Goal: Task Accomplishment & Management: Complete application form

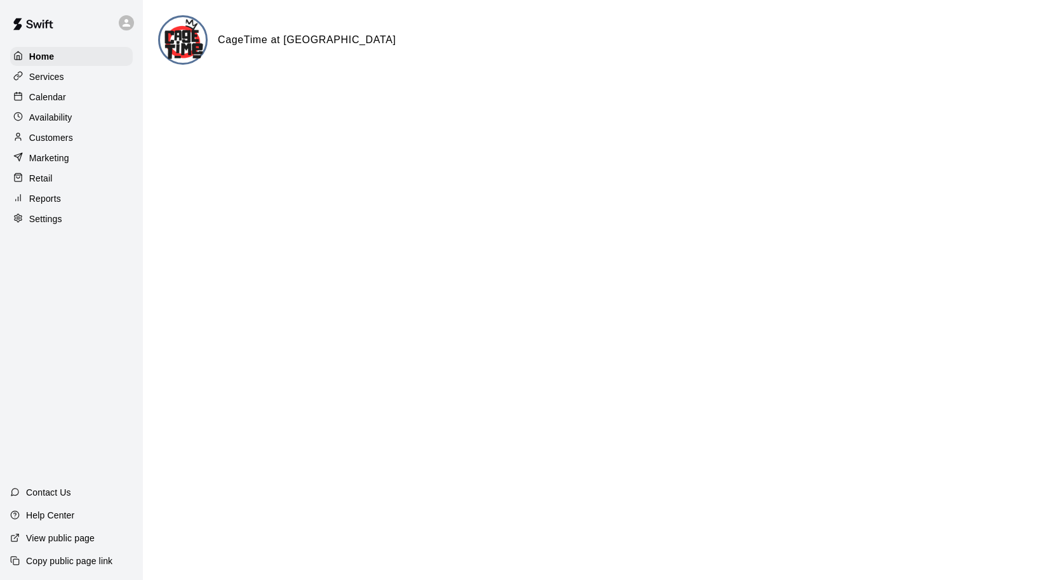
click at [62, 95] on p "Calendar" at bounding box center [47, 97] width 37 height 13
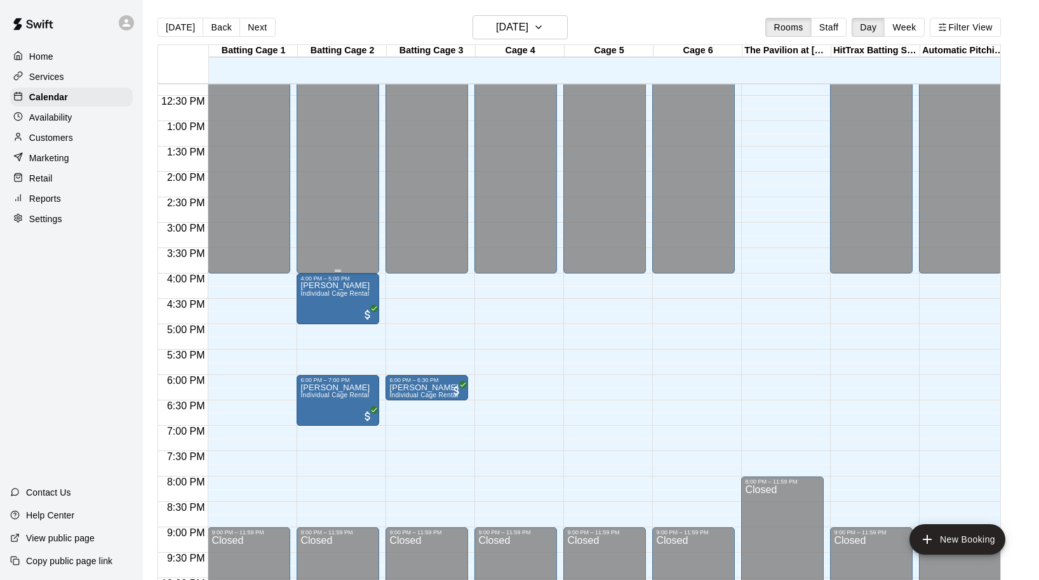
scroll to position [627, 0]
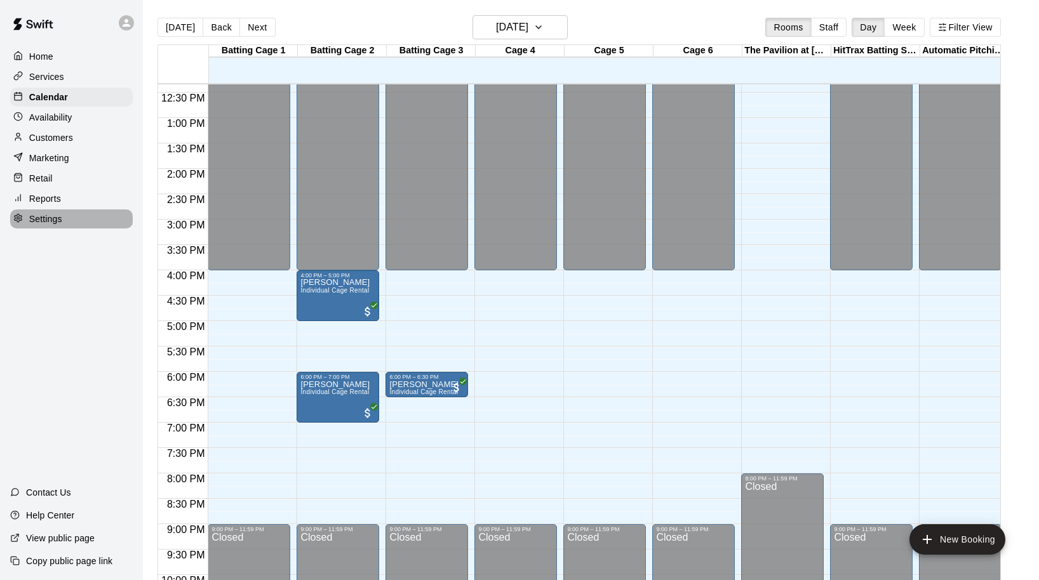
click at [63, 218] on div "Settings" at bounding box center [71, 219] width 123 height 19
select select "**"
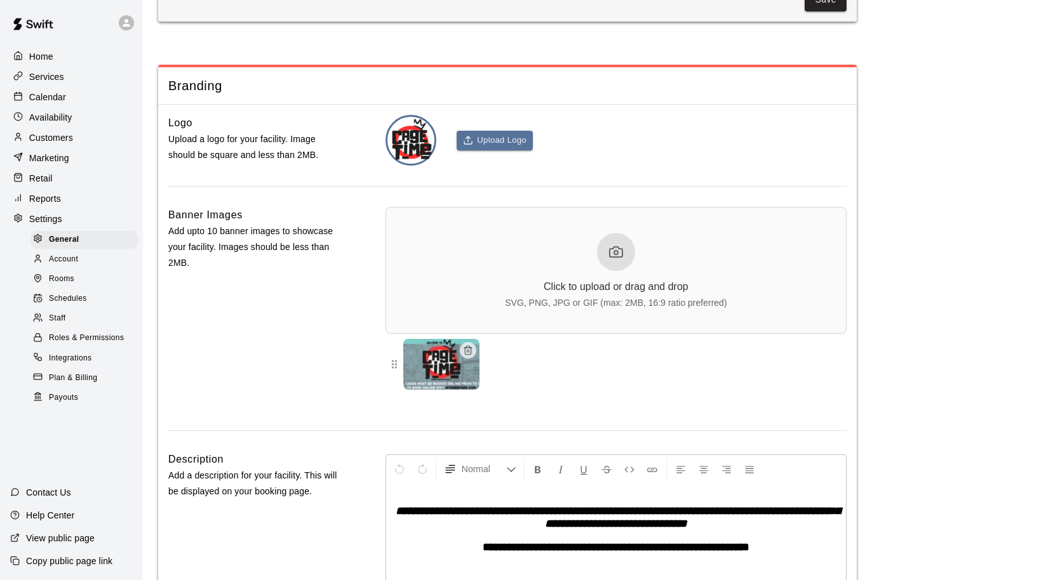
scroll to position [2613, 0]
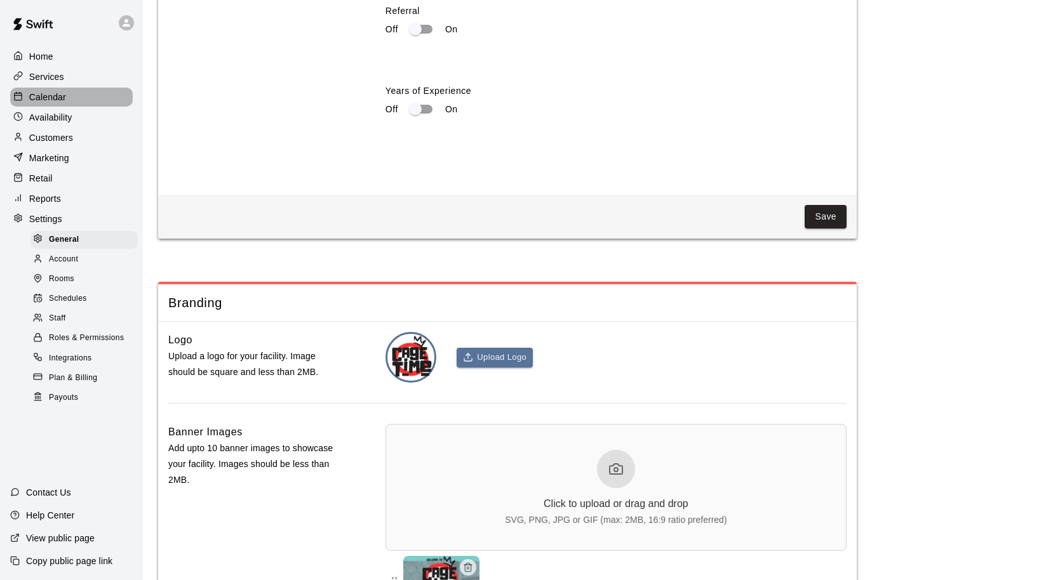
click at [68, 96] on div "Calendar" at bounding box center [71, 97] width 123 height 19
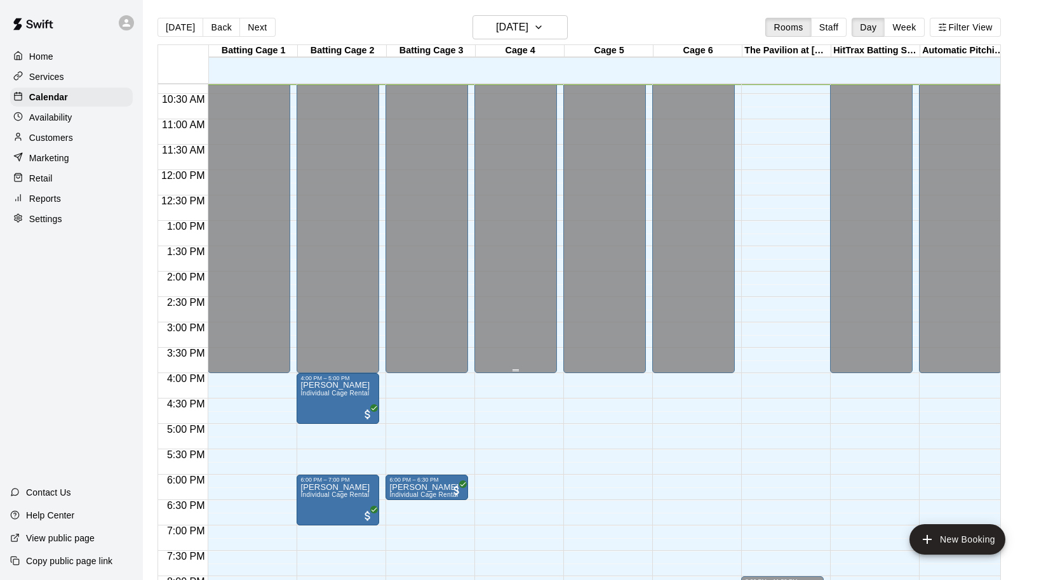
scroll to position [595, 0]
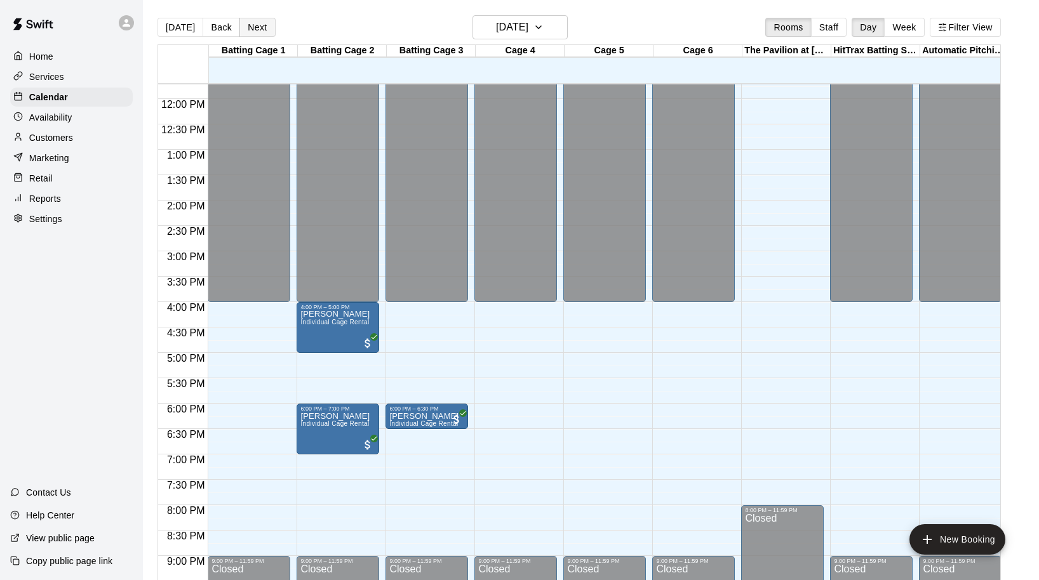
click at [258, 23] on button "Next" at bounding box center [257, 27] width 36 height 19
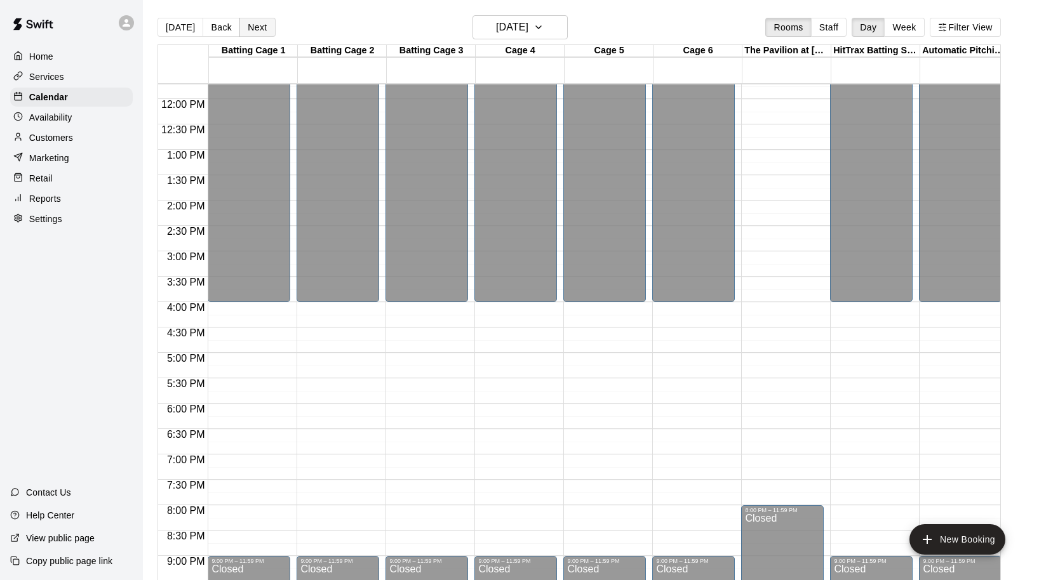
click at [258, 23] on button "Next" at bounding box center [257, 27] width 36 height 19
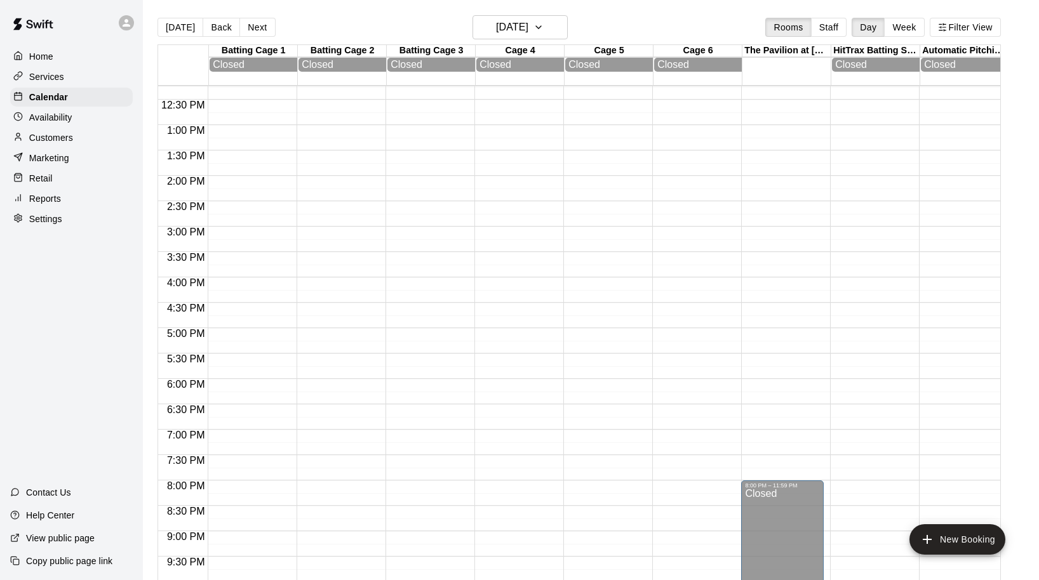
scroll to position [623, 0]
click at [253, 26] on button "Next" at bounding box center [257, 27] width 36 height 19
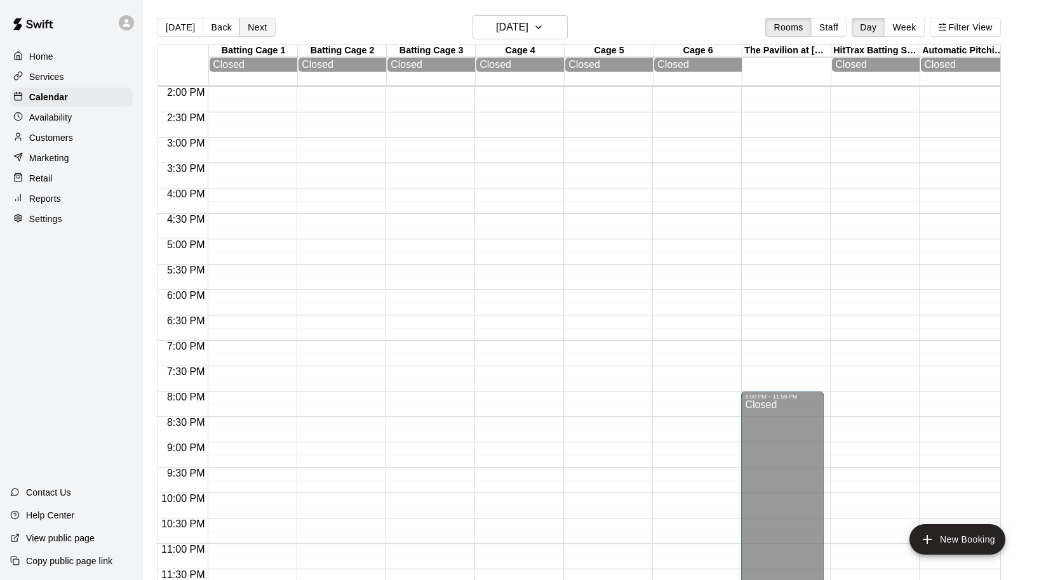
scroll to position [0, 0]
click at [259, 25] on button "Next" at bounding box center [257, 27] width 36 height 19
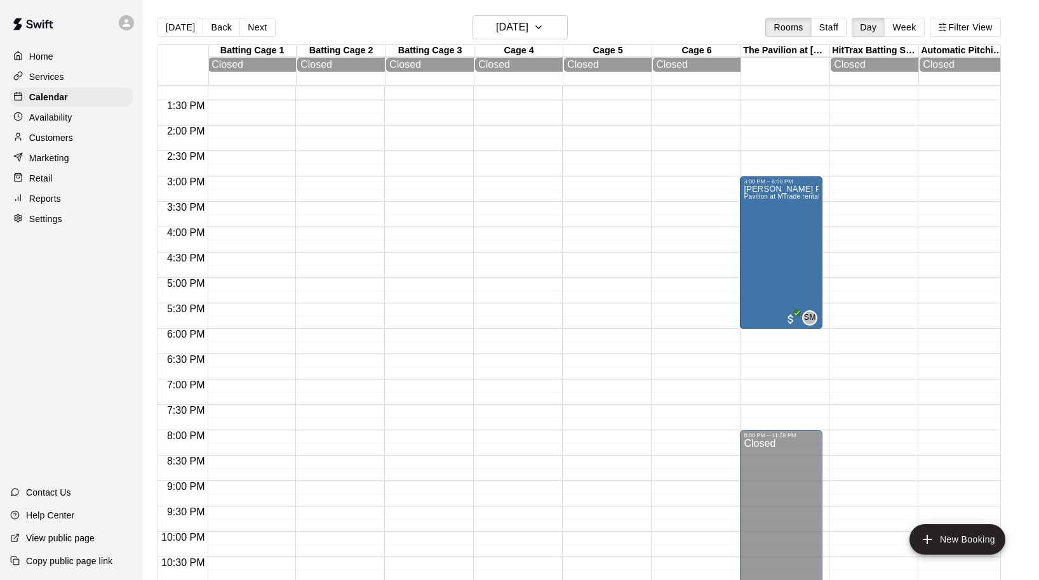
scroll to position [669, 1]
click at [55, 217] on p "Settings" at bounding box center [45, 219] width 33 height 13
select select "**"
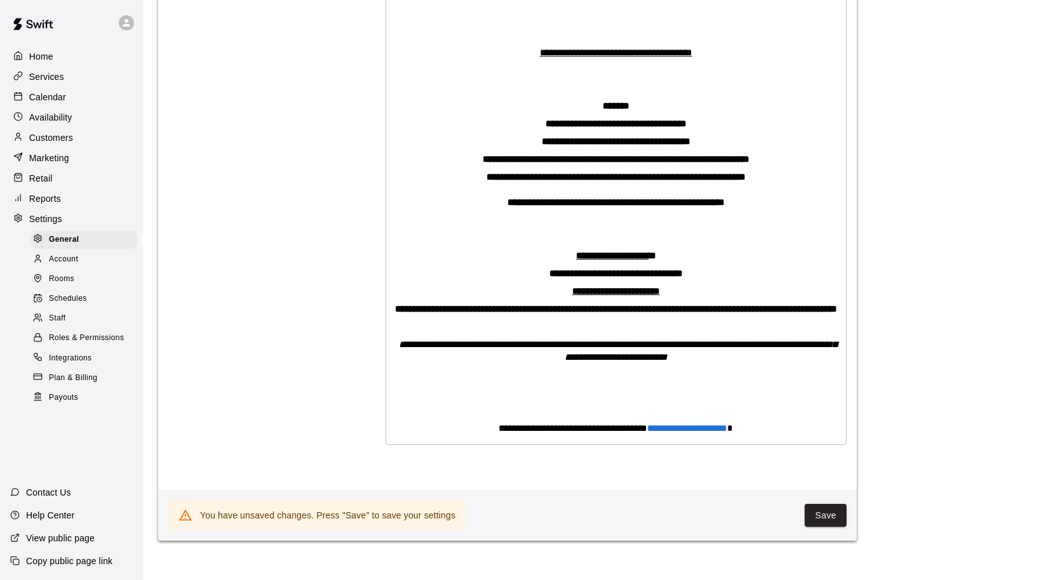
scroll to position [3392, 0]
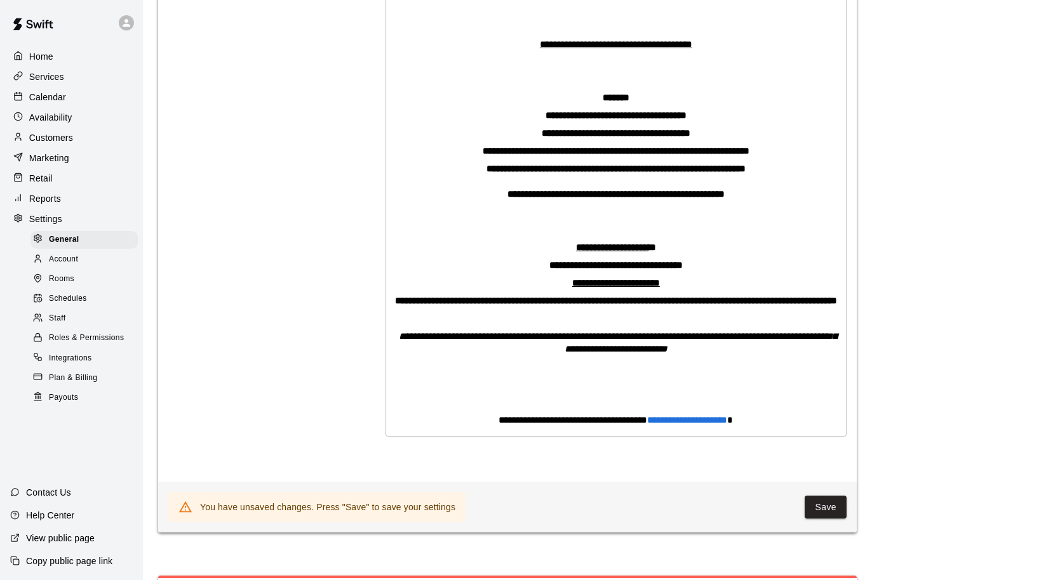
click at [67, 299] on span "Schedules" at bounding box center [68, 299] width 38 height 13
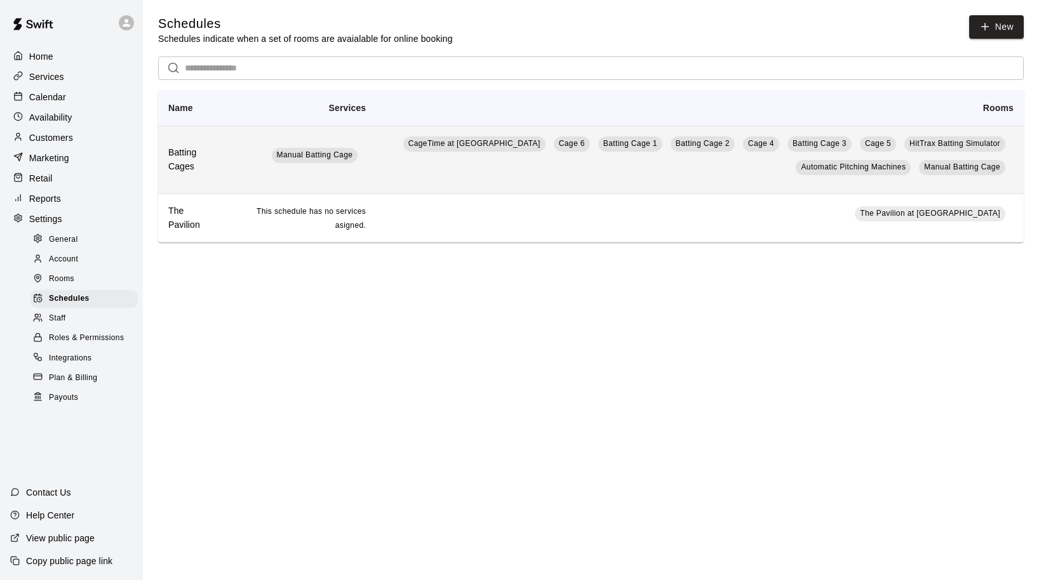
click at [408, 173] on td "CageTime at MTrade Park Cage 6 Batting Cage 1 Batting Cage 2 Cage 4 Batting Cag…" at bounding box center [700, 160] width 648 height 68
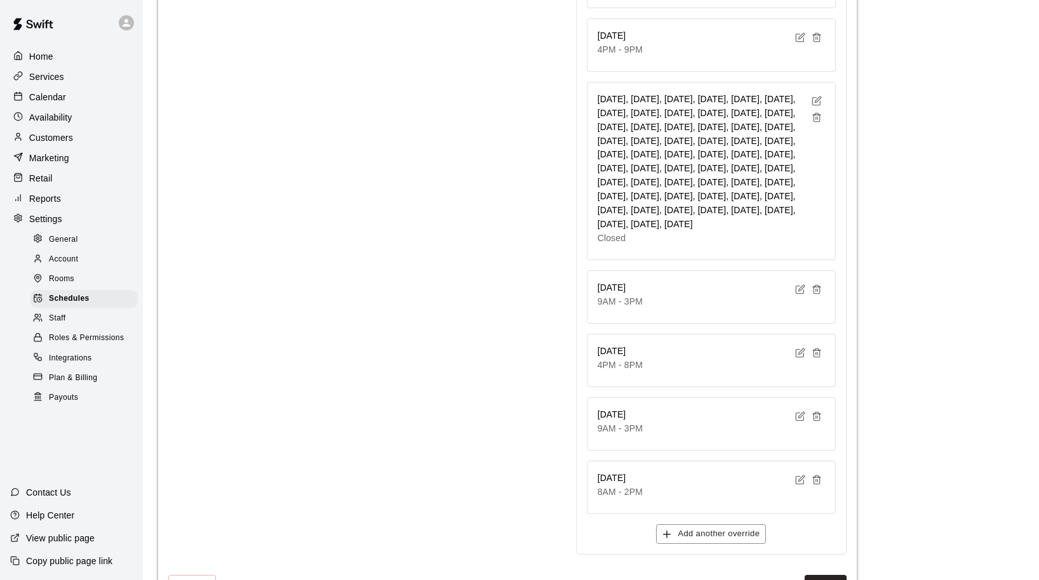
scroll to position [3710, 0]
click at [813, 100] on icon "button" at bounding box center [816, 104] width 8 height 8
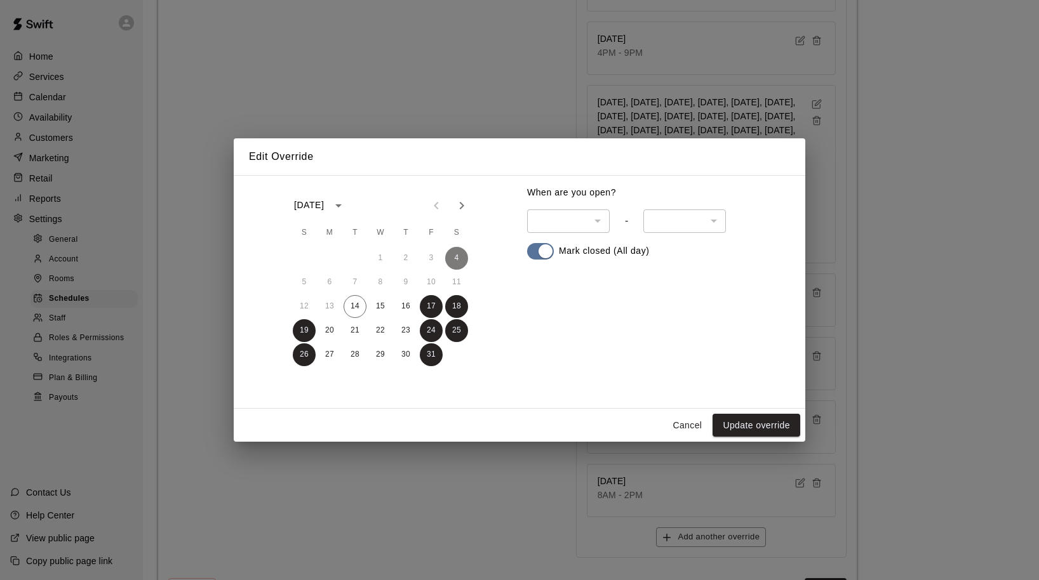
click at [465, 208] on icon "Next month" at bounding box center [461, 205] width 15 height 15
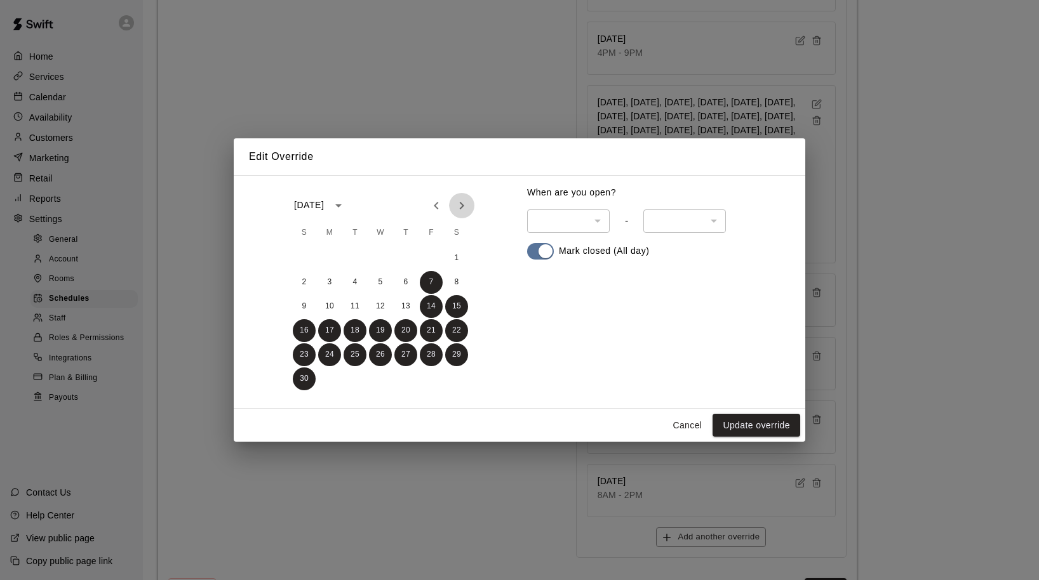
click at [466, 209] on icon "Next month" at bounding box center [461, 205] width 15 height 15
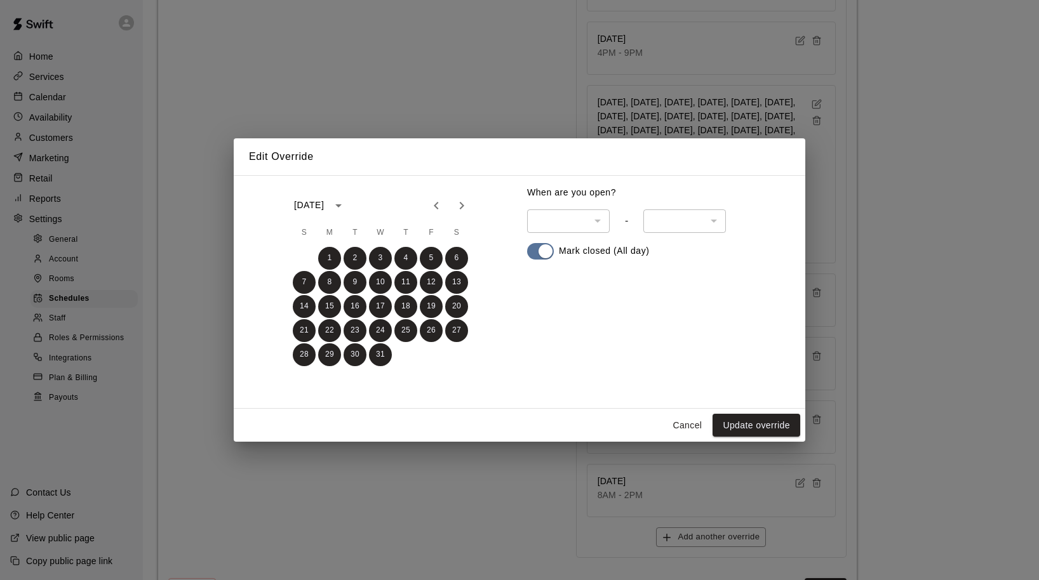
click at [463, 206] on icon "Next month" at bounding box center [461, 205] width 15 height 15
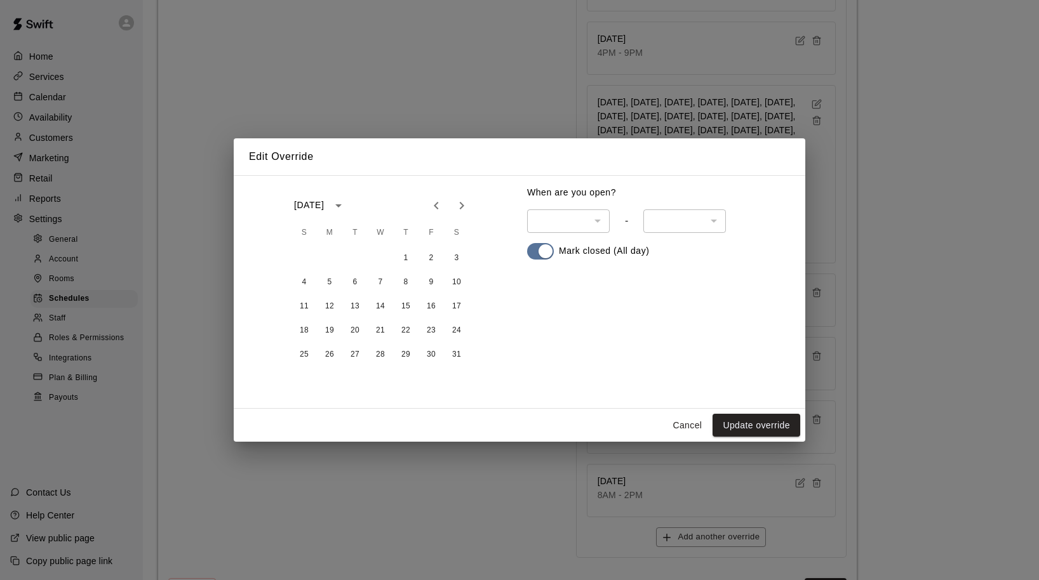
click at [441, 204] on icon "Previous month" at bounding box center [436, 205] width 15 height 15
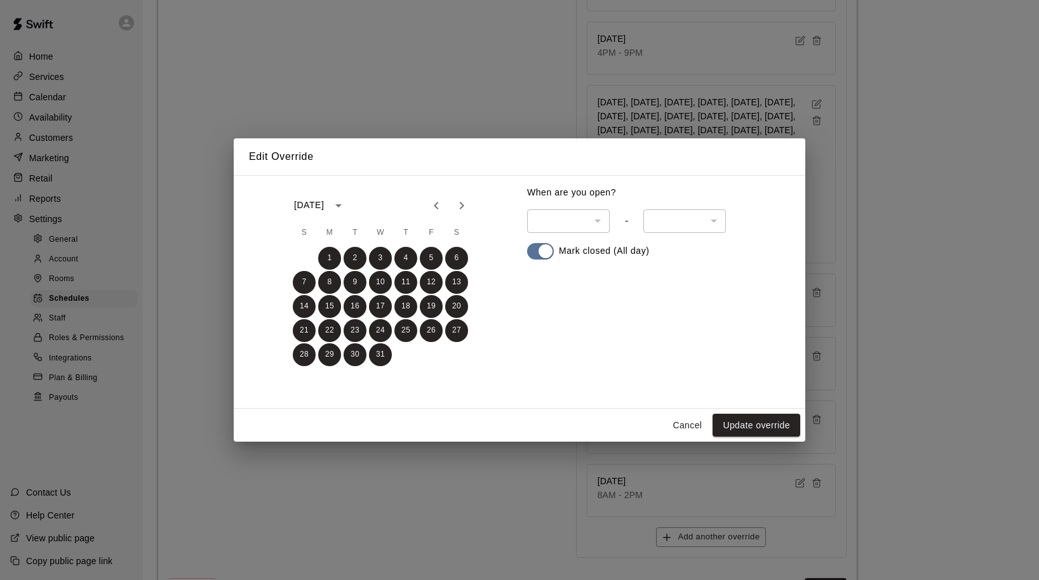
click at [440, 204] on icon "Previous month" at bounding box center [436, 205] width 15 height 15
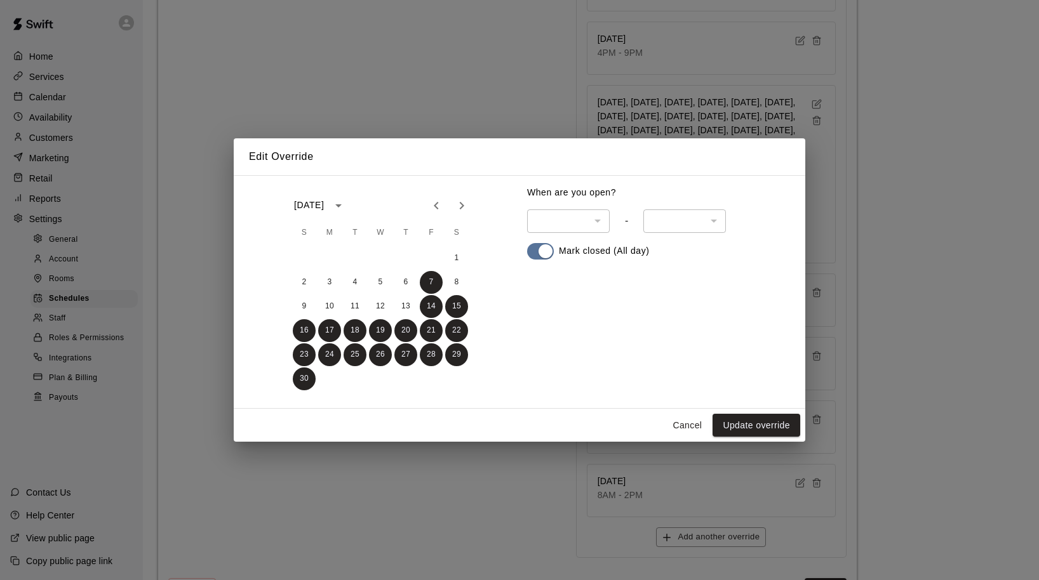
click at [686, 424] on button "Cancel" at bounding box center [687, 425] width 41 height 23
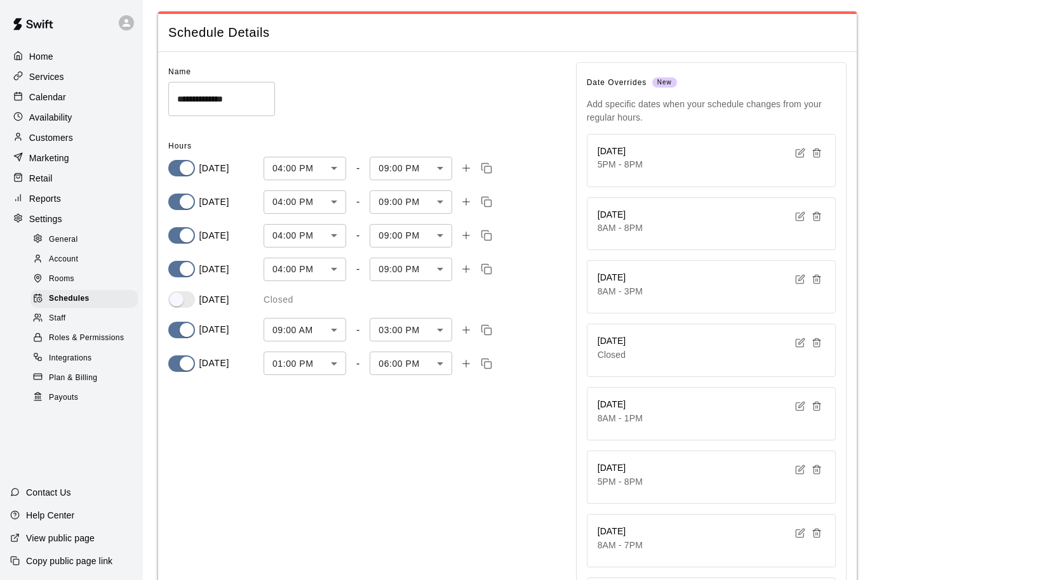
scroll to position [41, 0]
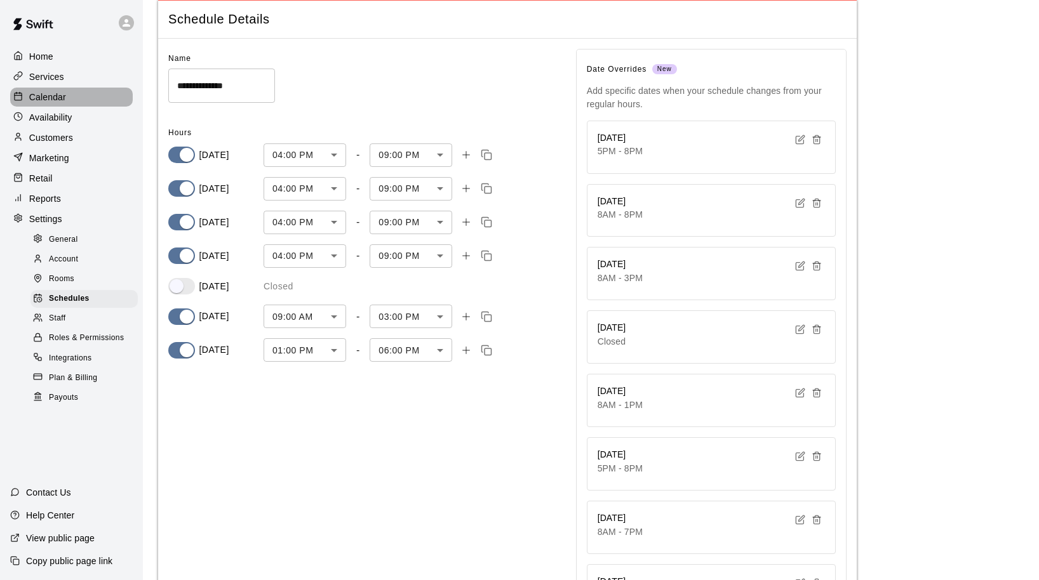
click at [49, 93] on p "Calendar" at bounding box center [47, 97] width 37 height 13
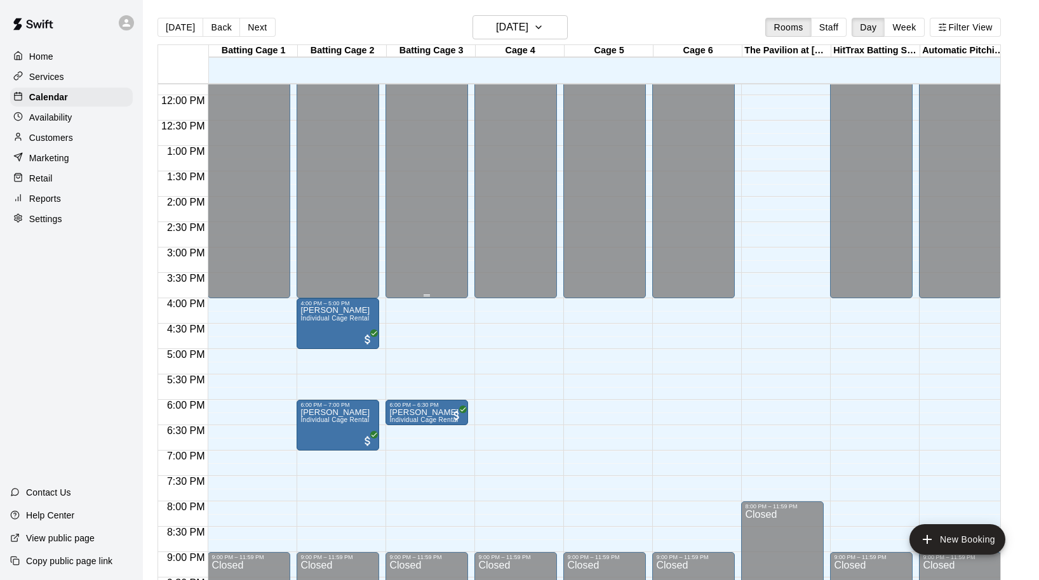
scroll to position [599, 0]
click at [259, 23] on button "Next" at bounding box center [257, 27] width 36 height 19
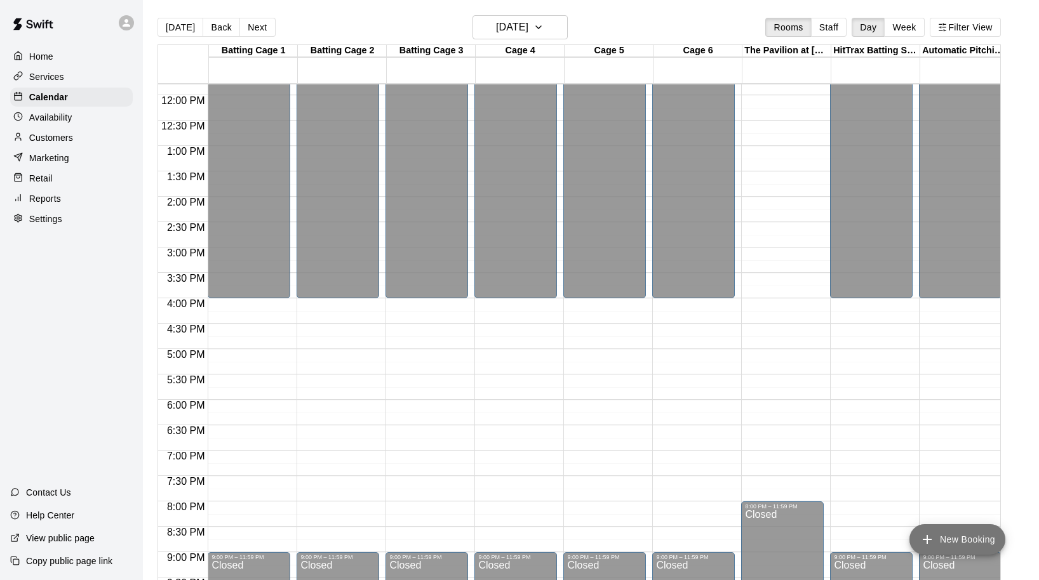
click at [937, 539] on button "New Booking" at bounding box center [957, 540] width 96 height 30
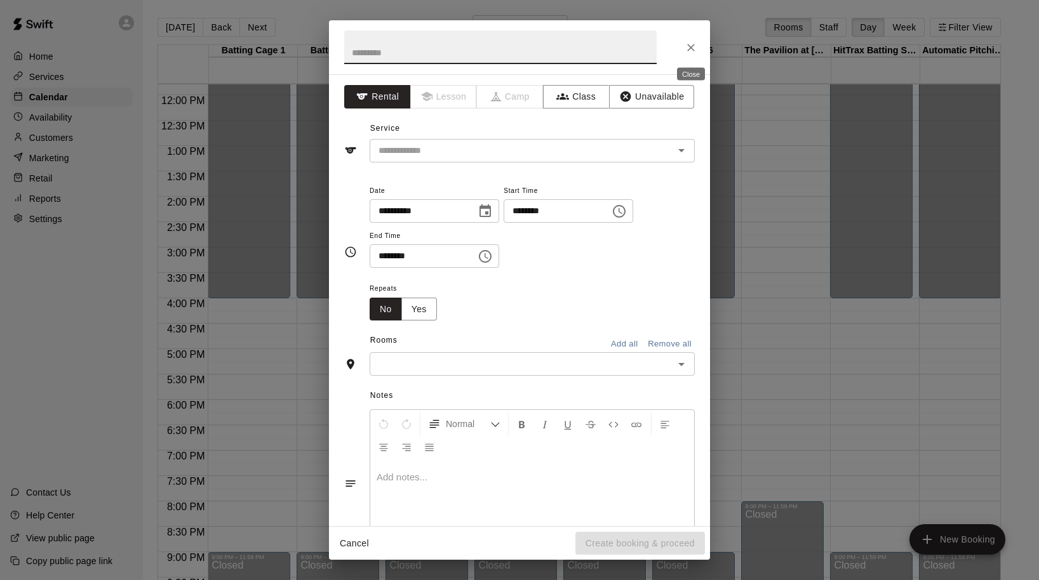
click at [696, 50] on icon "Close" at bounding box center [691, 47] width 13 height 13
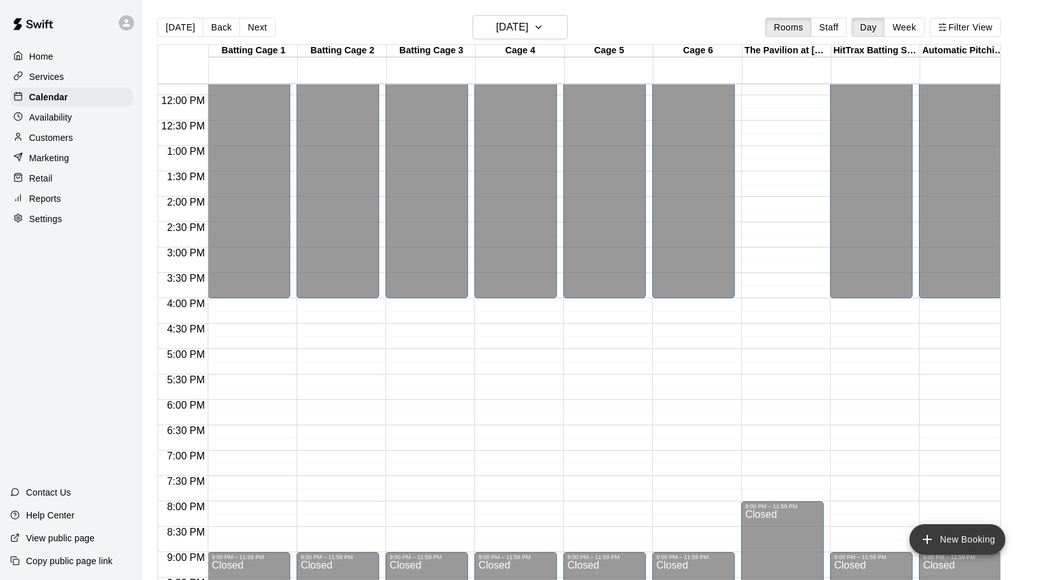
click at [939, 544] on button "New Booking" at bounding box center [957, 540] width 96 height 30
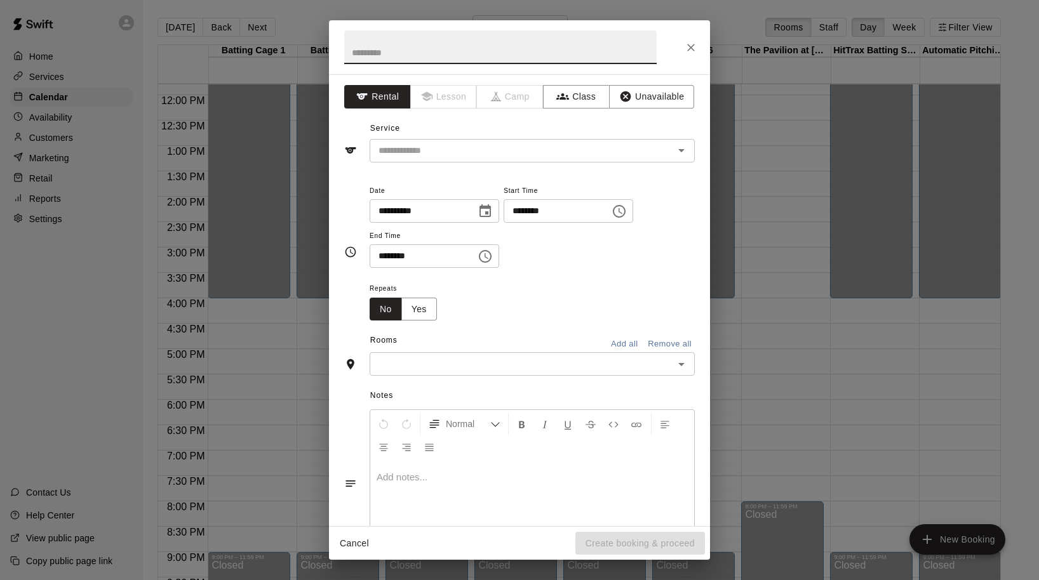
click at [381, 62] on input "text" at bounding box center [500, 47] width 312 height 34
click at [697, 49] on button "Close" at bounding box center [690, 47] width 23 height 23
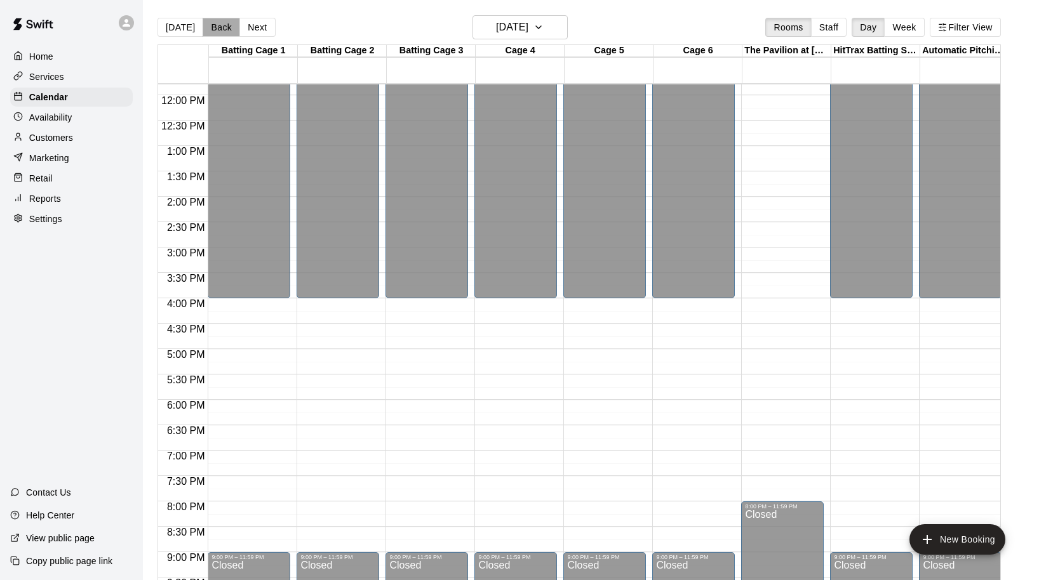
click at [213, 25] on button "Back" at bounding box center [221, 27] width 37 height 19
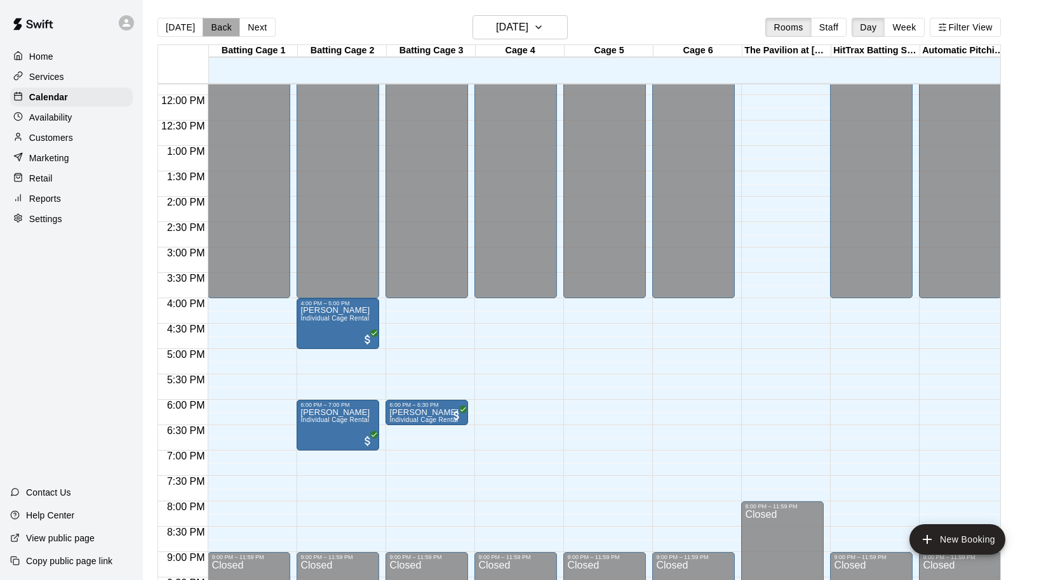
click at [214, 26] on button "Back" at bounding box center [221, 27] width 37 height 19
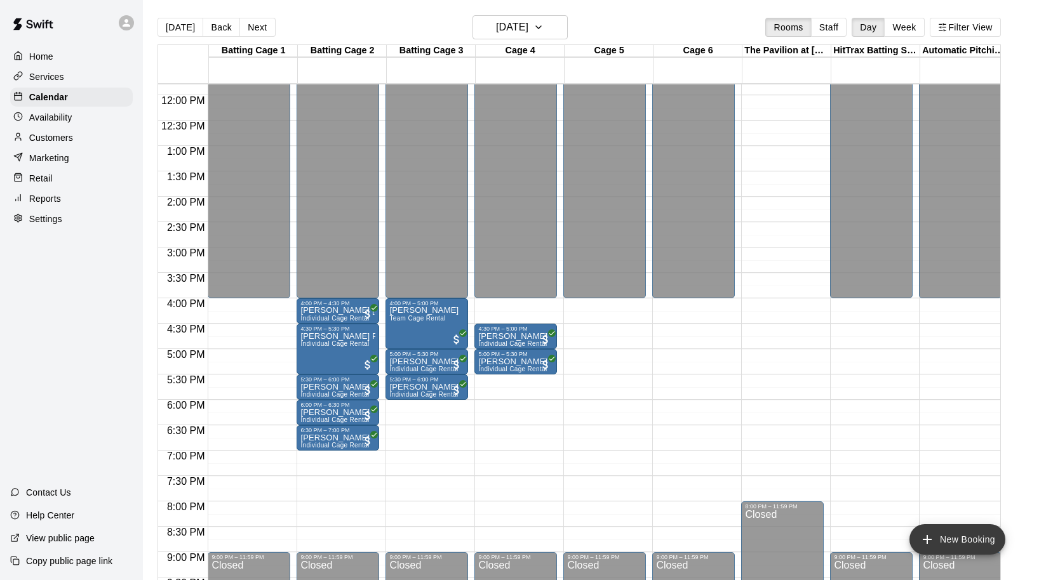
click at [958, 544] on button "New Booking" at bounding box center [957, 540] width 96 height 30
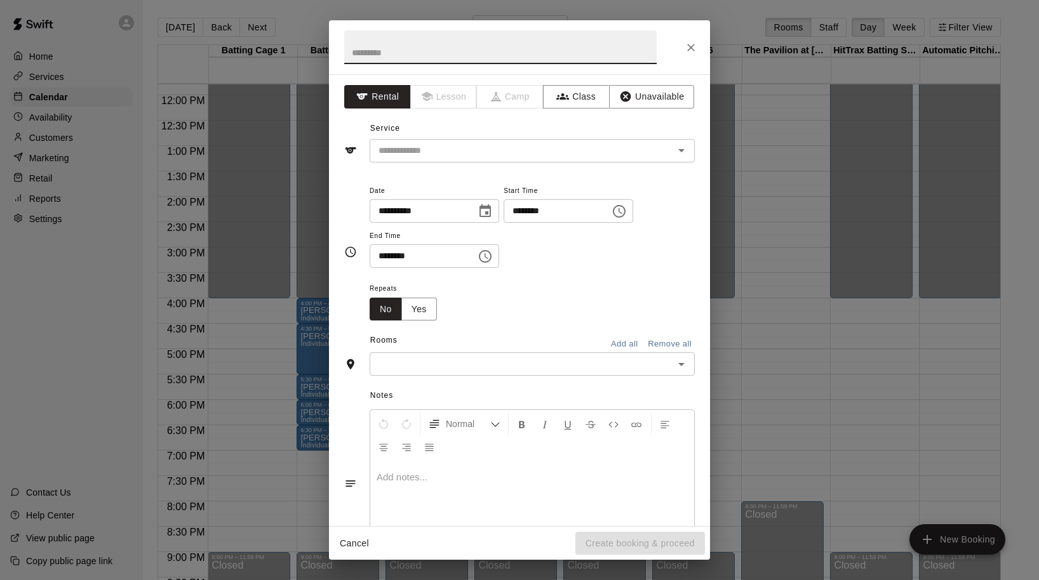
click at [410, 51] on input "text" at bounding box center [500, 47] width 312 height 34
type input "**********"
click at [469, 147] on input "text" at bounding box center [513, 151] width 280 height 16
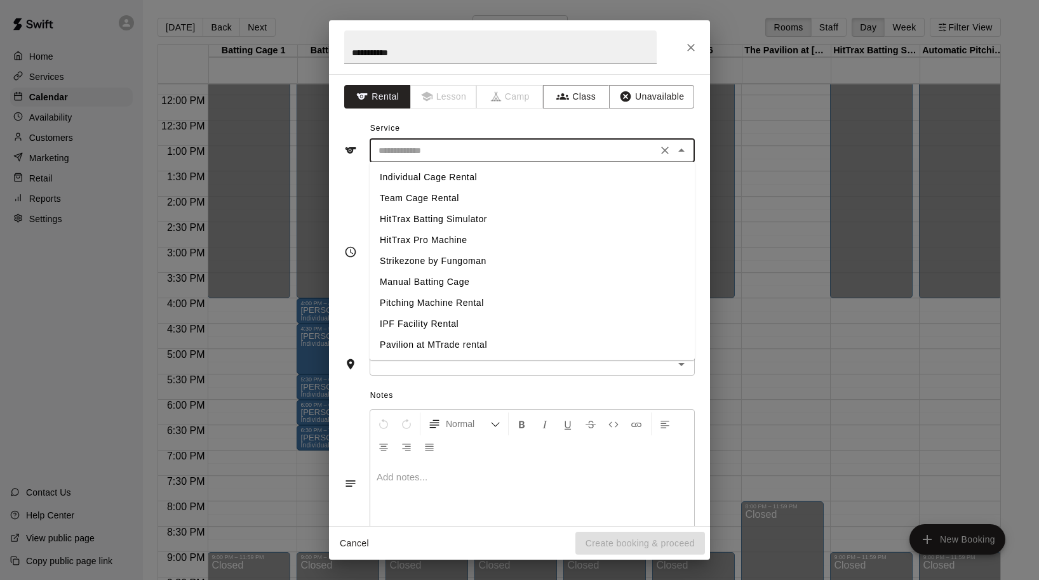
click at [454, 323] on li "IPF Facility Rental" at bounding box center [532, 324] width 325 height 21
type input "**********"
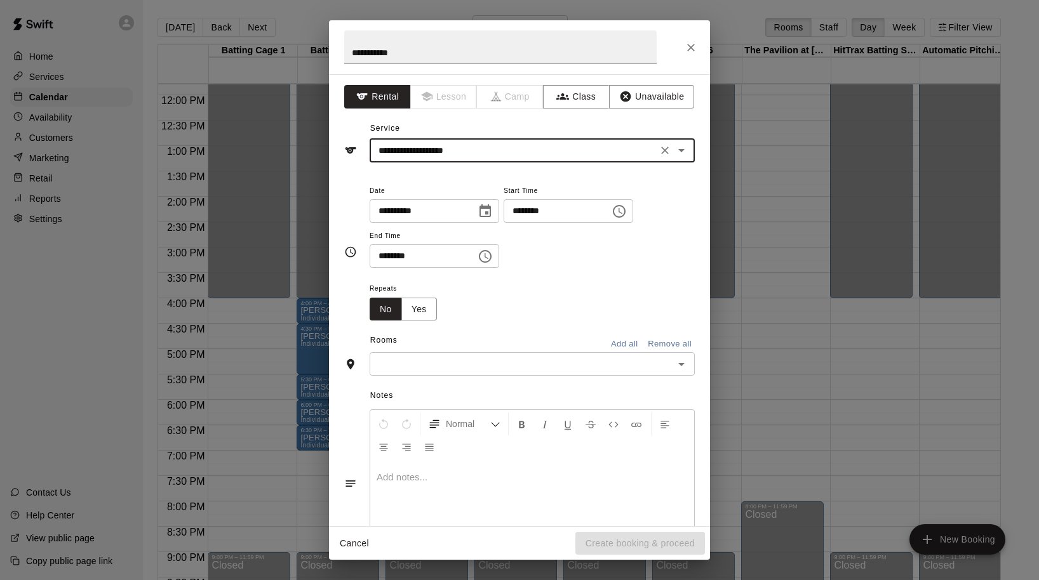
click at [490, 208] on icon "Choose date, selected date is Oct 13, 2025" at bounding box center [485, 211] width 15 height 15
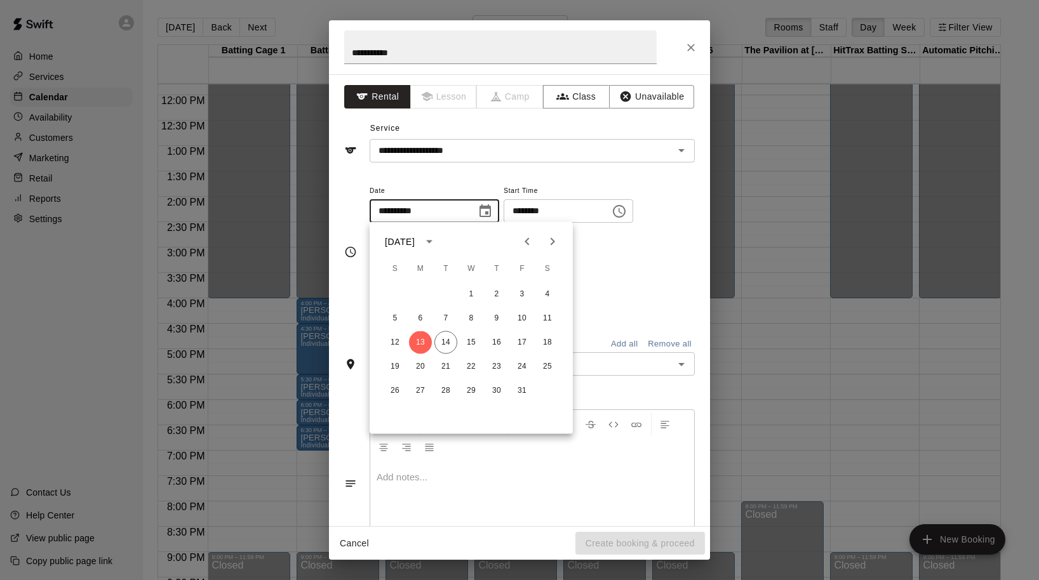
click at [549, 243] on icon "Next month" at bounding box center [552, 241] width 15 height 15
click at [527, 239] on icon "Previous month" at bounding box center [527, 242] width 4 height 8
click at [420, 344] on button "13" at bounding box center [420, 342] width 23 height 23
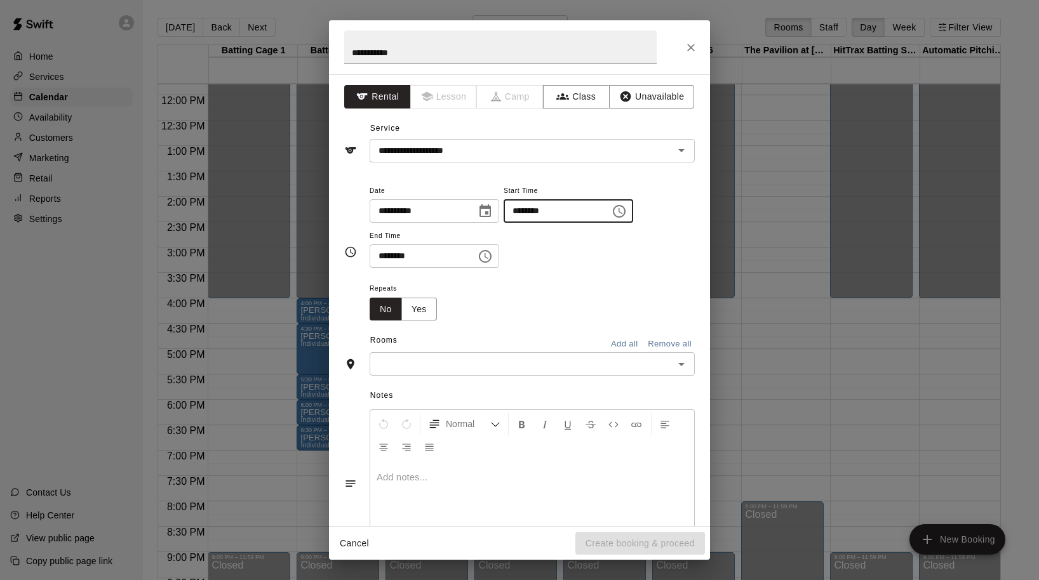
click at [525, 212] on input "********" at bounding box center [553, 210] width 98 height 23
click at [382, 256] on input "********" at bounding box center [419, 255] width 98 height 23
click at [413, 256] on input "********" at bounding box center [419, 255] width 98 height 23
type input "********"
click at [547, 312] on div "Repeats No Yes" at bounding box center [532, 301] width 325 height 40
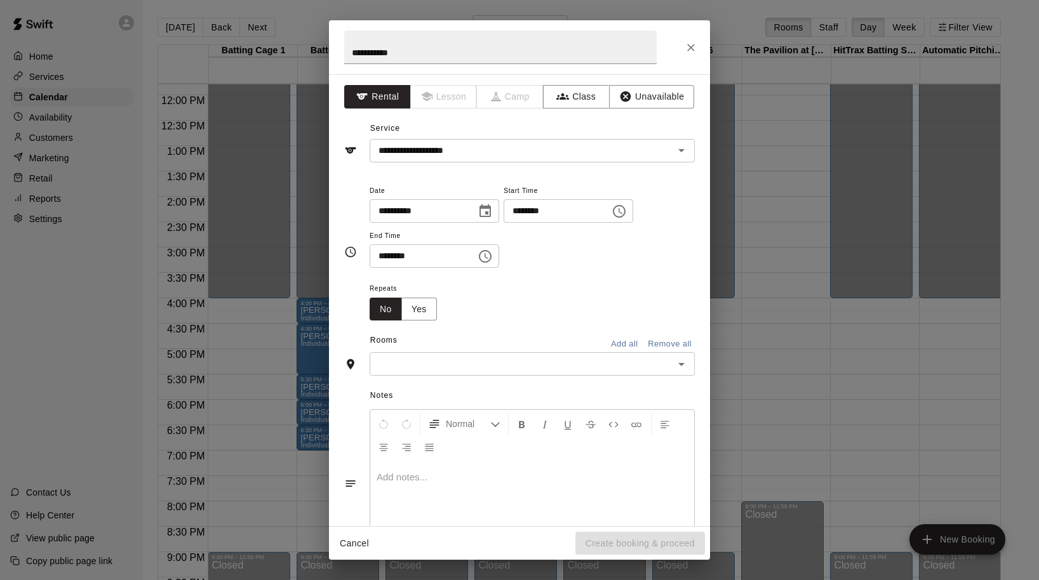
click at [619, 338] on button "Add all" at bounding box center [624, 345] width 41 height 20
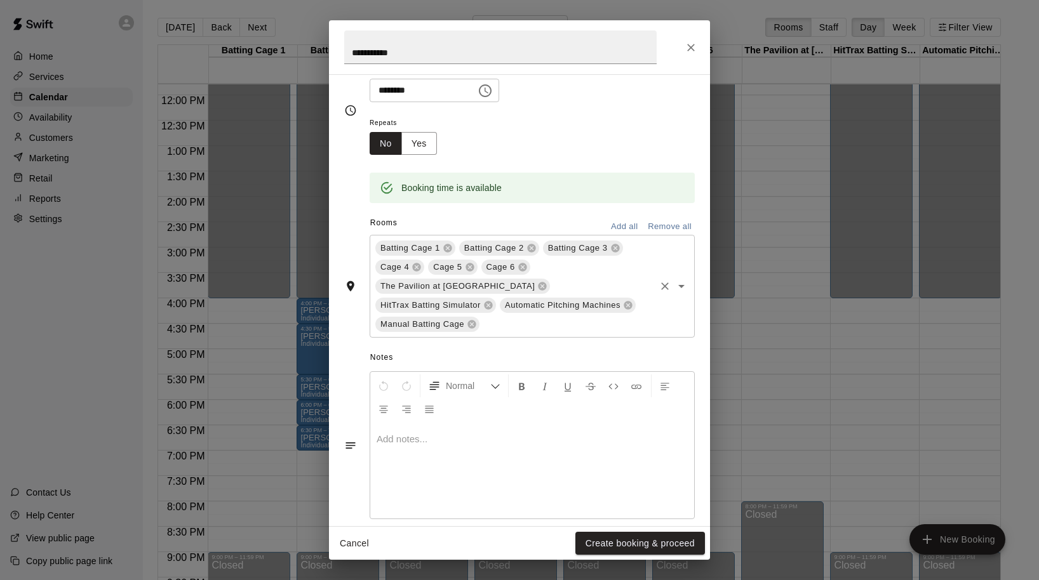
scroll to position [165, 0]
click at [610, 544] on button "Create booking & proceed" at bounding box center [640, 543] width 130 height 23
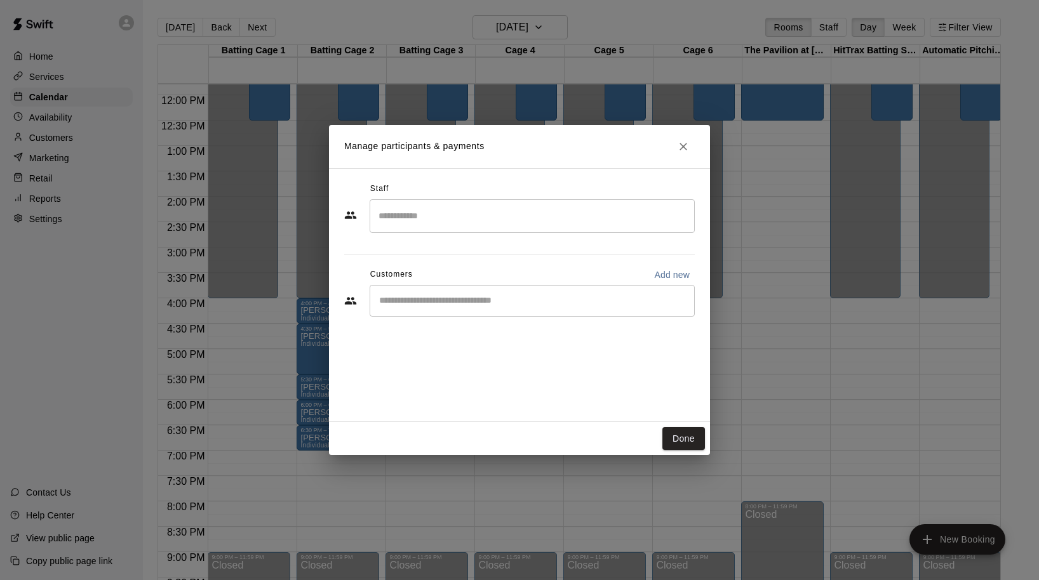
click at [431, 215] on input "Search staff" at bounding box center [532, 216] width 314 height 22
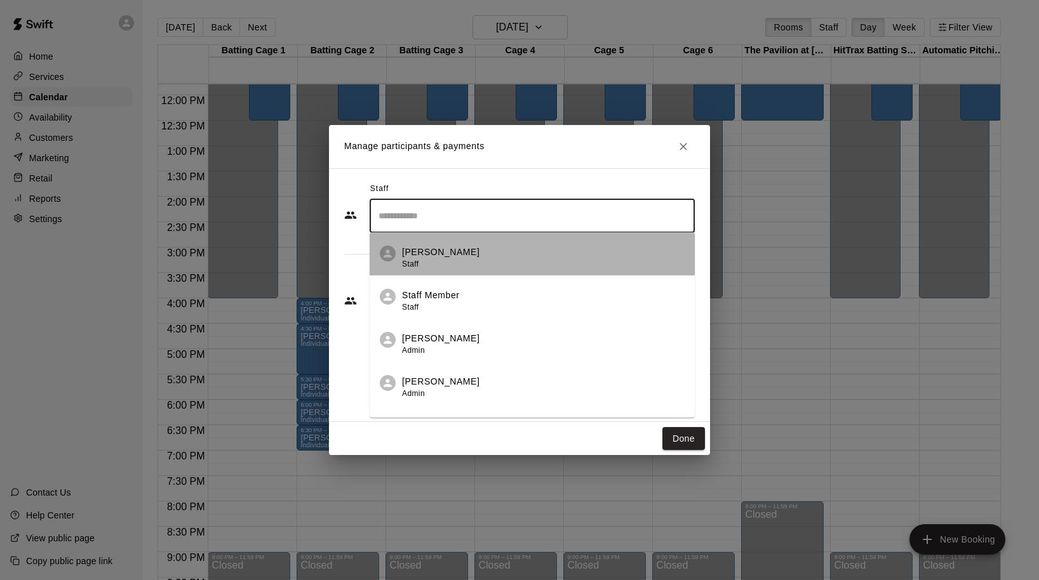
click at [468, 258] on p "[PERSON_NAME]" at bounding box center [440, 252] width 77 height 13
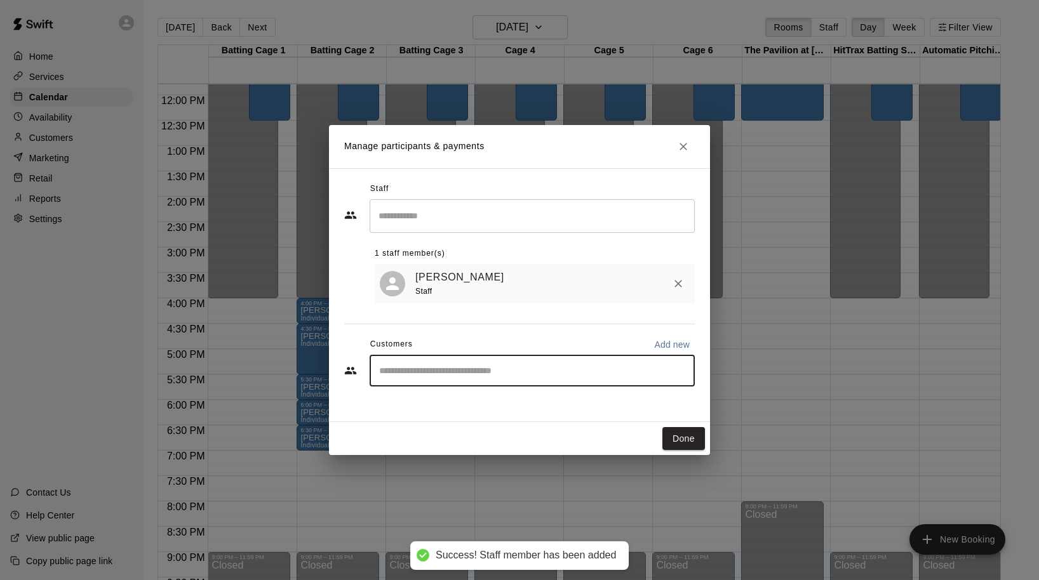
click at [410, 368] on input "Start typing to search customers..." at bounding box center [532, 371] width 314 height 13
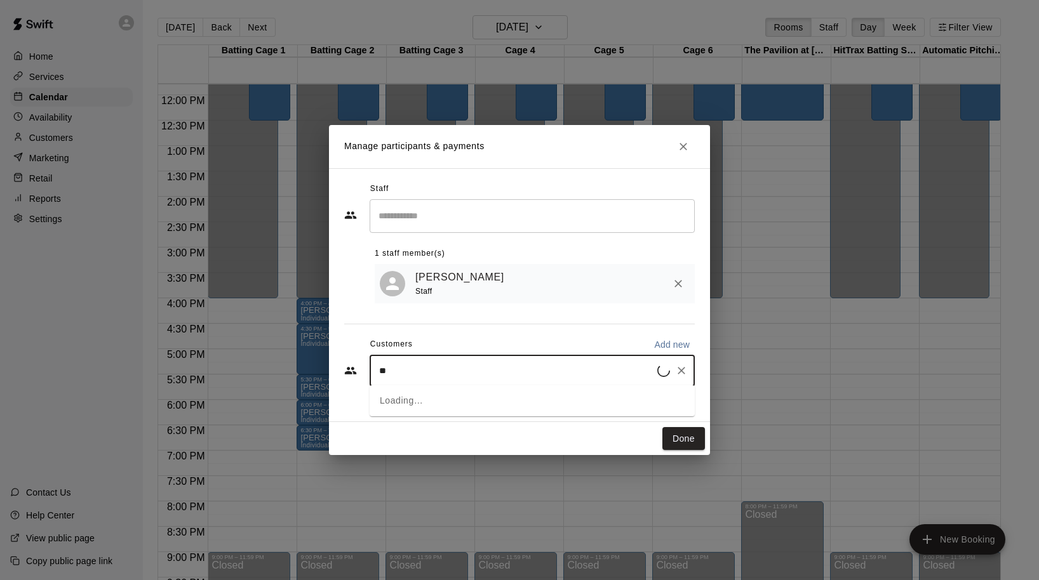
type input "***"
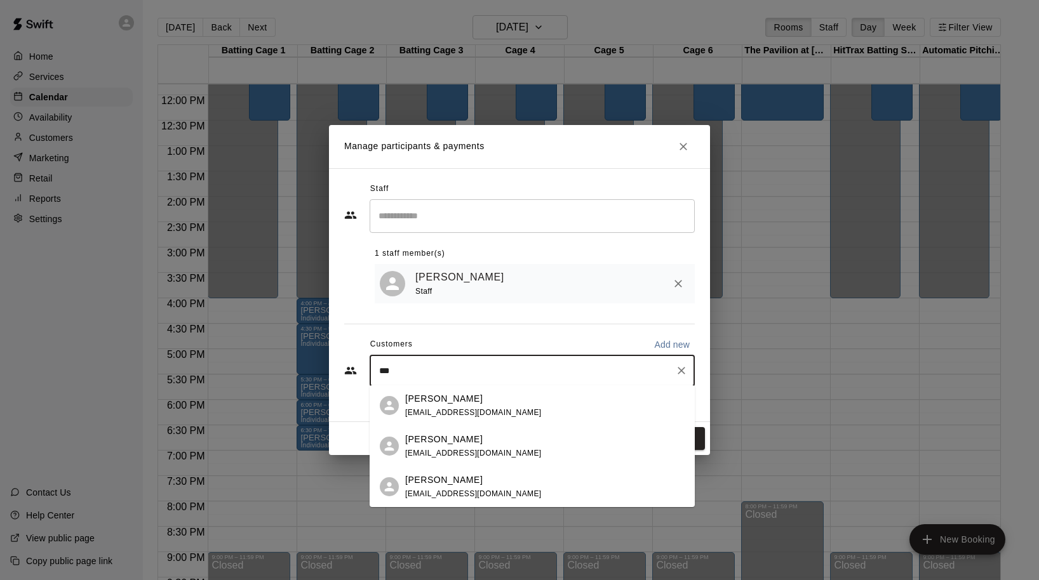
click at [453, 441] on p "[PERSON_NAME]" at bounding box center [443, 439] width 77 height 13
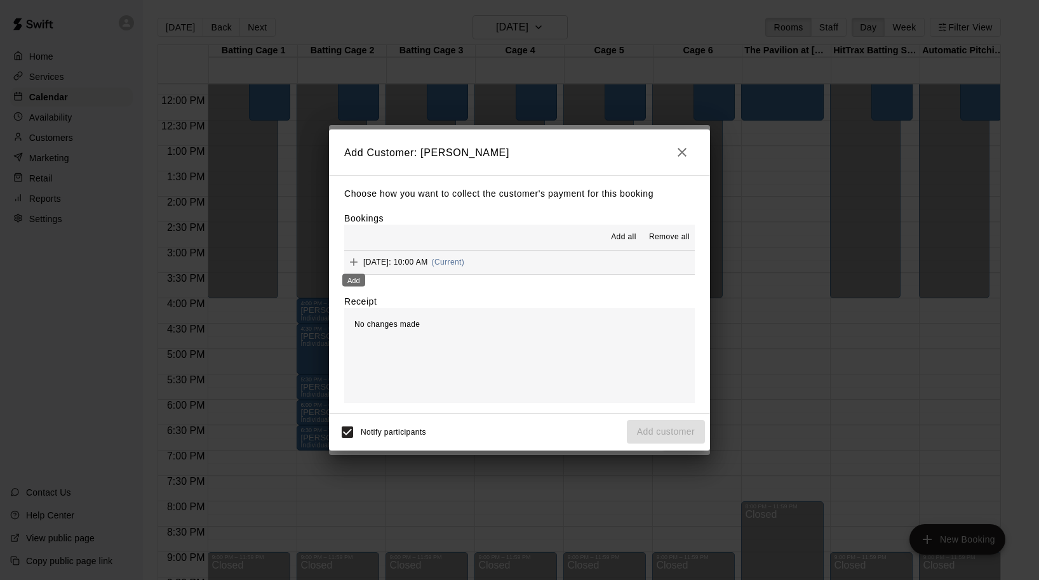
click at [358, 260] on icon "Add" at bounding box center [353, 262] width 13 height 13
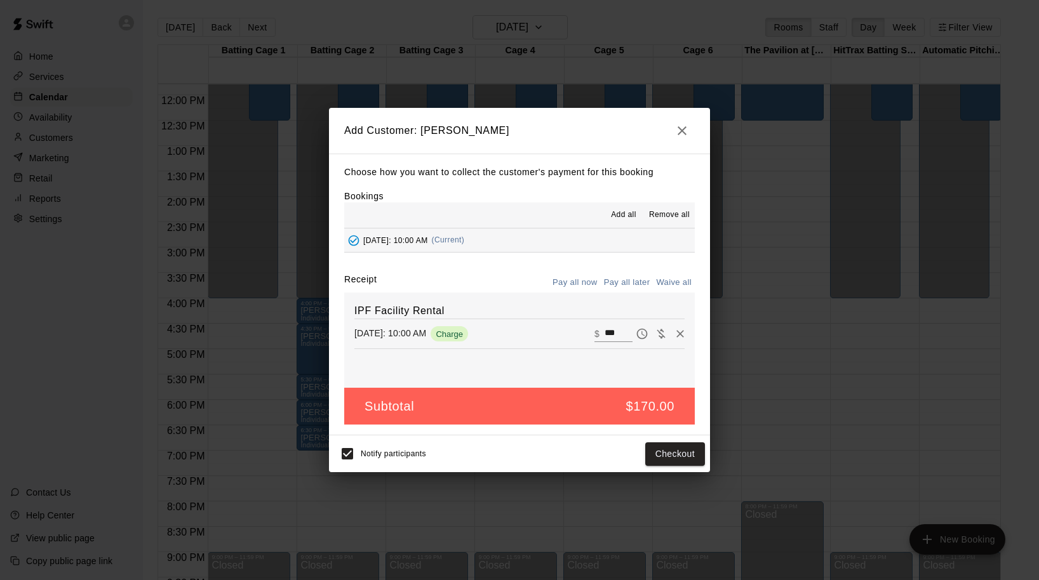
click at [678, 128] on icon "button" at bounding box center [682, 130] width 9 height 9
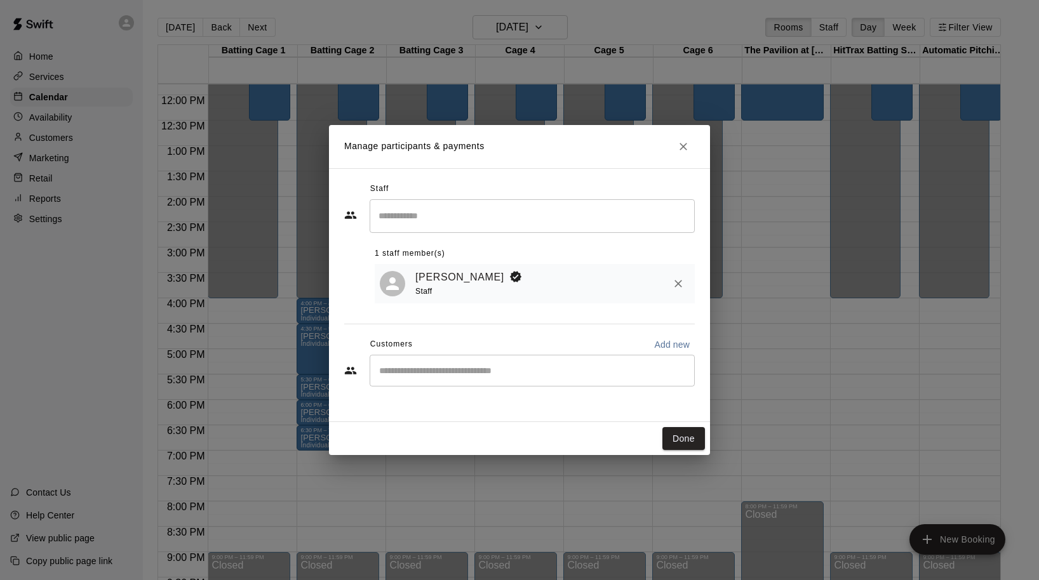
click at [448, 361] on div "​" at bounding box center [532, 371] width 325 height 32
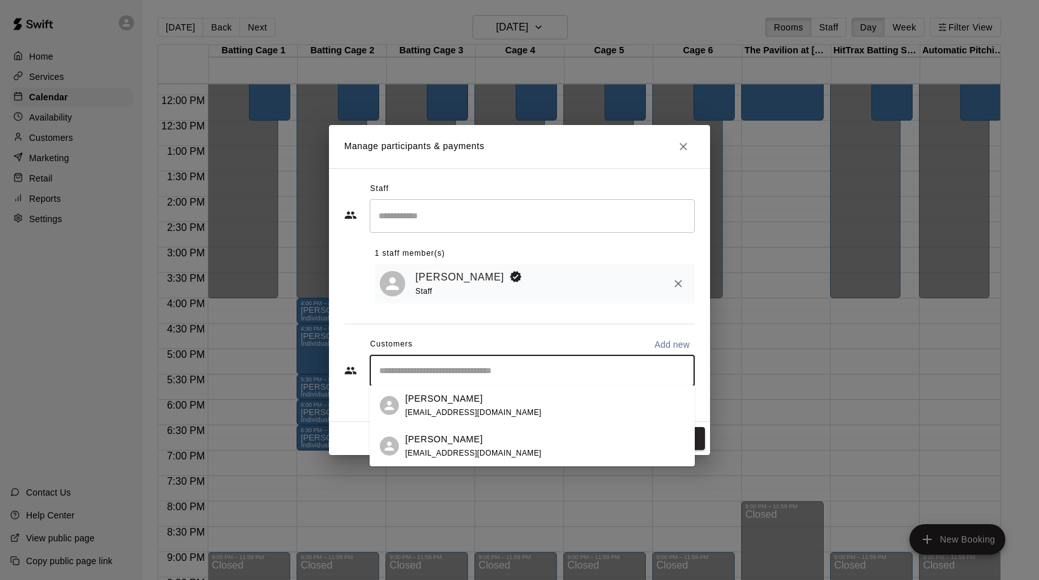
click at [423, 409] on span "[EMAIL_ADDRESS][DOMAIN_NAME]" at bounding box center [473, 412] width 137 height 9
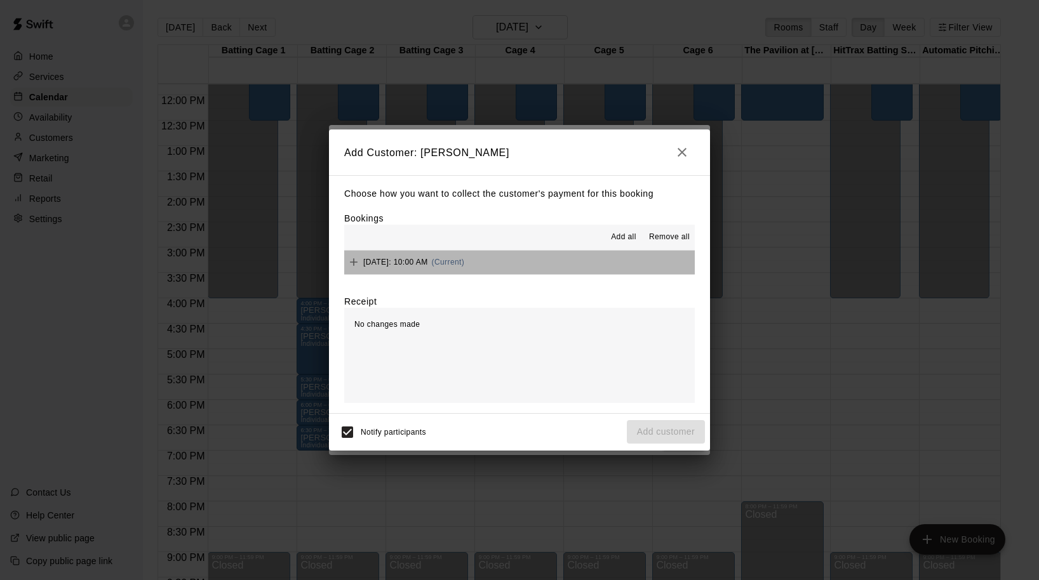
click at [404, 266] on div "[DATE]: 10:00 AM (Current)" at bounding box center [404, 262] width 120 height 19
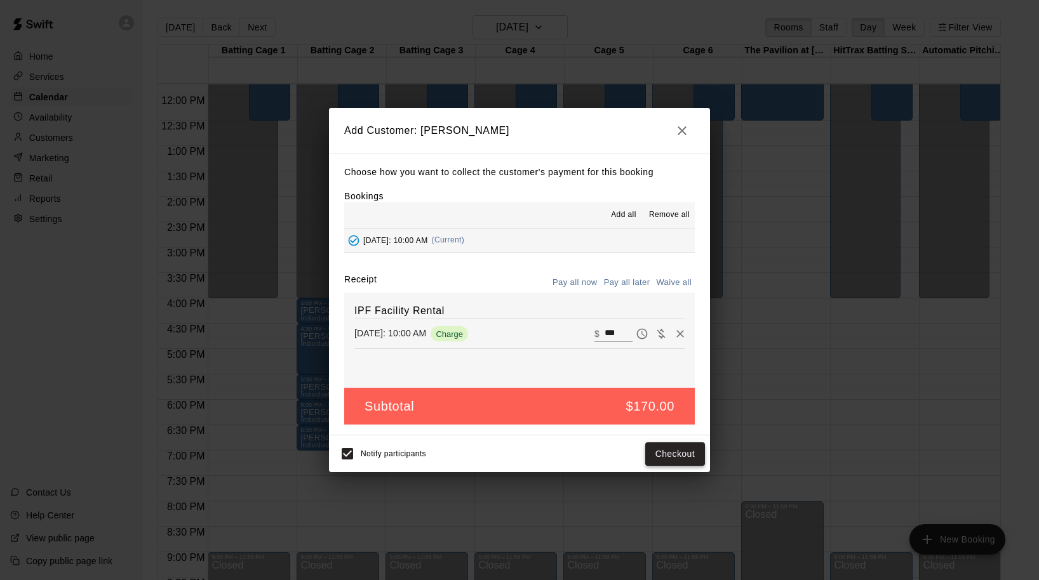
click at [677, 448] on button "Checkout" at bounding box center [675, 454] width 60 height 23
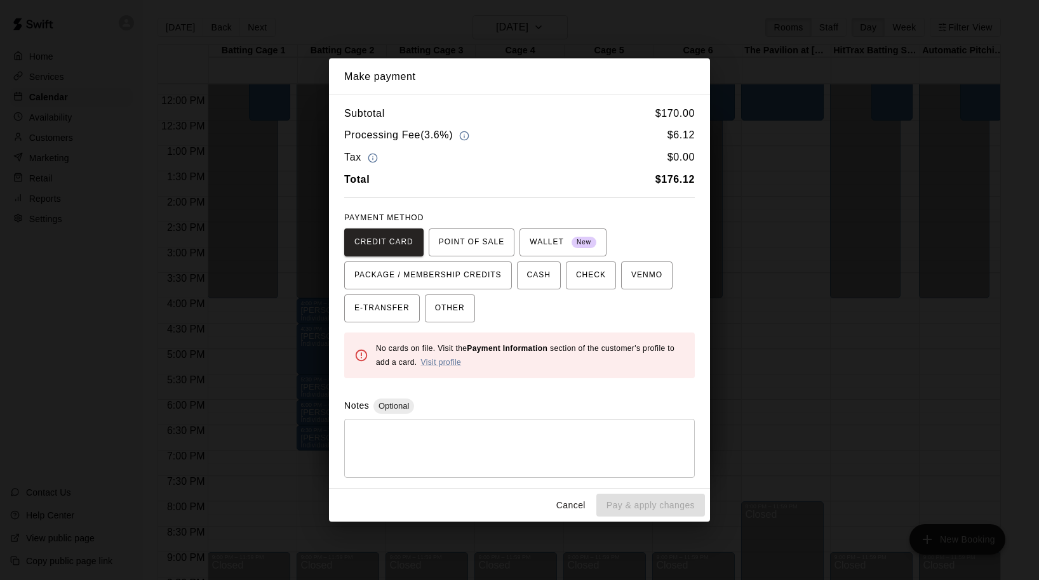
click at [629, 502] on div "Cancel Pay & apply changes" at bounding box center [519, 506] width 381 height 34
click at [565, 503] on button "Cancel" at bounding box center [571, 505] width 41 height 23
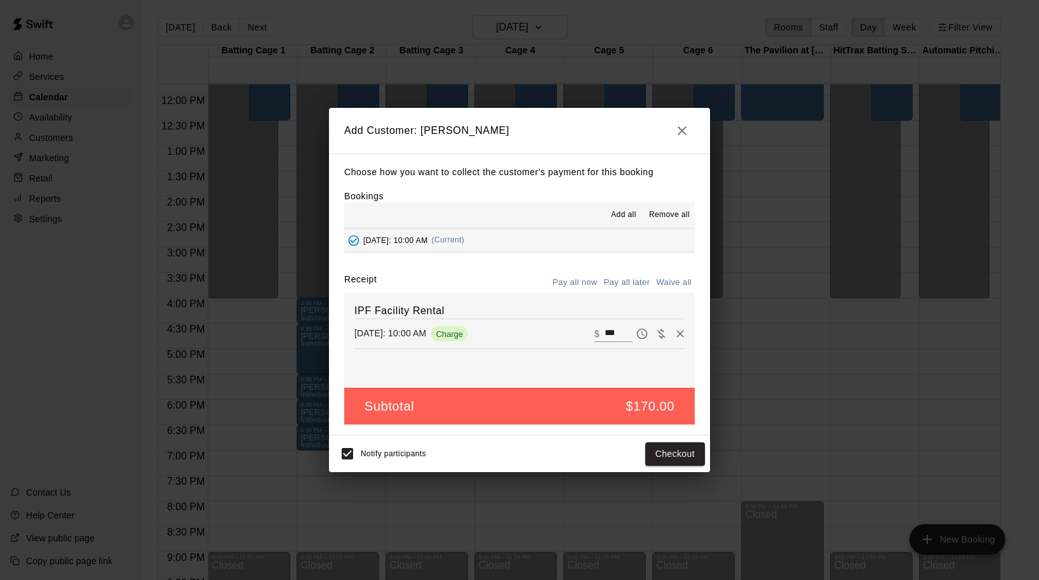
click at [682, 132] on icon "button" at bounding box center [682, 130] width 9 height 9
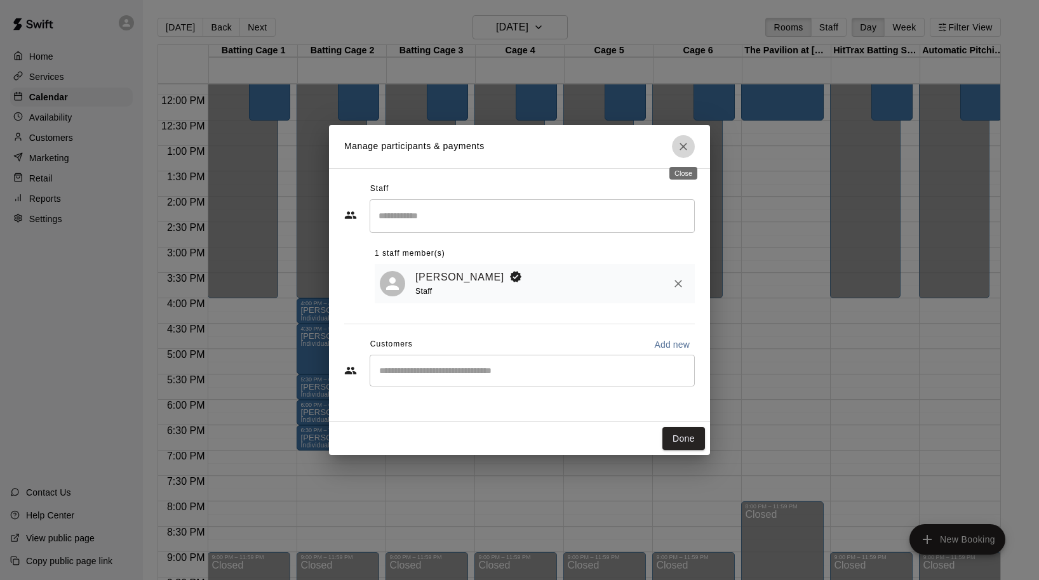
click at [682, 145] on icon "Close" at bounding box center [683, 147] width 8 height 8
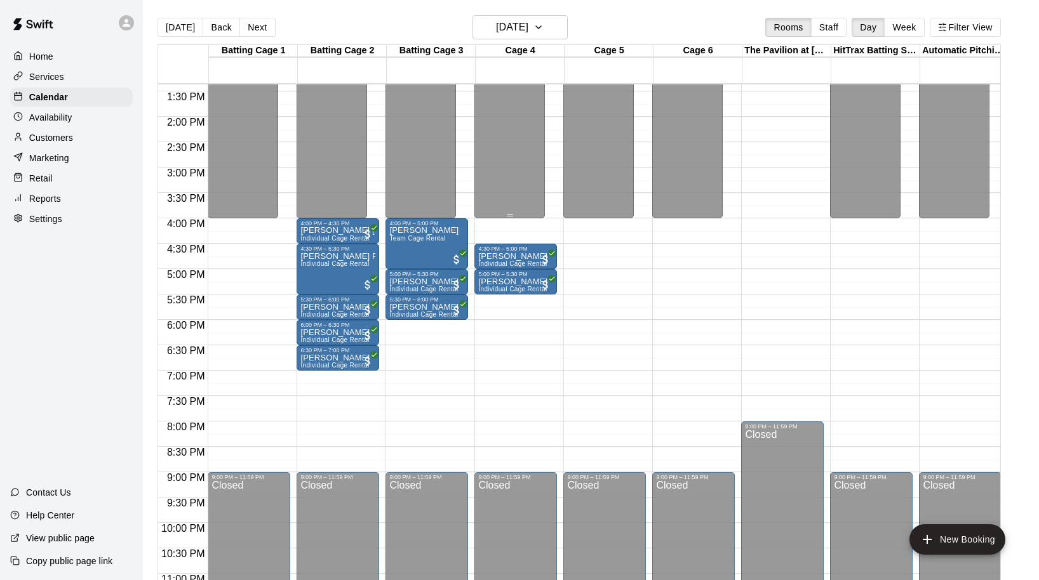
scroll to position [679, 0]
click at [70, 136] on p "Customers" at bounding box center [51, 137] width 44 height 13
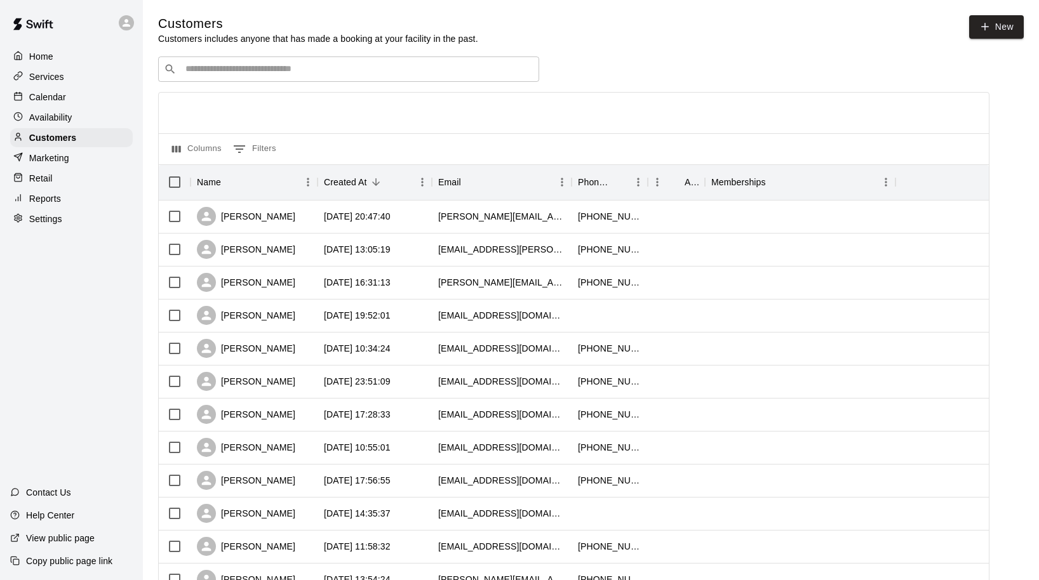
click at [58, 93] on p "Calendar" at bounding box center [47, 97] width 37 height 13
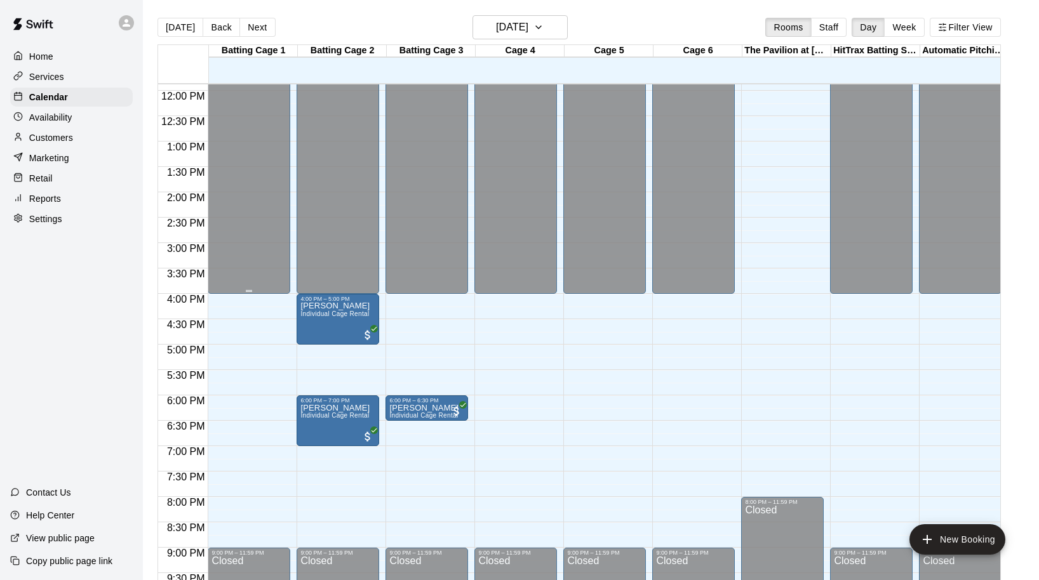
scroll to position [606, 0]
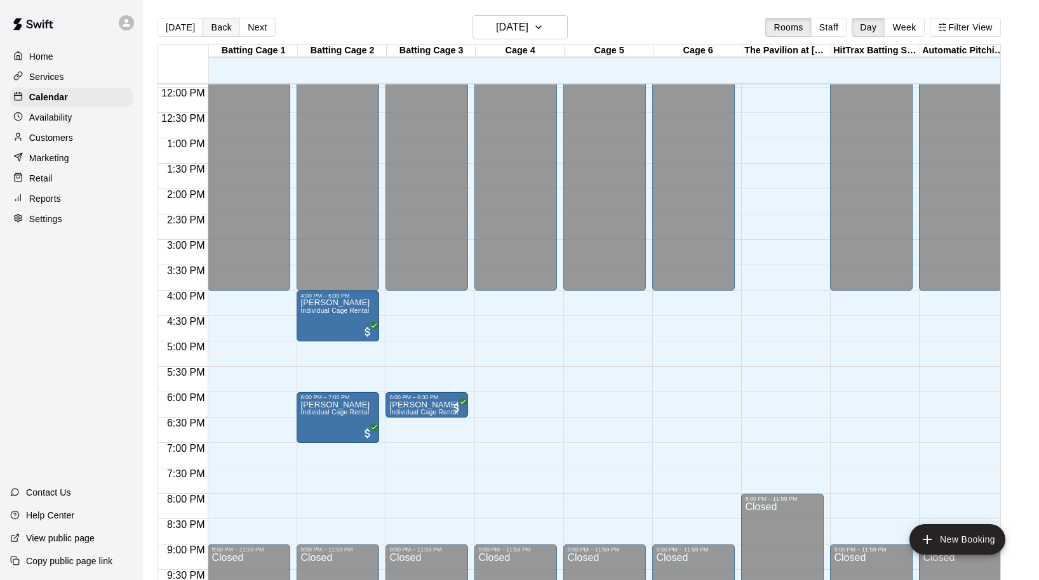
click at [217, 33] on button "Back" at bounding box center [221, 27] width 37 height 19
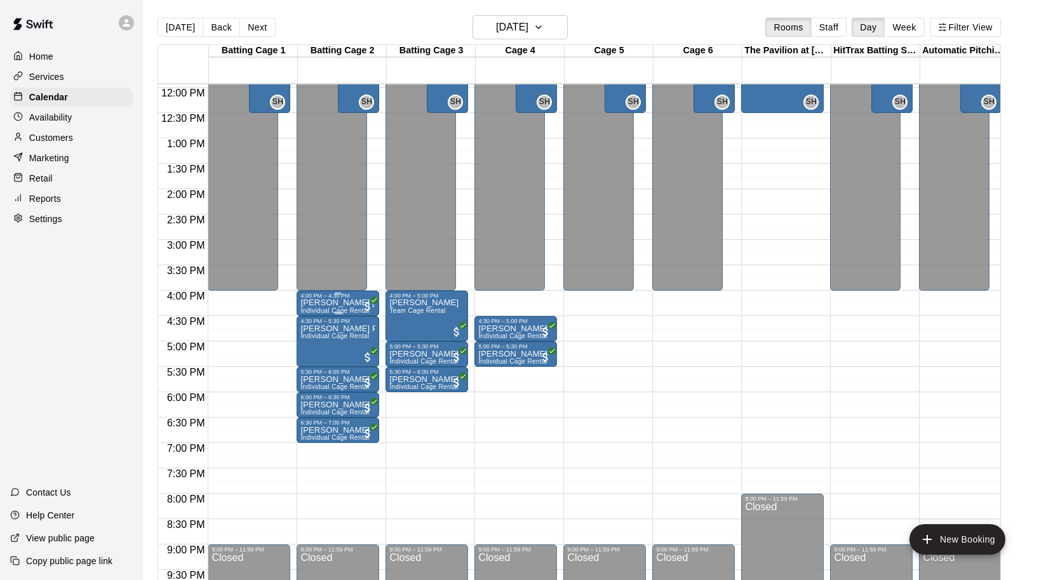
click at [317, 303] on p "[PERSON_NAME] [PERSON_NAME]" at bounding box center [337, 303] width 75 height 0
click at [311, 344] on img "edit" at bounding box center [314, 347] width 15 height 15
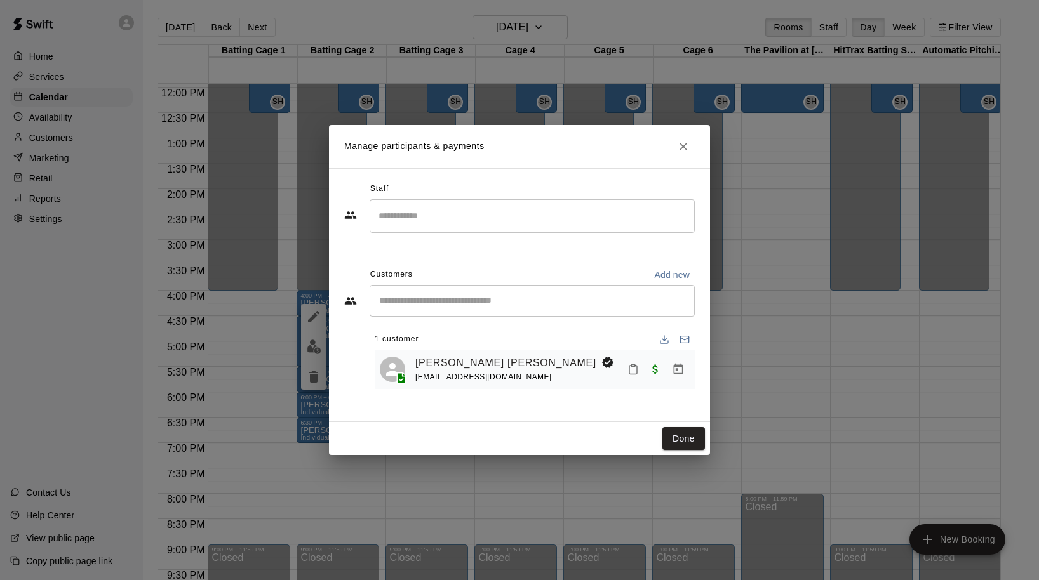
click at [444, 360] on link "[PERSON_NAME] [PERSON_NAME]" at bounding box center [505, 363] width 181 height 17
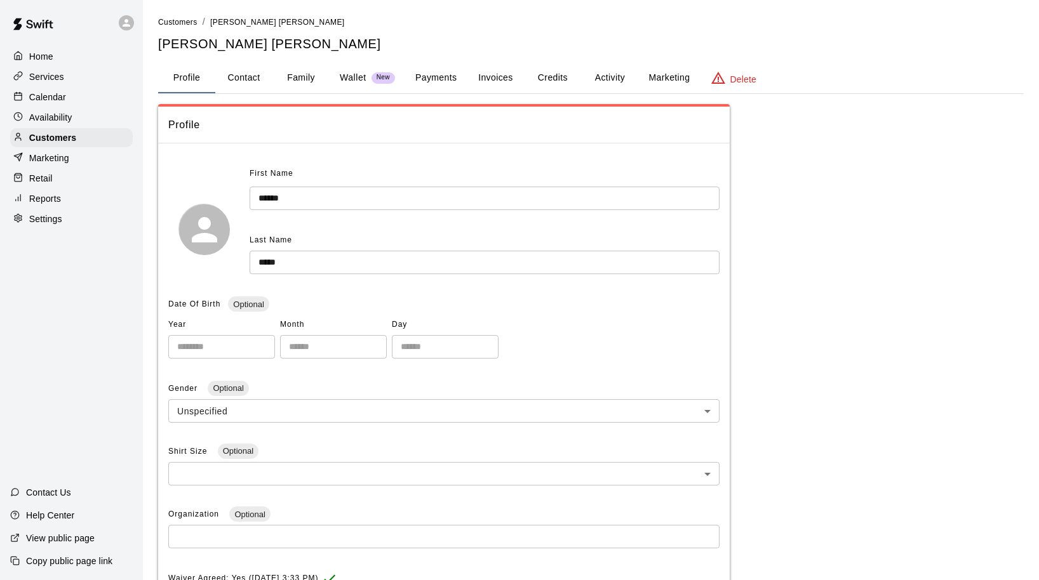
click at [439, 77] on button "Payments" at bounding box center [436, 78] width 62 height 30
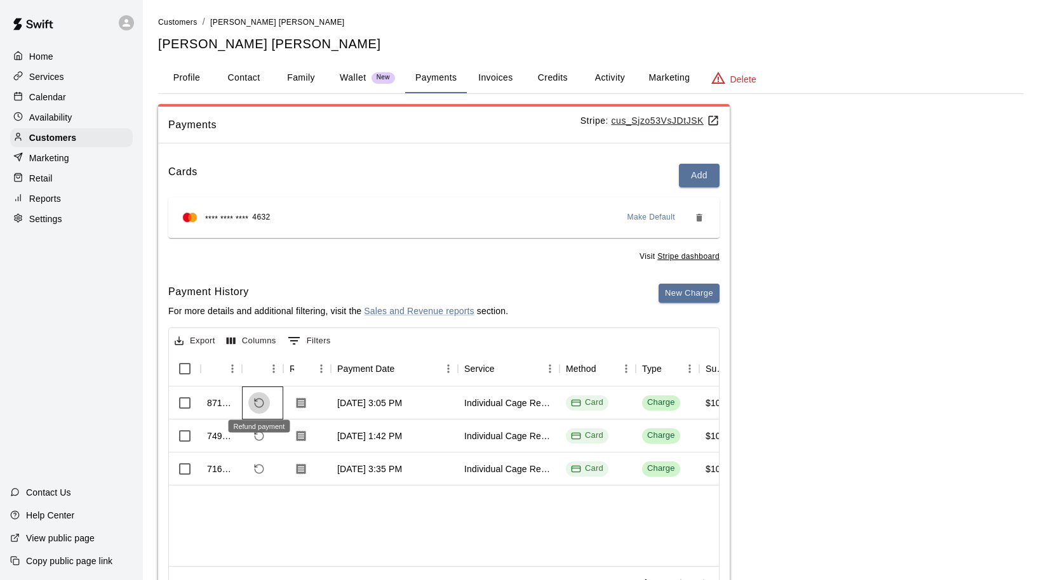
click at [259, 400] on icon "Refund payment" at bounding box center [258, 403] width 11 height 11
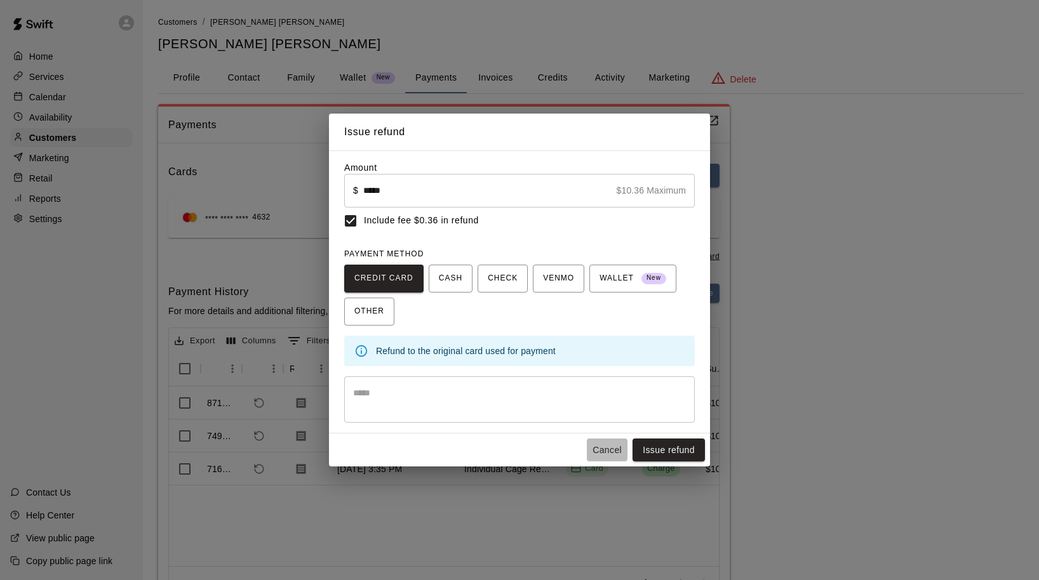
click at [597, 448] on button "Cancel" at bounding box center [607, 450] width 41 height 23
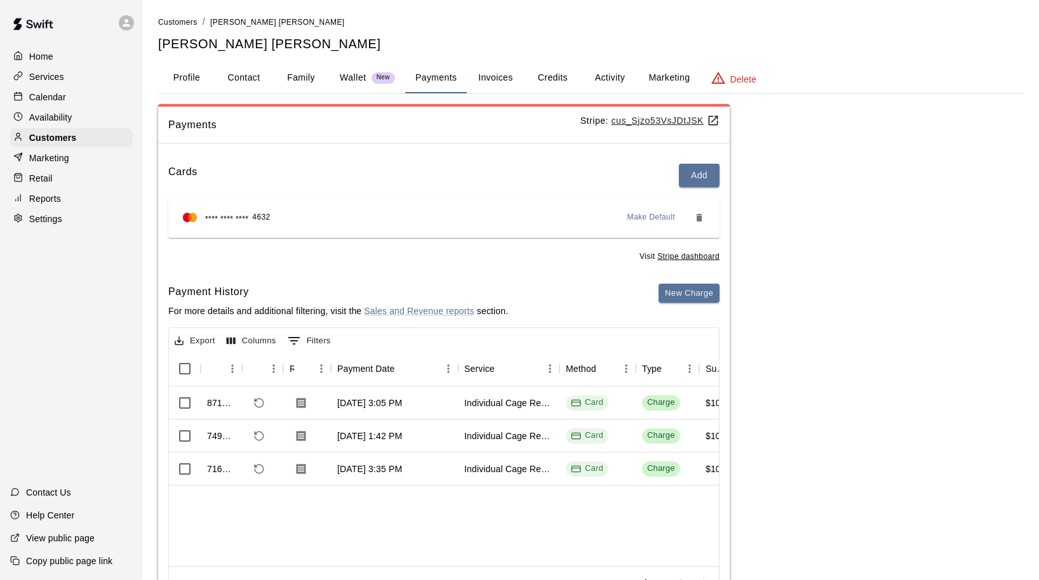
click at [61, 95] on p "Calendar" at bounding box center [47, 97] width 37 height 13
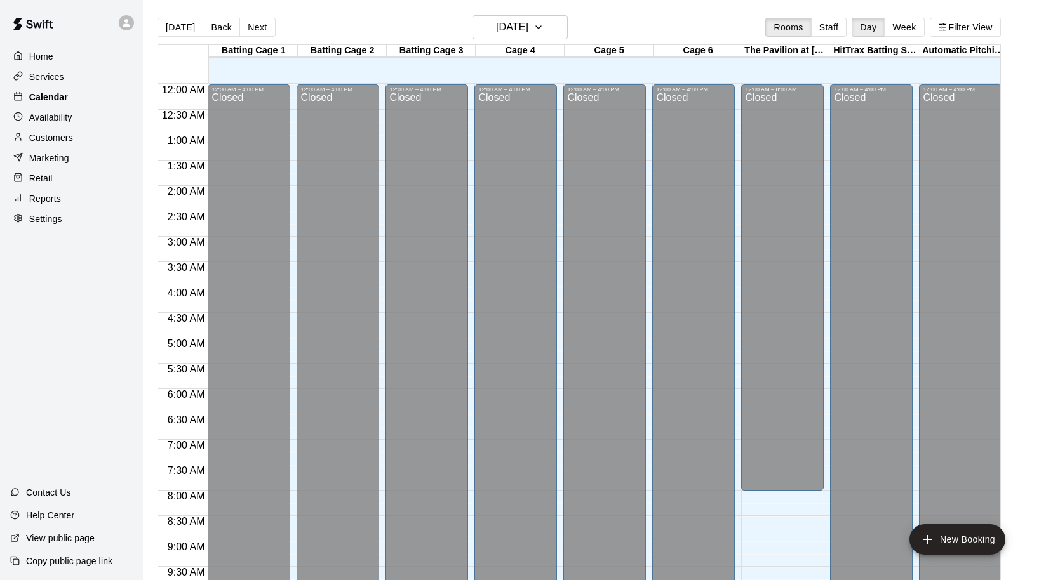
scroll to position [528, 0]
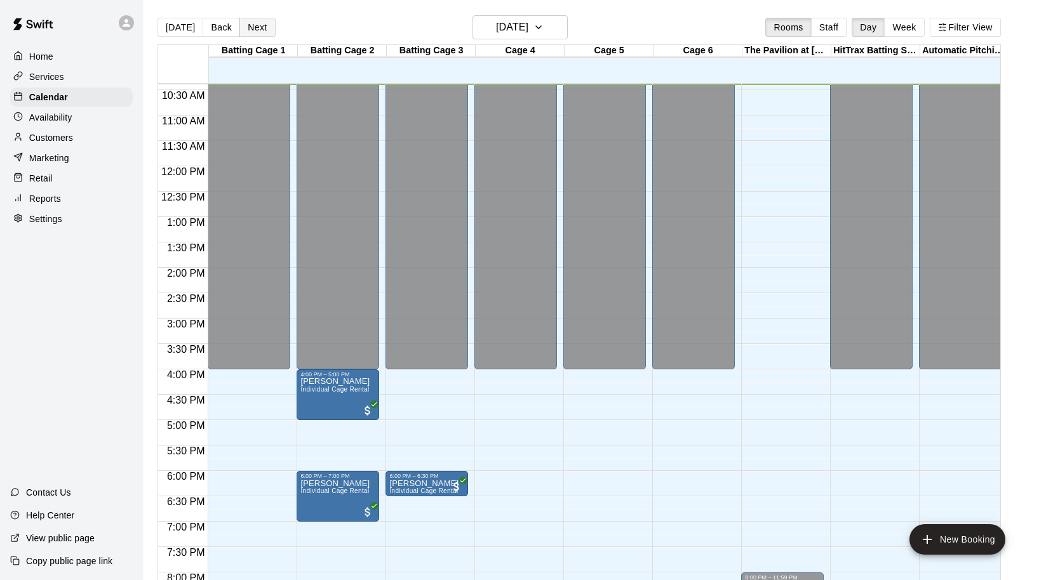
click at [253, 30] on button "Next" at bounding box center [257, 27] width 36 height 19
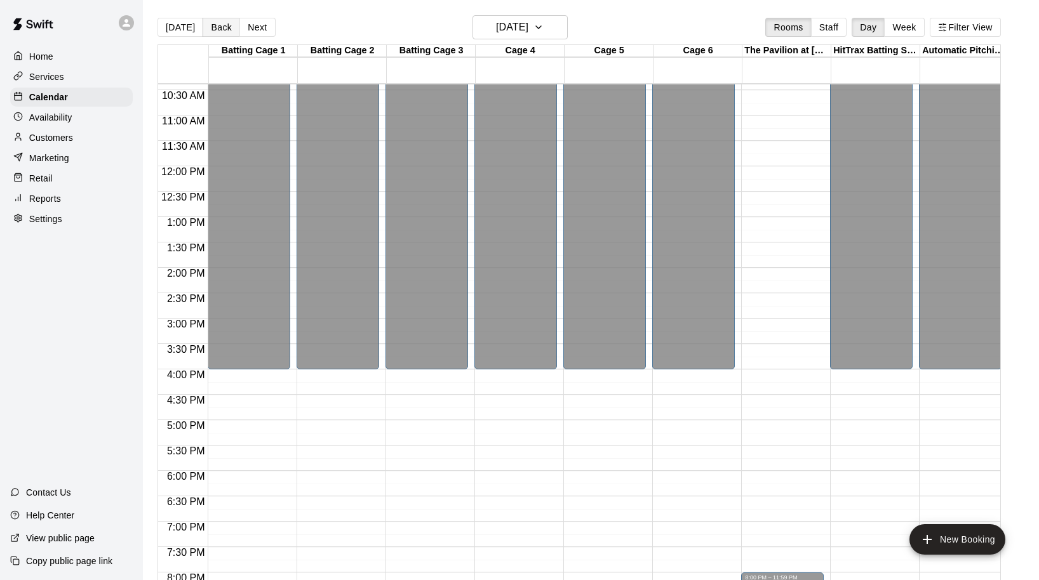
click at [222, 23] on button "Back" at bounding box center [221, 27] width 37 height 19
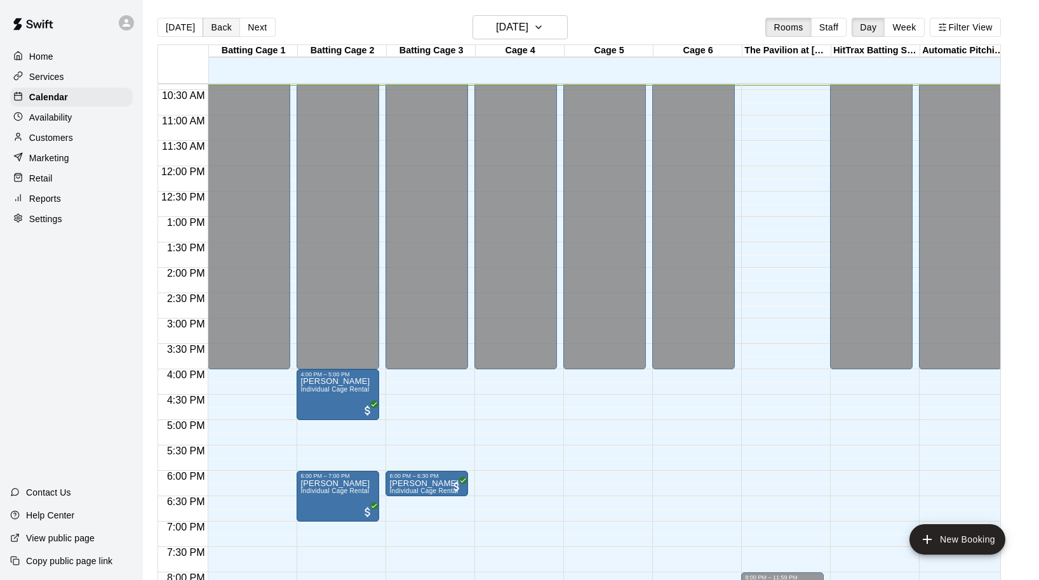
click at [221, 24] on button "Back" at bounding box center [221, 27] width 37 height 19
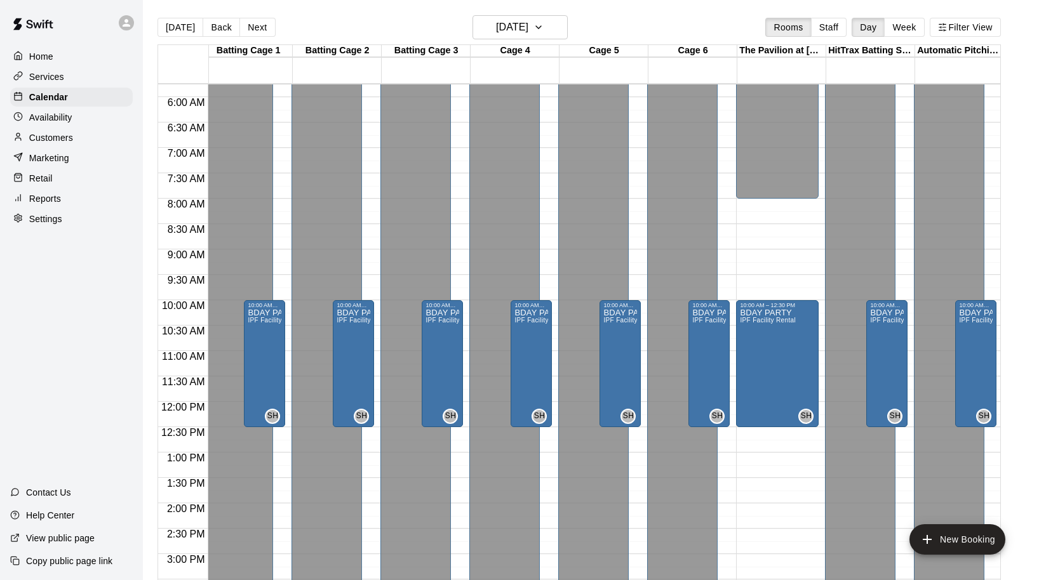
scroll to position [276, 5]
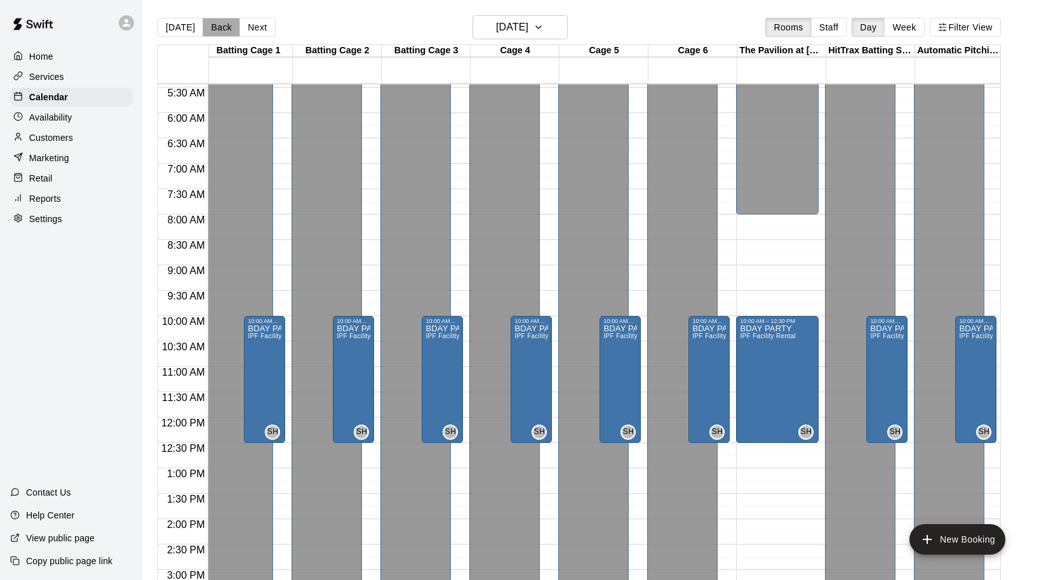
click at [219, 25] on button "Back" at bounding box center [221, 27] width 37 height 19
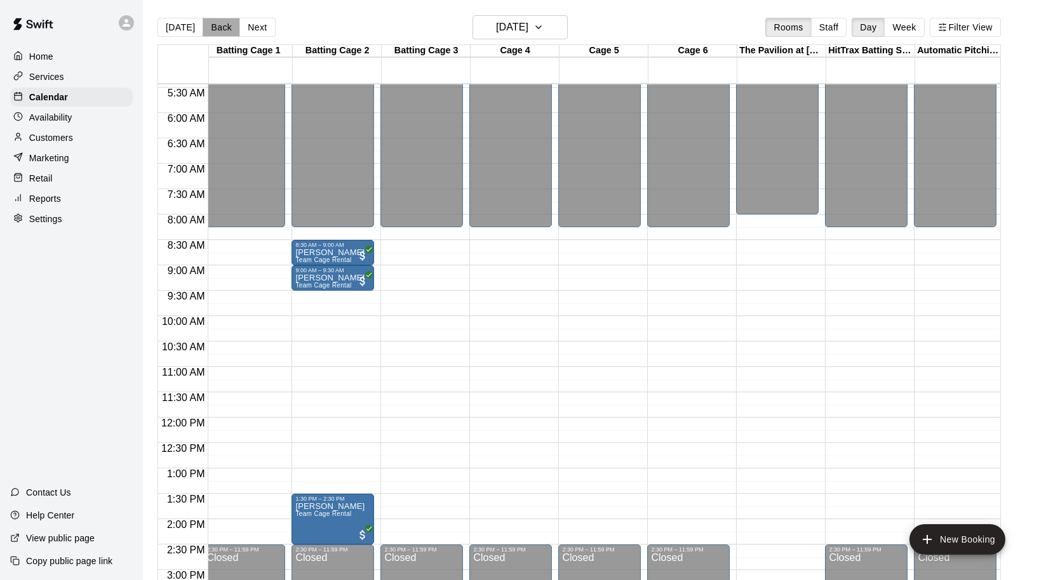
click at [219, 25] on button "Back" at bounding box center [221, 27] width 37 height 19
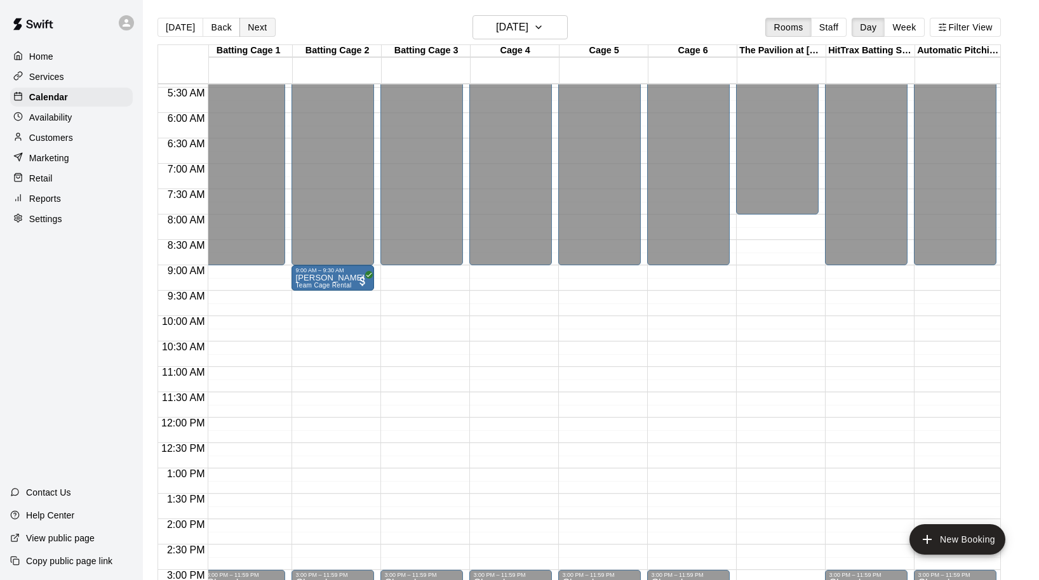
click at [255, 24] on button "Next" at bounding box center [257, 27] width 36 height 19
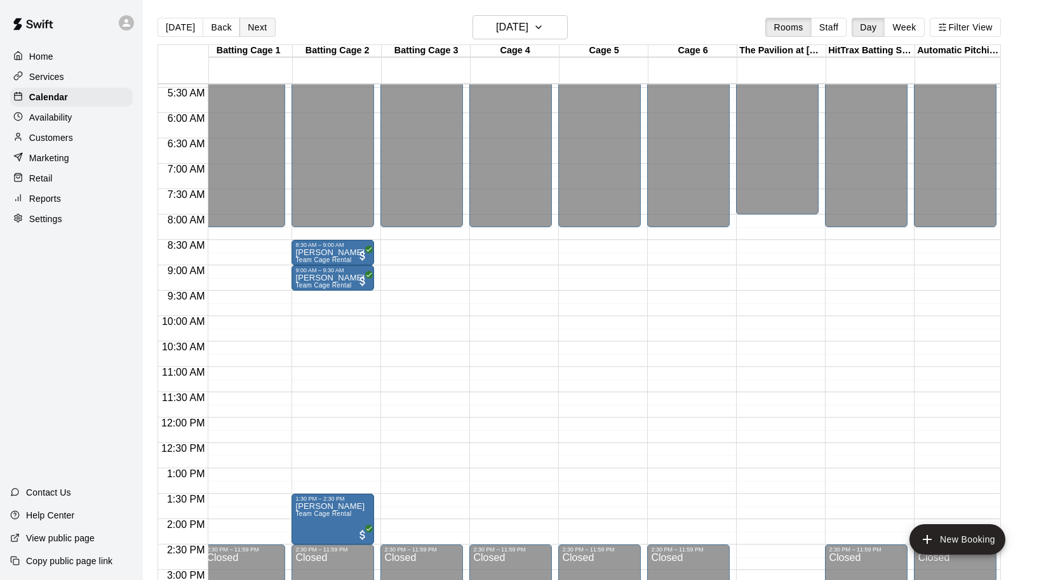
click at [255, 24] on button "Next" at bounding box center [257, 27] width 36 height 19
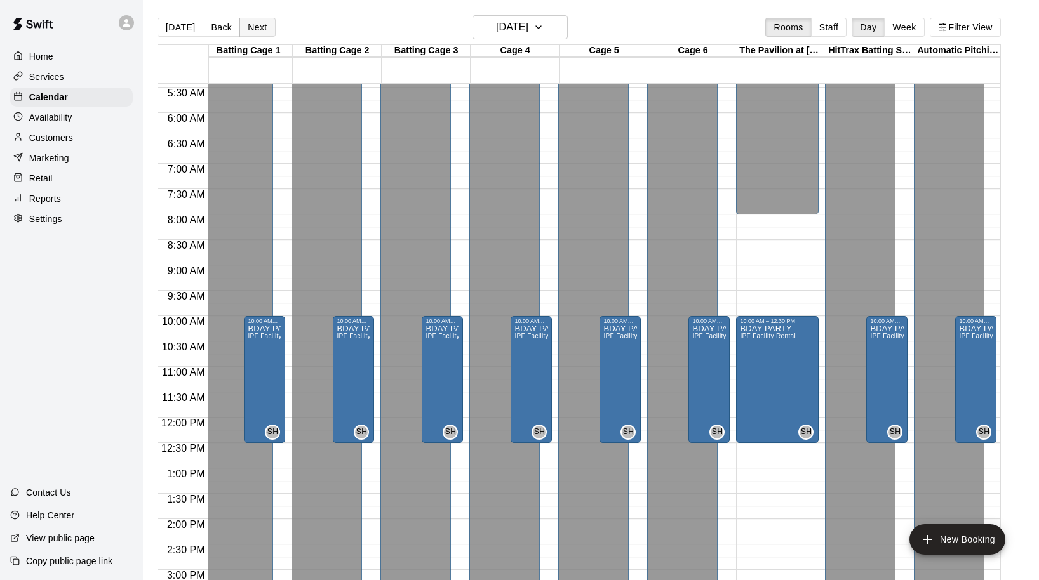
click at [255, 24] on button "Next" at bounding box center [257, 27] width 36 height 19
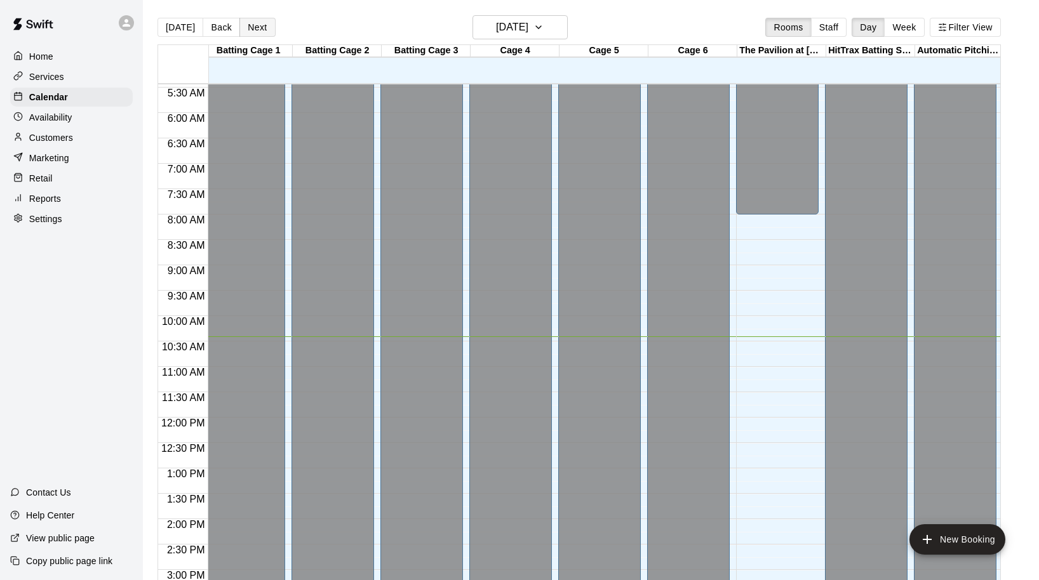
click at [255, 24] on button "Next" at bounding box center [257, 27] width 36 height 19
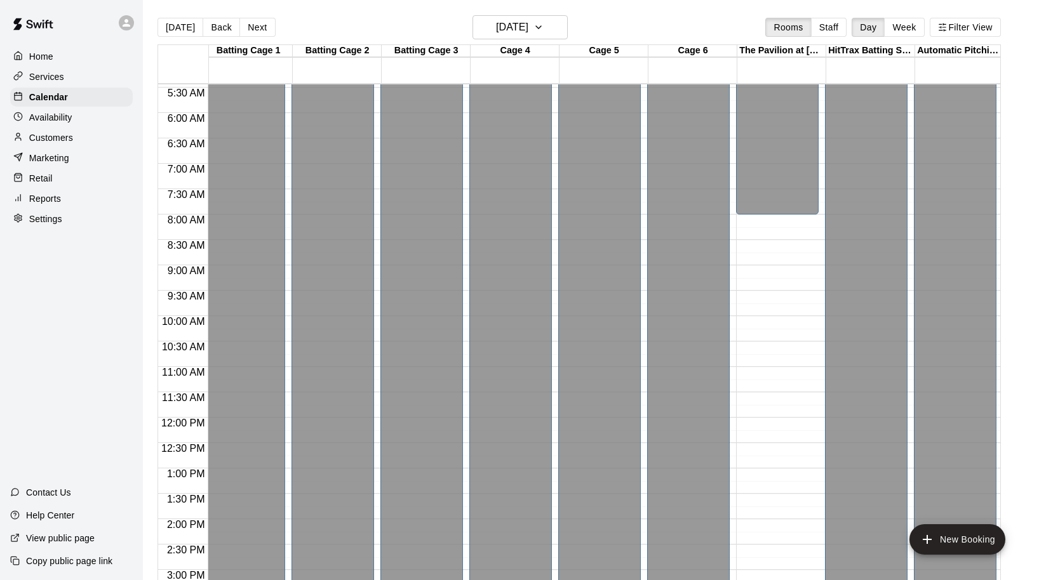
click at [49, 213] on p "Settings" at bounding box center [45, 219] width 33 height 13
select select "**"
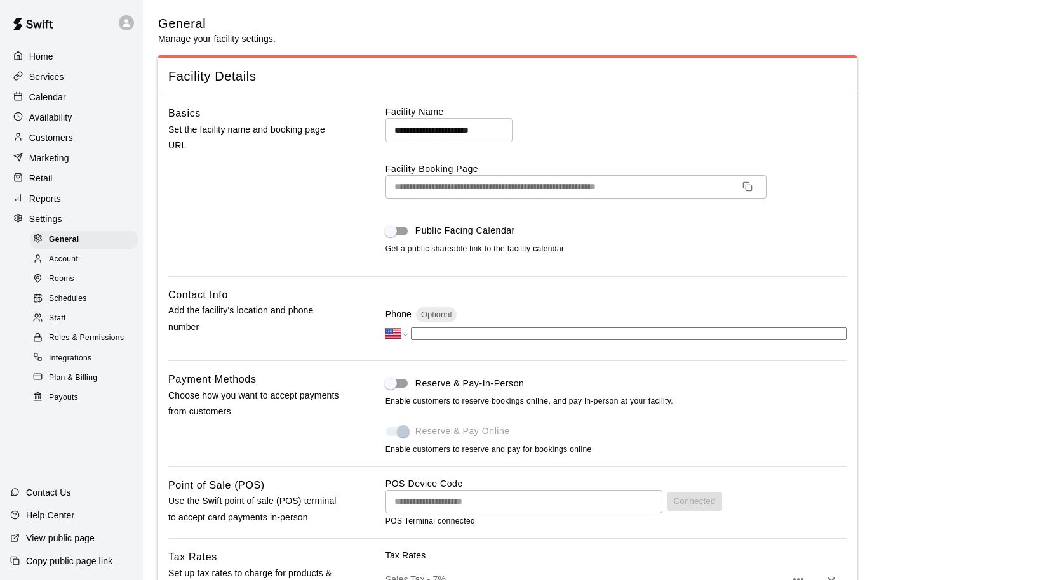
scroll to position [2961, 0]
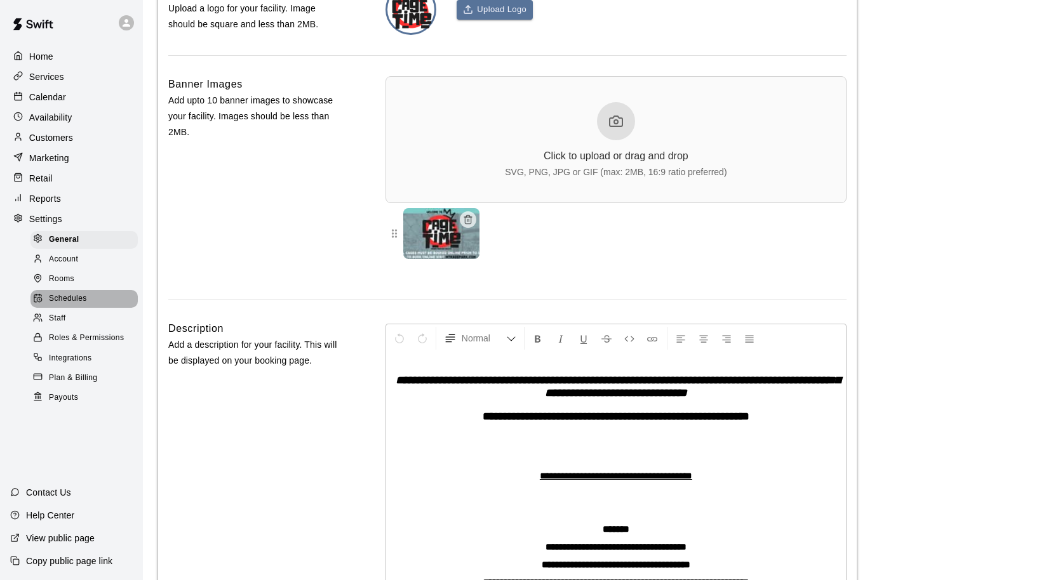
click at [76, 290] on div "Schedules" at bounding box center [83, 299] width 107 height 18
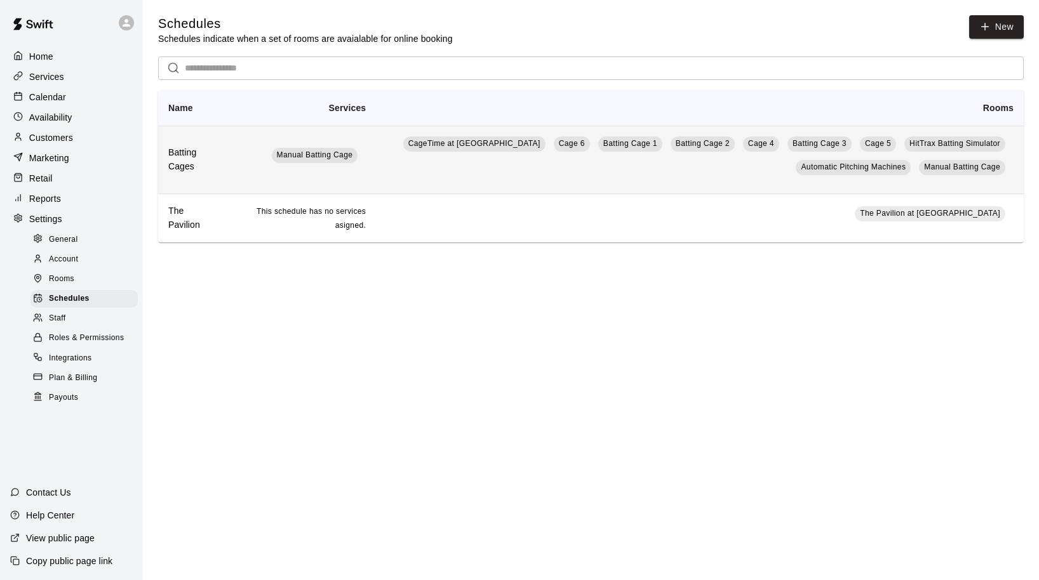
click at [410, 168] on td "CageTime at MTrade Park Cage 6 Batting Cage 1 Batting Cage 2 Cage 4 Batting Cag…" at bounding box center [700, 160] width 648 height 68
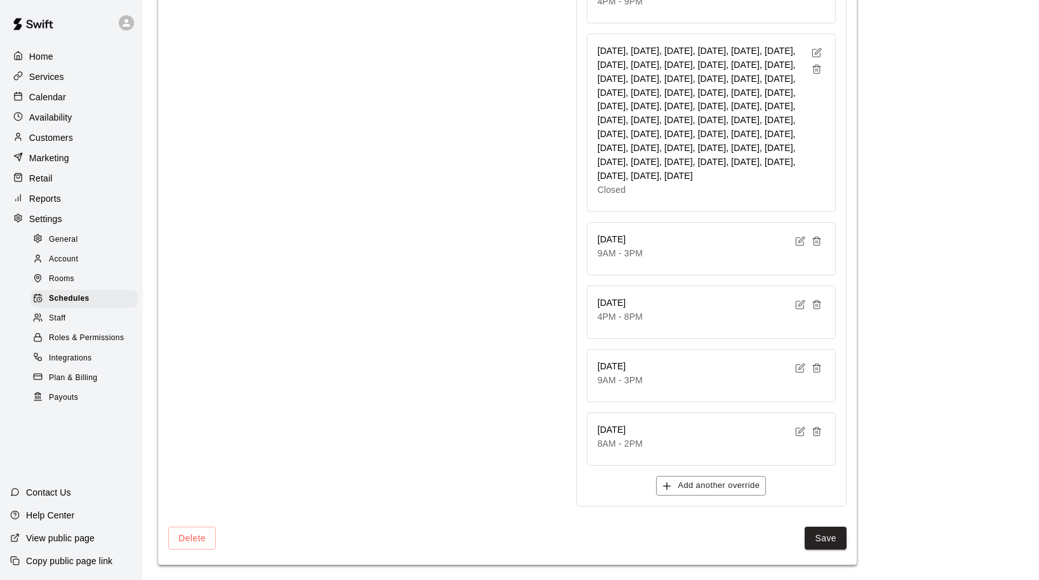
scroll to position [3821, 0]
click at [722, 481] on button "Add another override" at bounding box center [711, 486] width 110 height 20
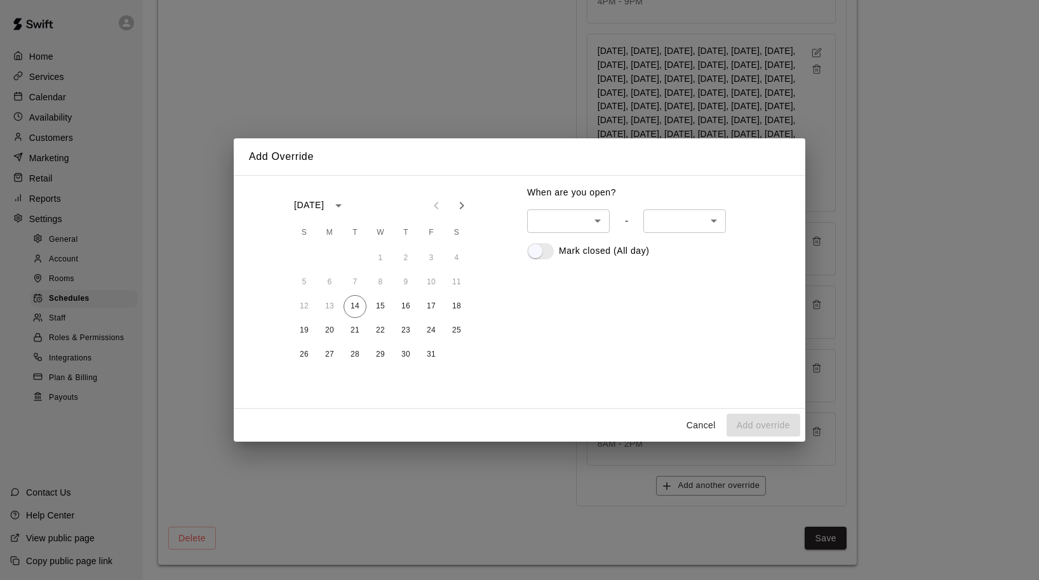
click at [699, 422] on button "Cancel" at bounding box center [701, 425] width 41 height 23
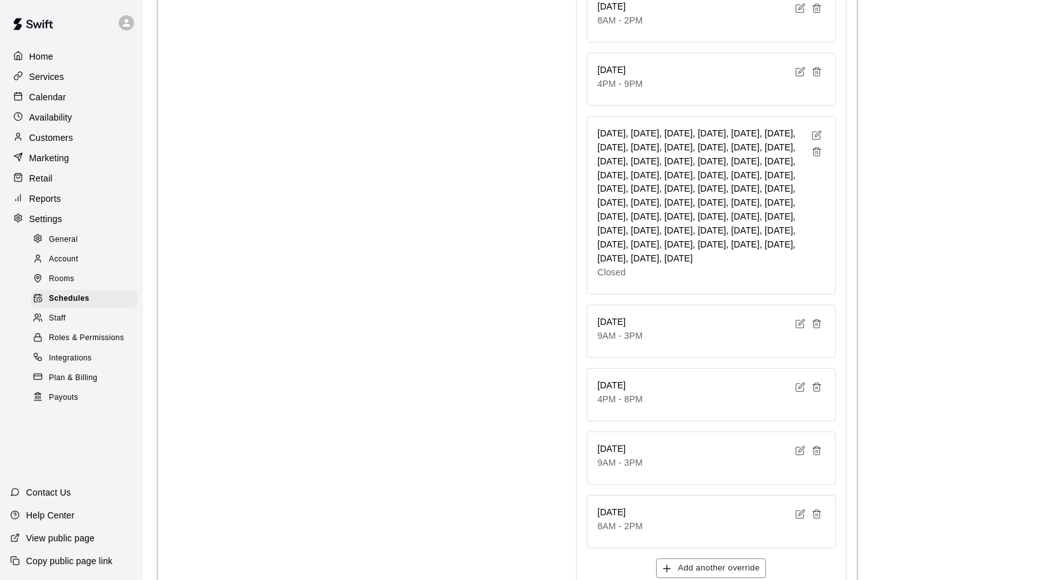
scroll to position [3679, 0]
click at [817, 130] on icon "button" at bounding box center [818, 133] width 6 height 6
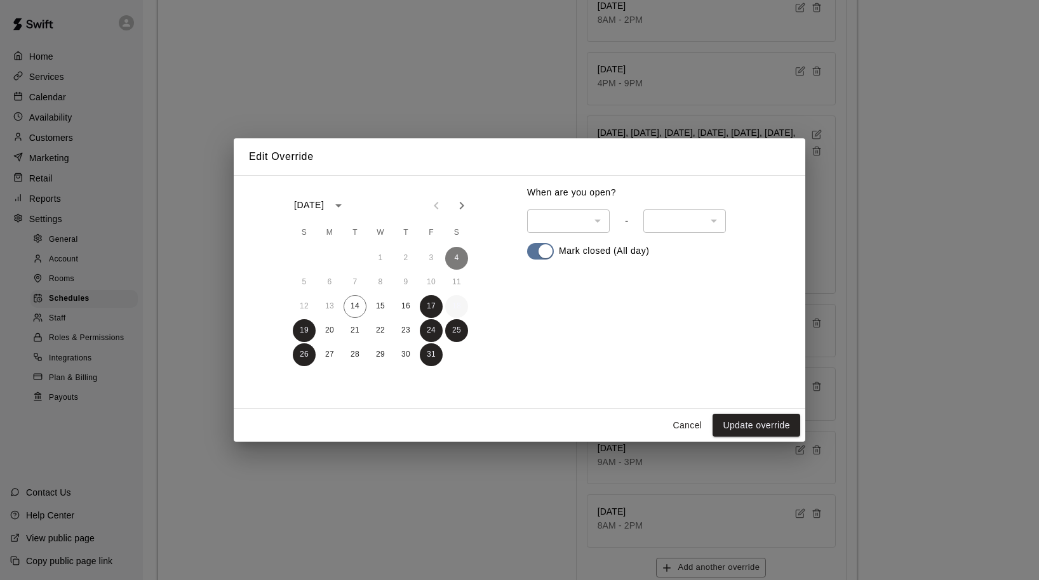
click at [452, 306] on button "18" at bounding box center [456, 306] width 23 height 23
click at [749, 424] on button "Update override" at bounding box center [757, 425] width 88 height 23
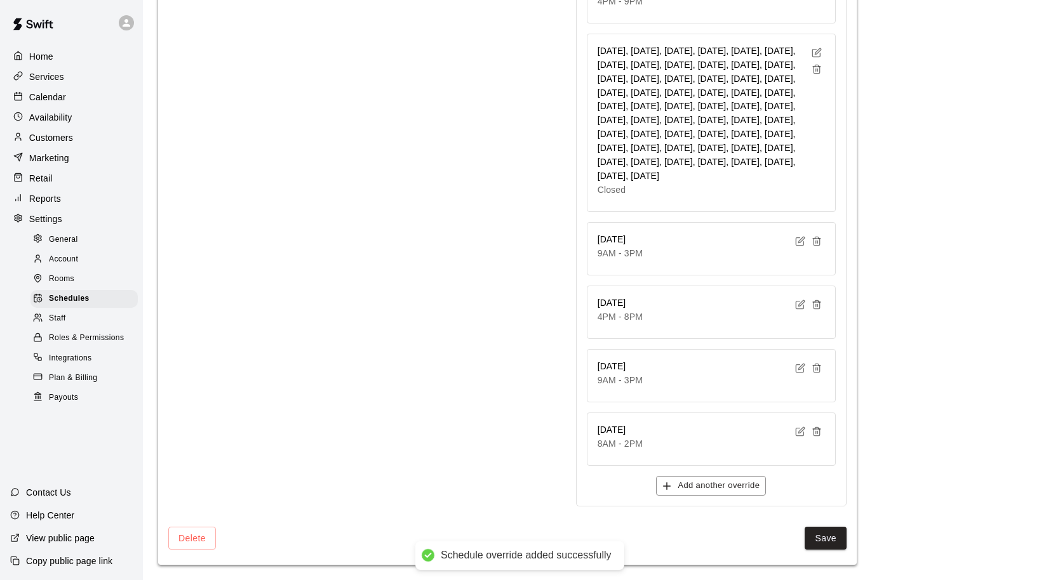
scroll to position [3821, 0]
click at [709, 487] on button "Add another override" at bounding box center [711, 486] width 110 height 20
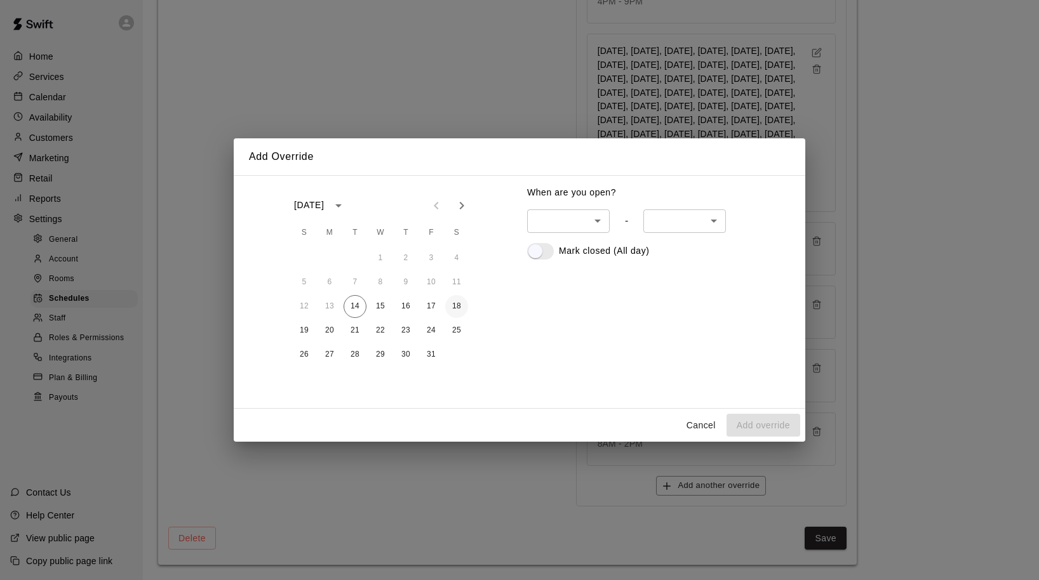
click at [456, 309] on button "18" at bounding box center [456, 306] width 23 height 23
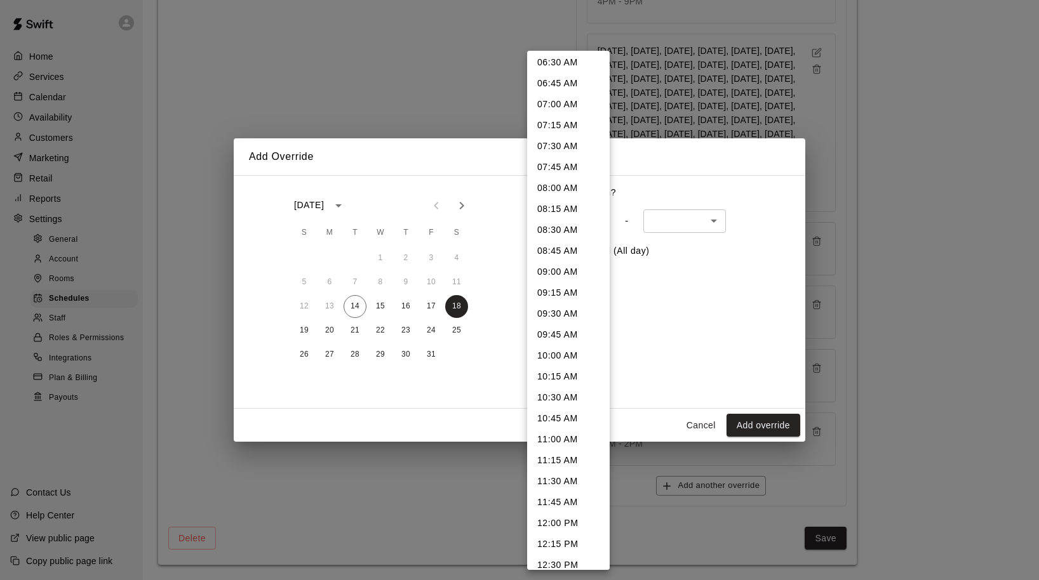
scroll to position [556, 0]
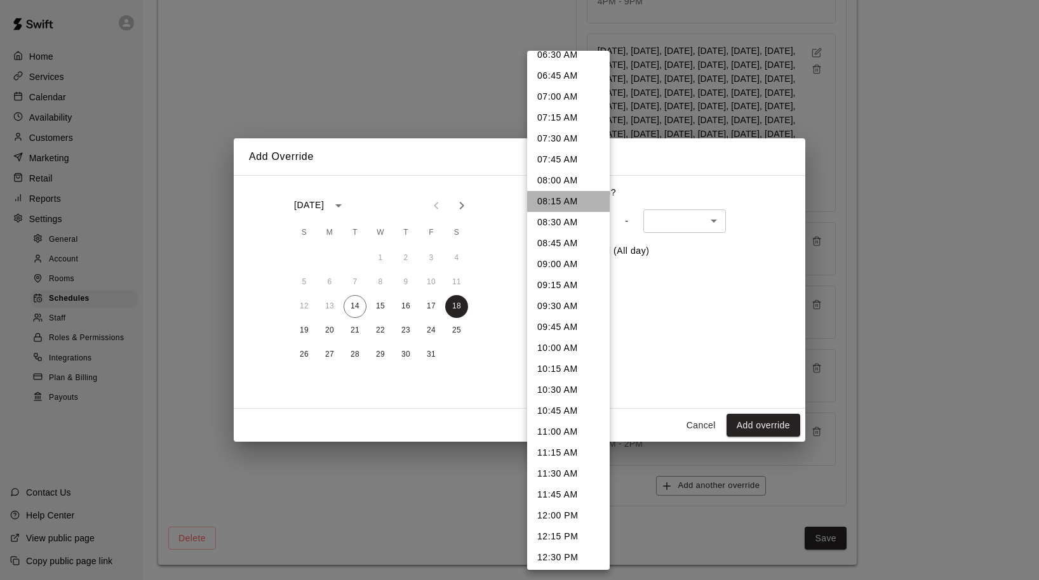
click at [558, 199] on li "08:15 AM" at bounding box center [568, 201] width 83 height 21
type input "***"
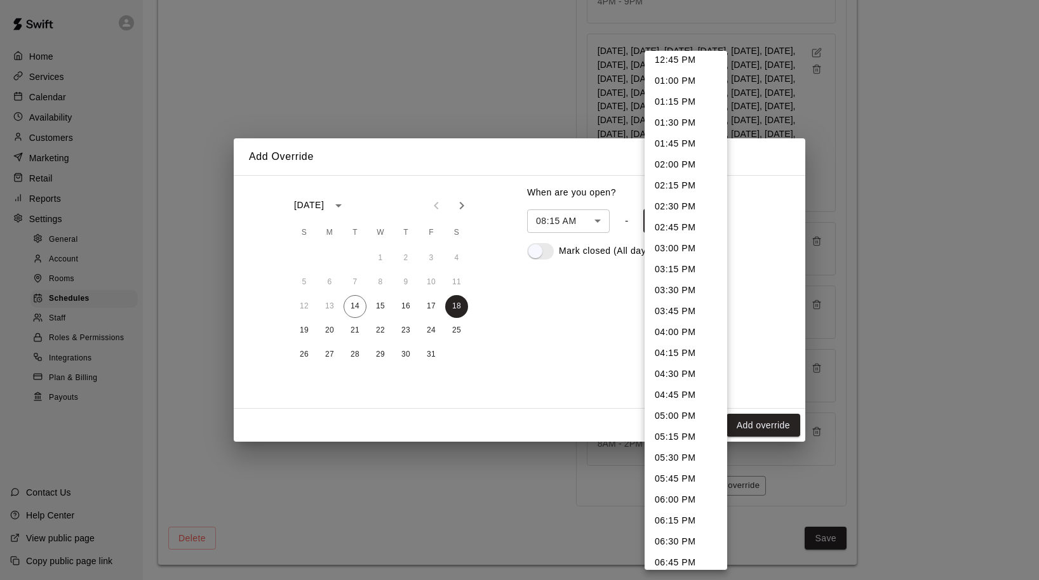
scroll to position [407, 0]
click at [680, 266] on li "03:45 PM" at bounding box center [686, 267] width 83 height 21
type input "***"
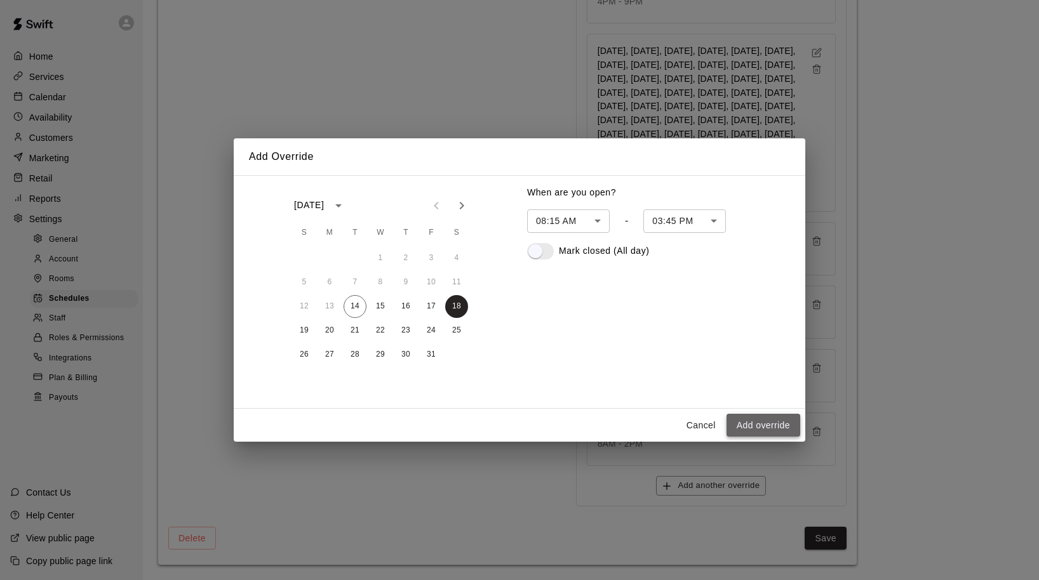
click at [758, 424] on button "Add override" at bounding box center [763, 425] width 74 height 23
type input "******"
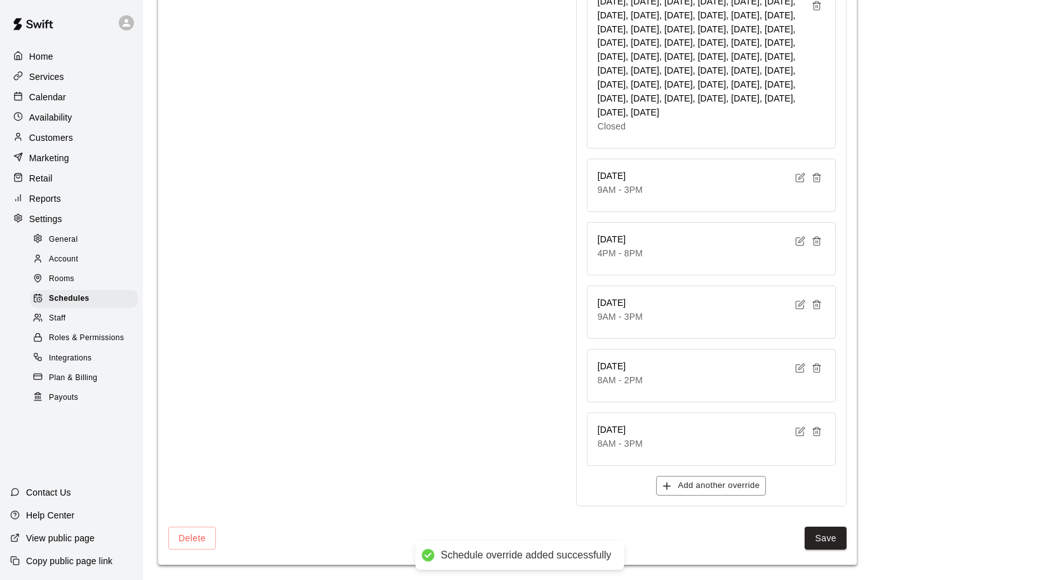
scroll to position [3884, 0]
click at [825, 540] on button "Save" at bounding box center [826, 538] width 42 height 23
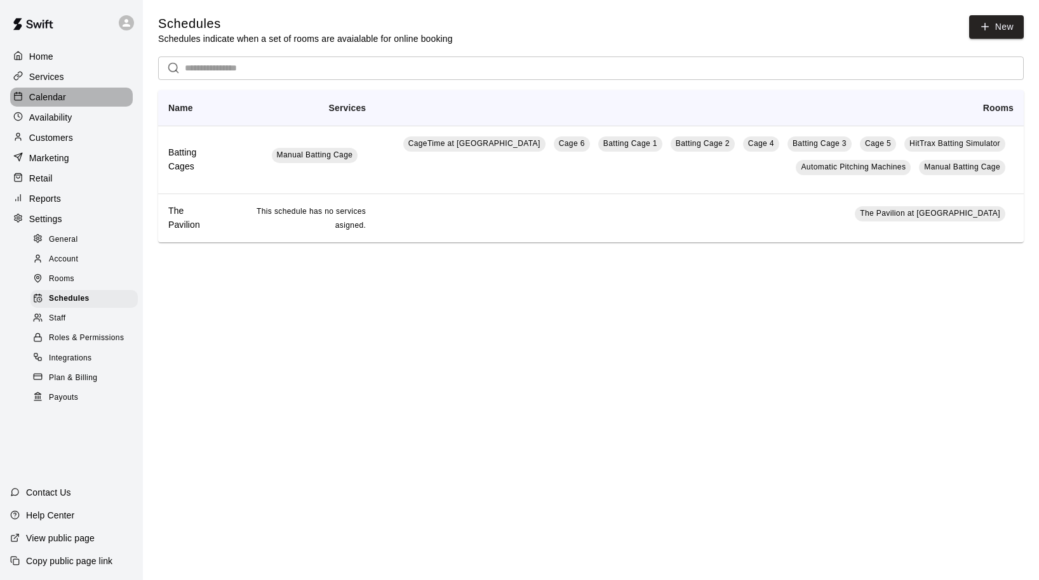
click at [49, 93] on p "Calendar" at bounding box center [47, 97] width 37 height 13
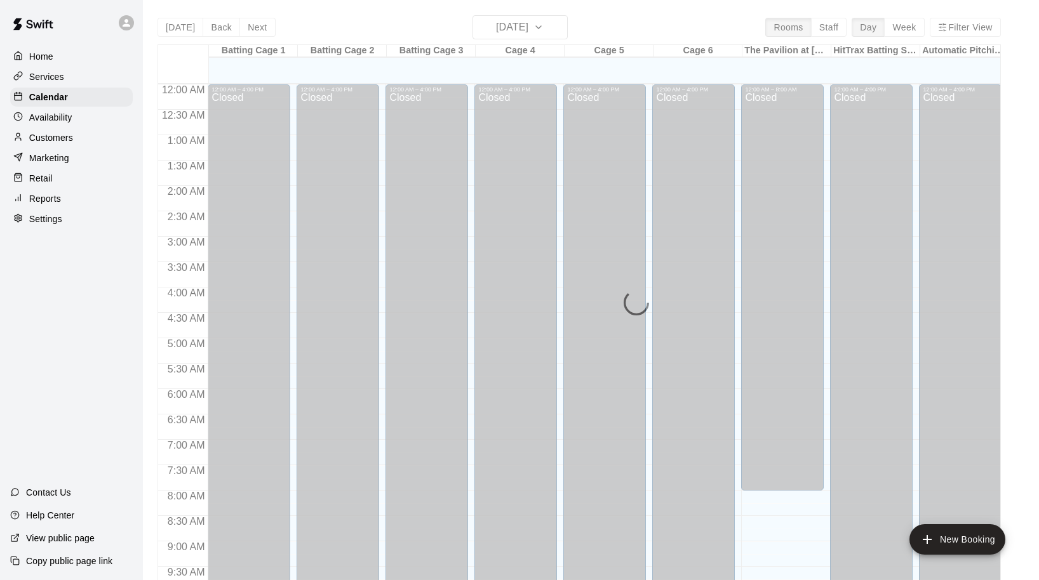
scroll to position [529, 0]
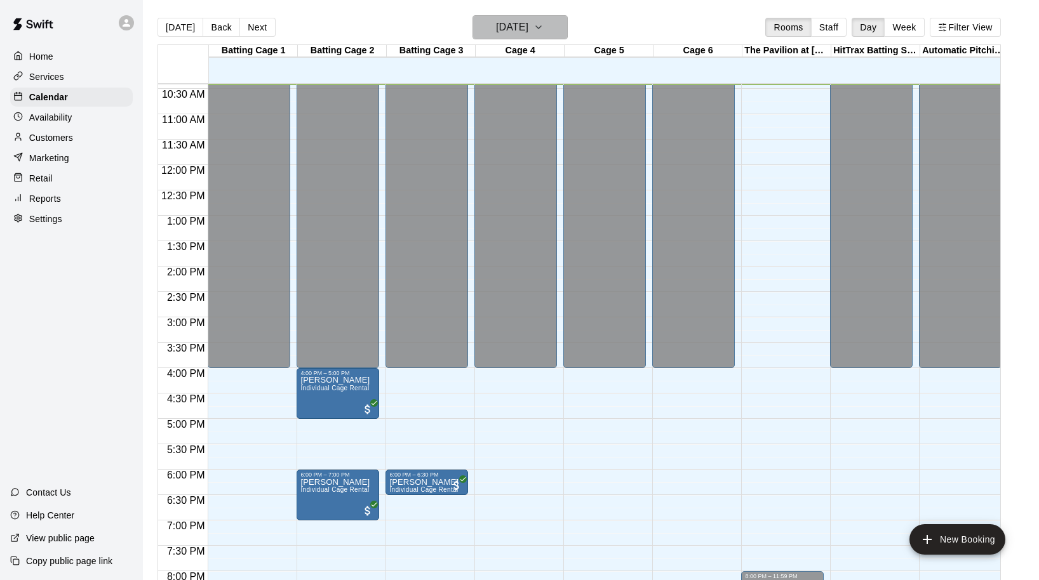
click at [497, 31] on h6 "[DATE]" at bounding box center [512, 27] width 32 height 18
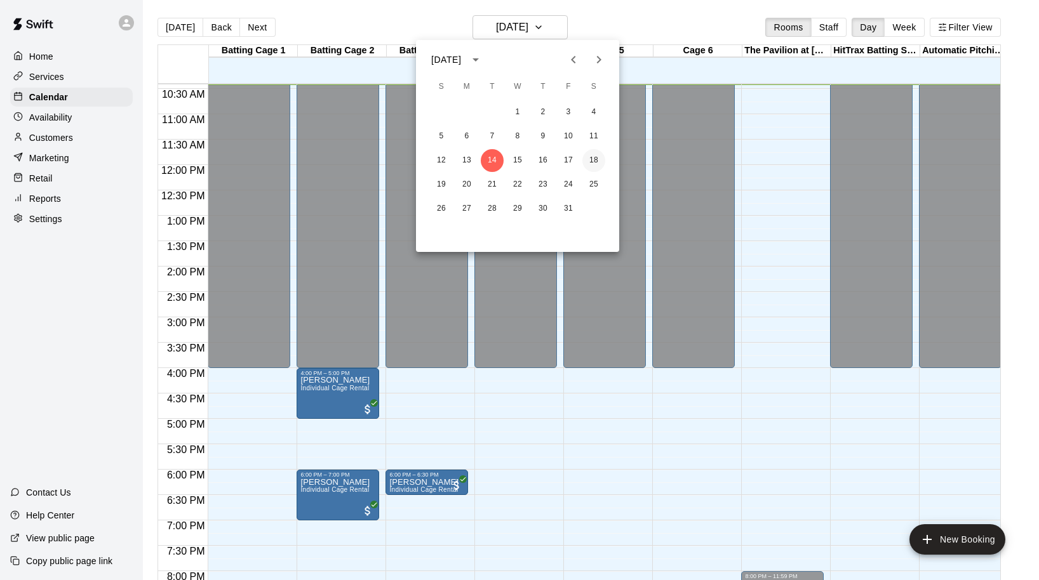
click at [593, 152] on button "18" at bounding box center [593, 160] width 23 height 23
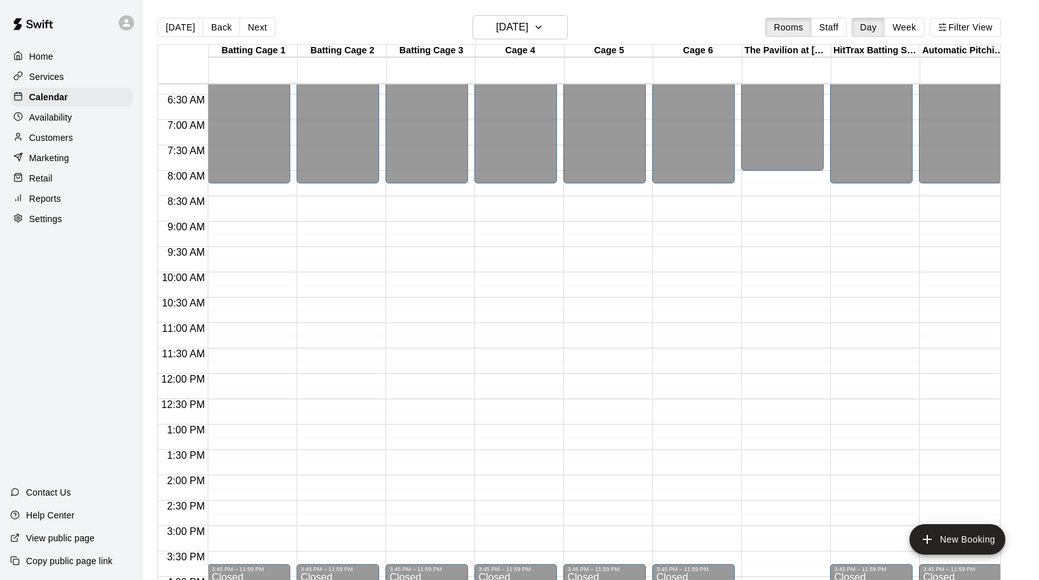
scroll to position [321, 0]
click at [261, 27] on button "Next" at bounding box center [257, 27] width 36 height 19
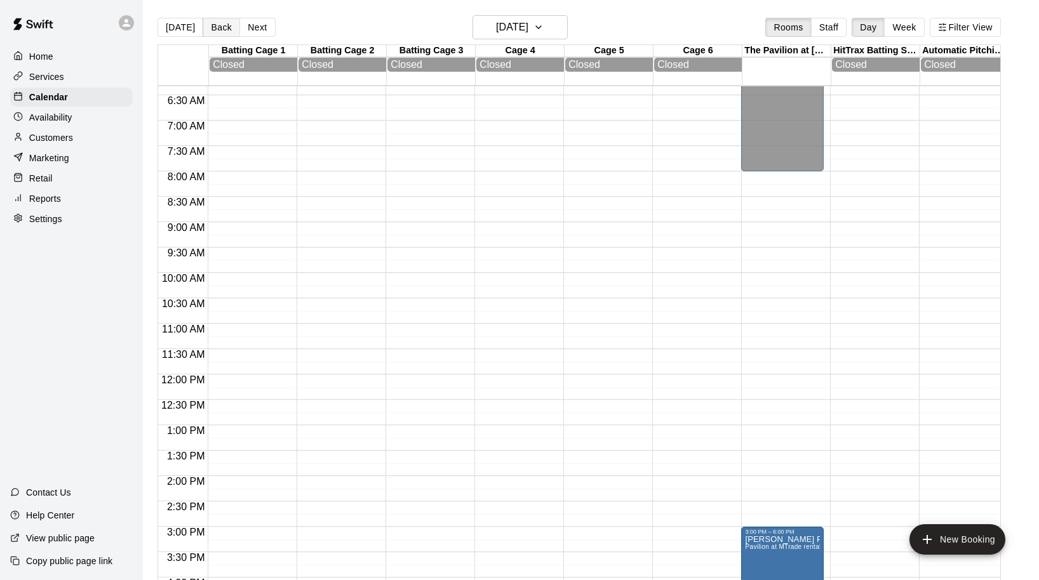
click at [214, 25] on button "Back" at bounding box center [221, 27] width 37 height 19
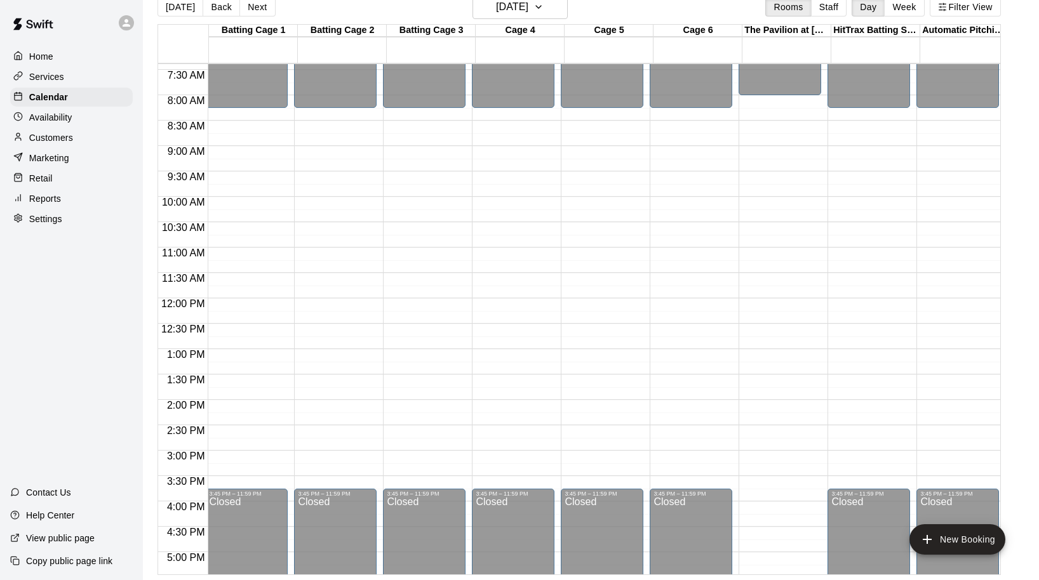
scroll to position [0, 3]
click at [68, 225] on div "Settings" at bounding box center [71, 219] width 123 height 19
select select "**"
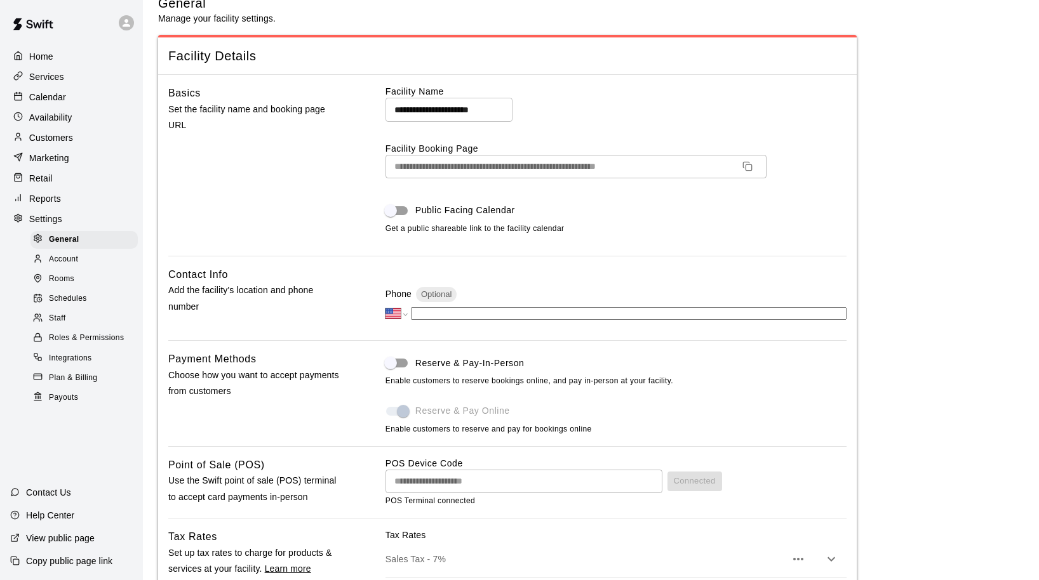
scroll to position [2961, 0]
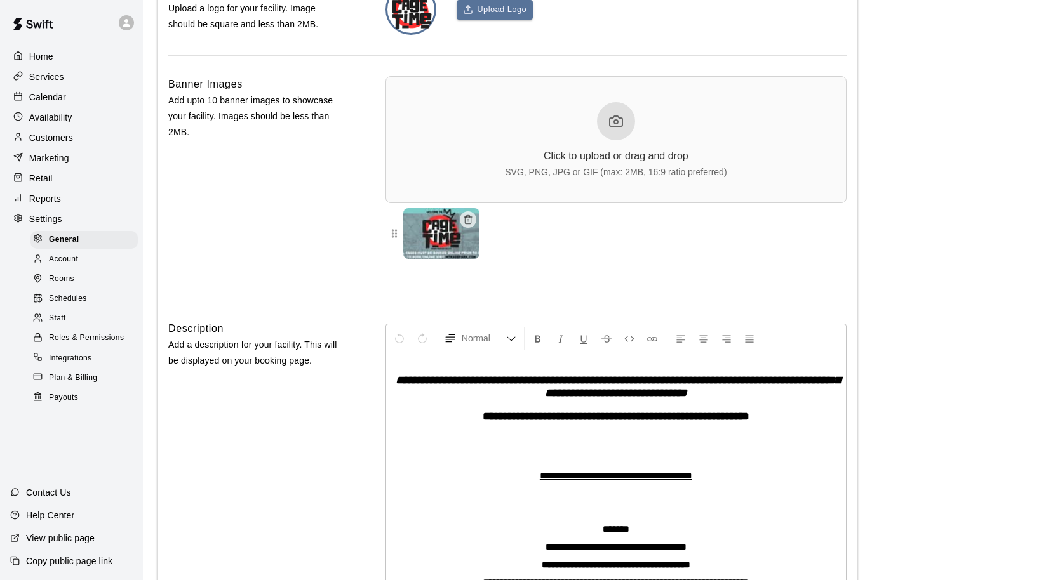
click at [72, 293] on span "Schedules" at bounding box center [68, 299] width 38 height 13
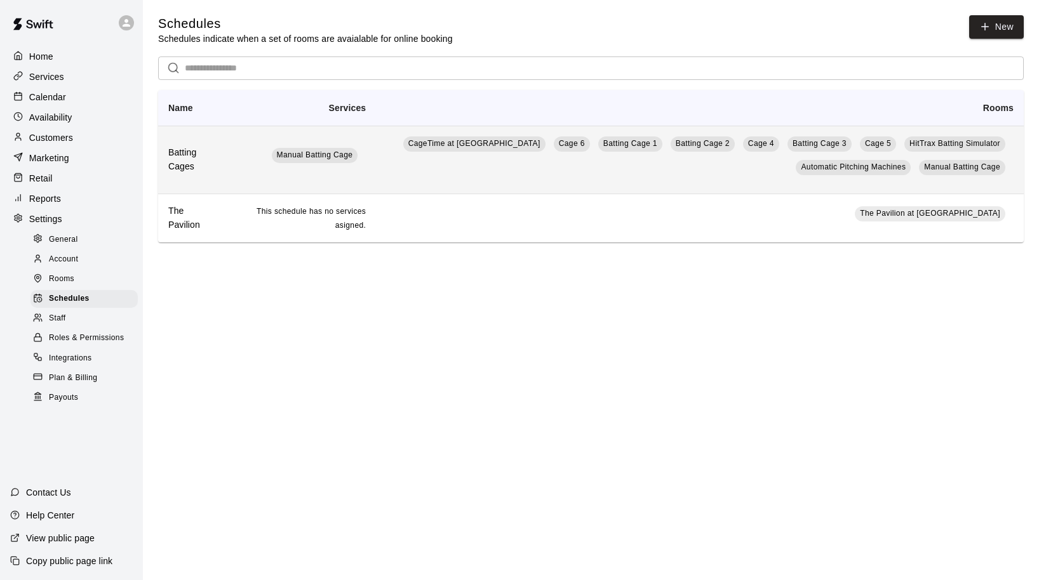
click at [376, 166] on td "CageTime at MTrade Park Cage 6 Batting Cage 1 Batting Cage 2 Cage 4 Batting Cag…" at bounding box center [700, 160] width 648 height 68
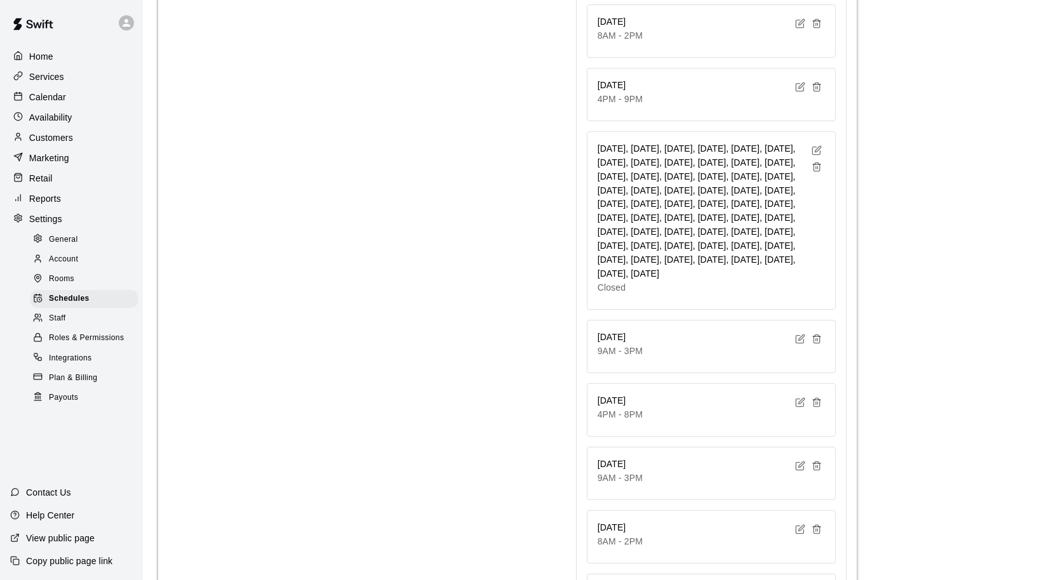
scroll to position [3680, 0]
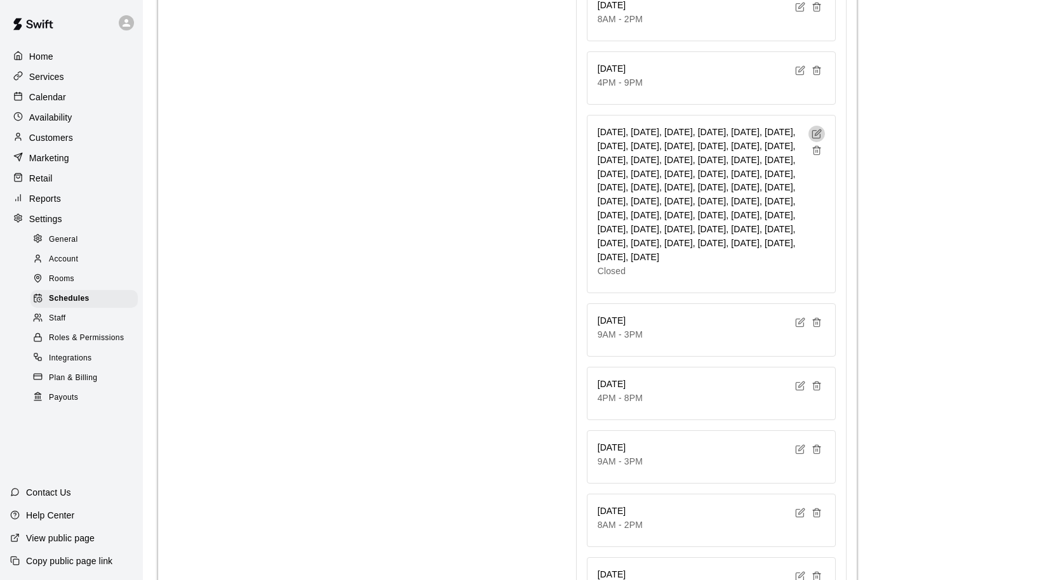
click at [816, 129] on icon "button" at bounding box center [817, 134] width 10 height 10
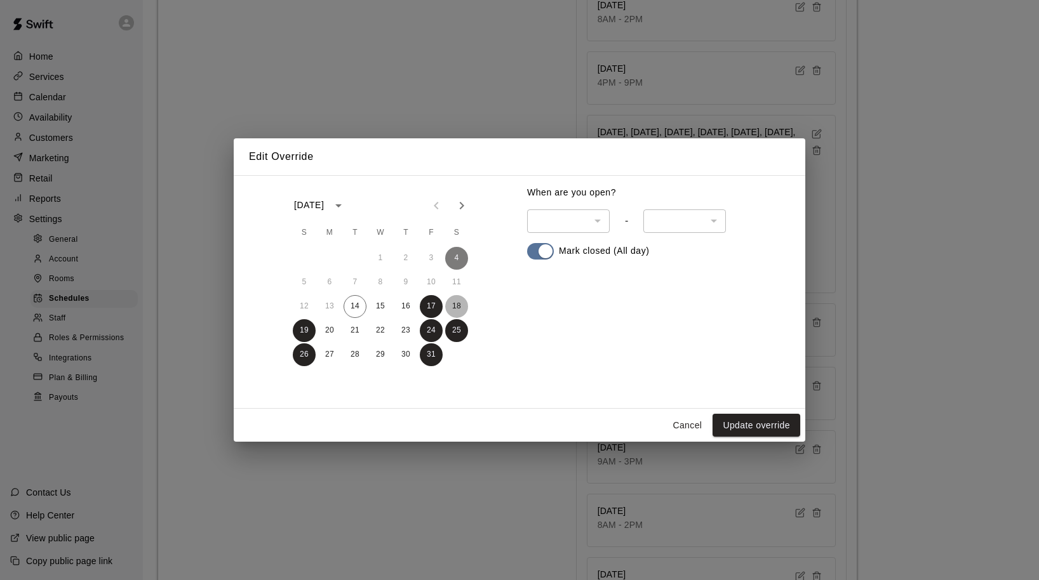
click at [460, 298] on button "18" at bounding box center [456, 306] width 23 height 23
click at [740, 425] on button "Update override" at bounding box center [757, 425] width 88 height 23
click at [686, 424] on button "Cancel" at bounding box center [687, 425] width 41 height 23
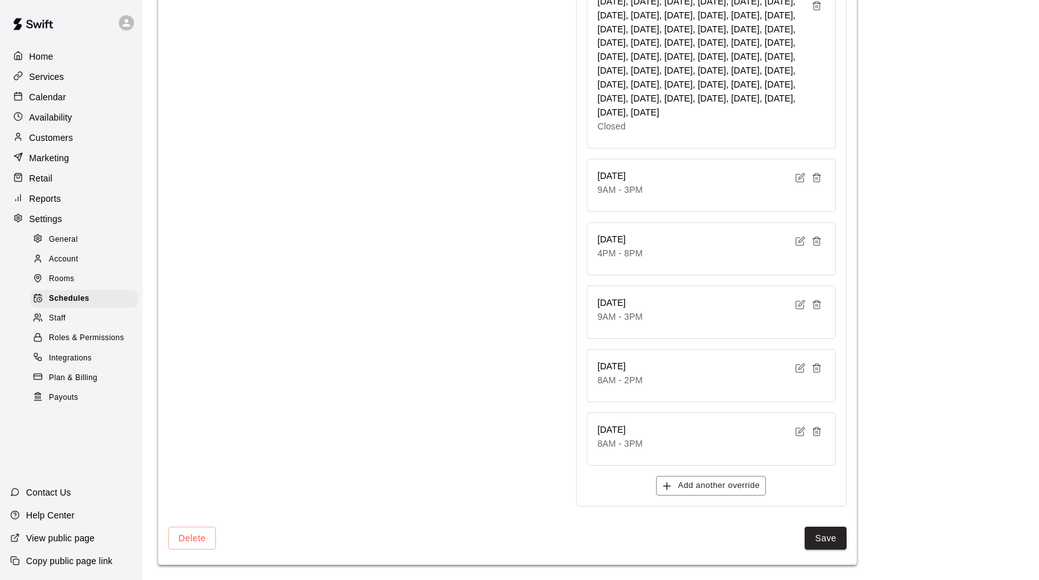
scroll to position [3884, 0]
click at [818, 432] on icon "button" at bounding box center [817, 432] width 10 height 10
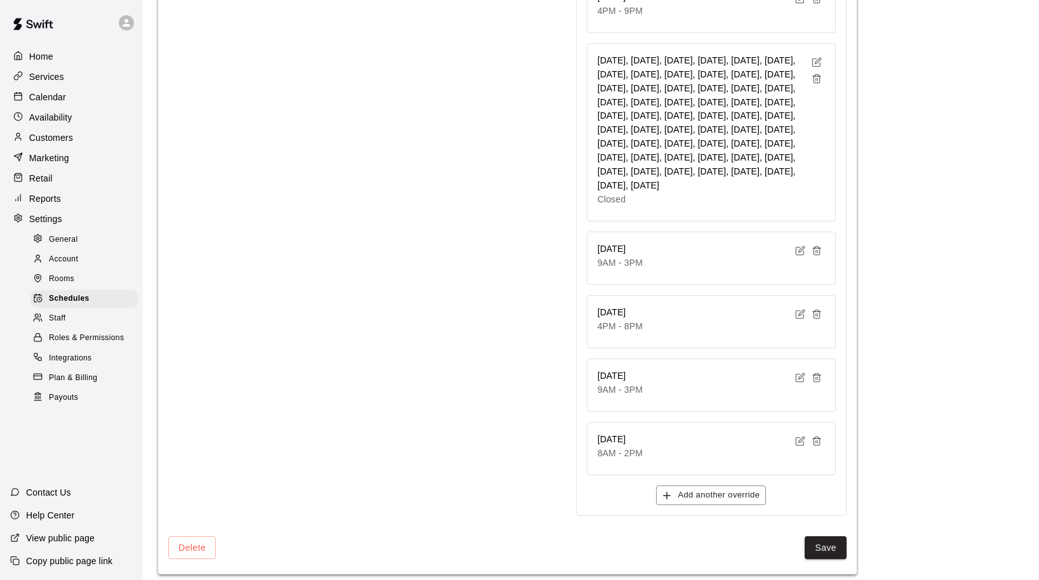
scroll to position [3734, 0]
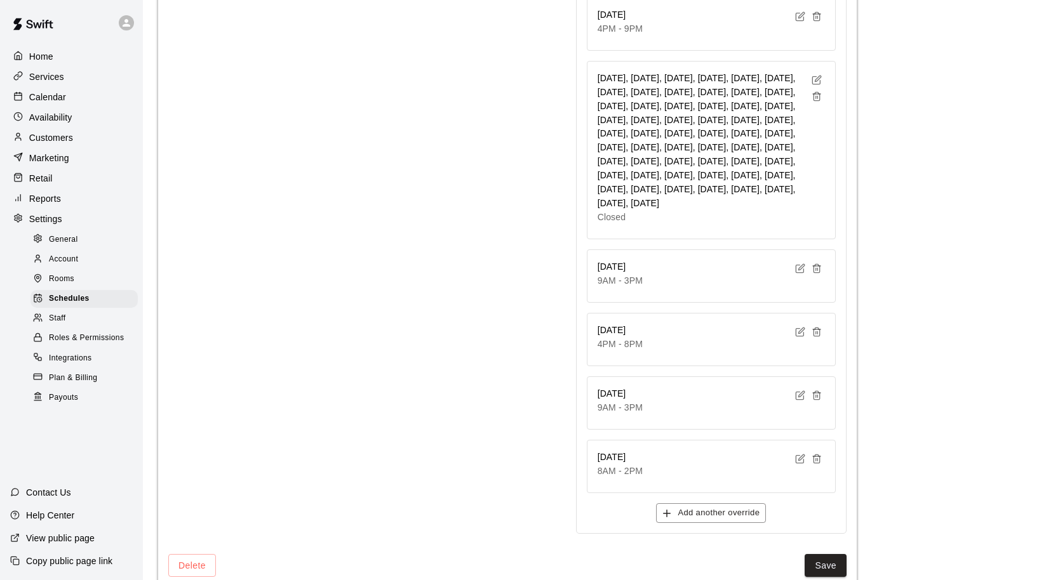
click at [815, 75] on icon "button" at bounding box center [817, 80] width 10 height 10
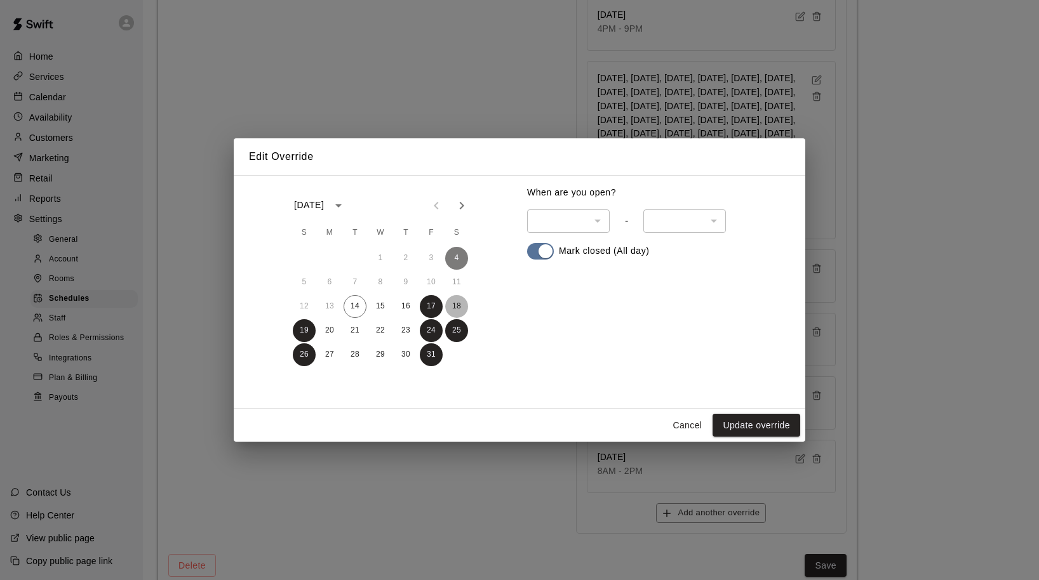
click at [453, 311] on button "18" at bounding box center [456, 306] width 23 height 23
click at [751, 426] on button "Update override" at bounding box center [757, 425] width 88 height 23
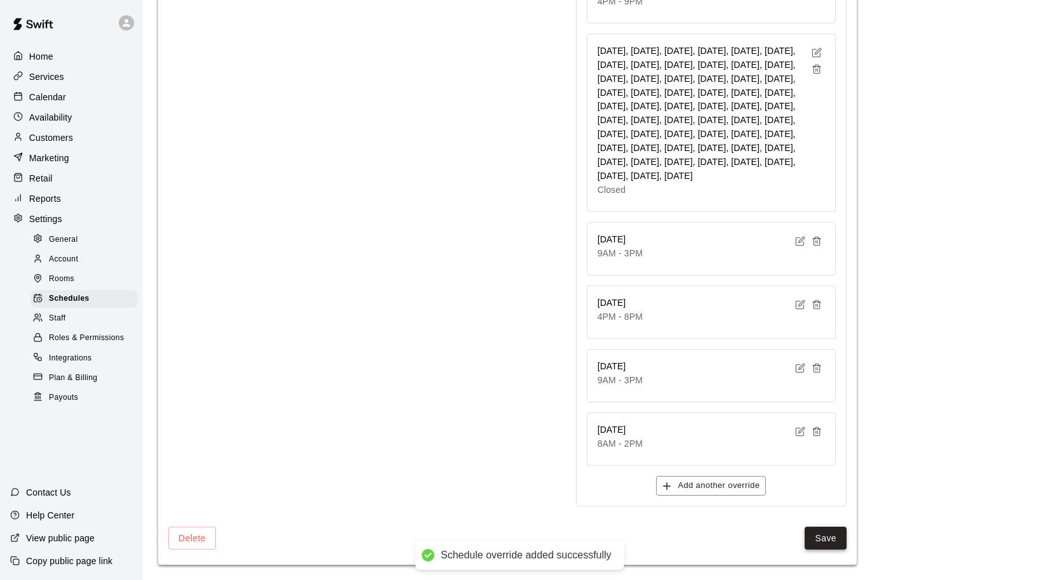
scroll to position [3821, 0]
click at [833, 535] on button "Save" at bounding box center [826, 538] width 42 height 23
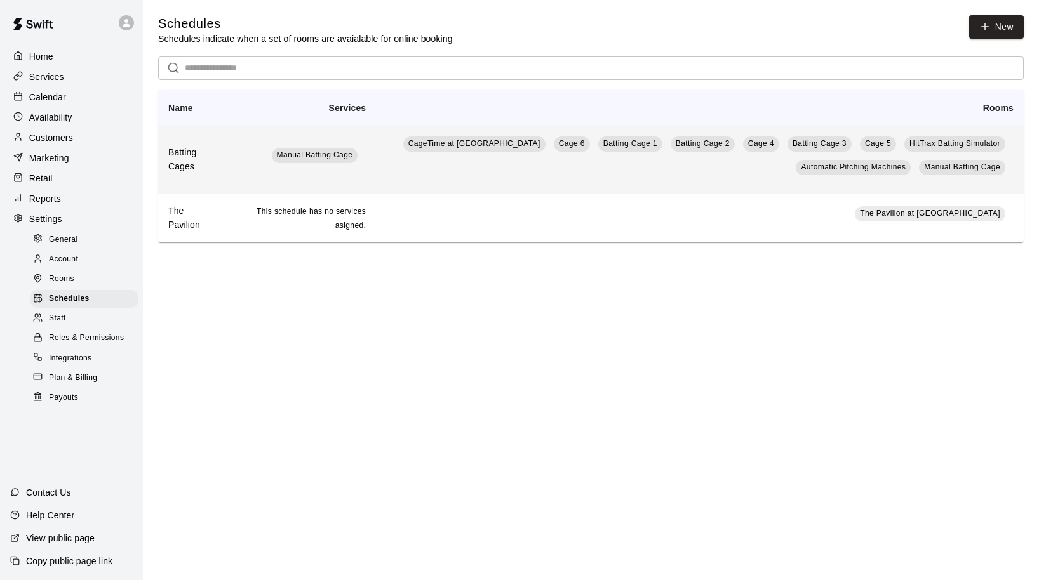
click at [416, 156] on td "CageTime at MTrade Park Cage 6 Batting Cage 1 Batting Cage 2 Cage 4 Batting Cag…" at bounding box center [700, 160] width 648 height 68
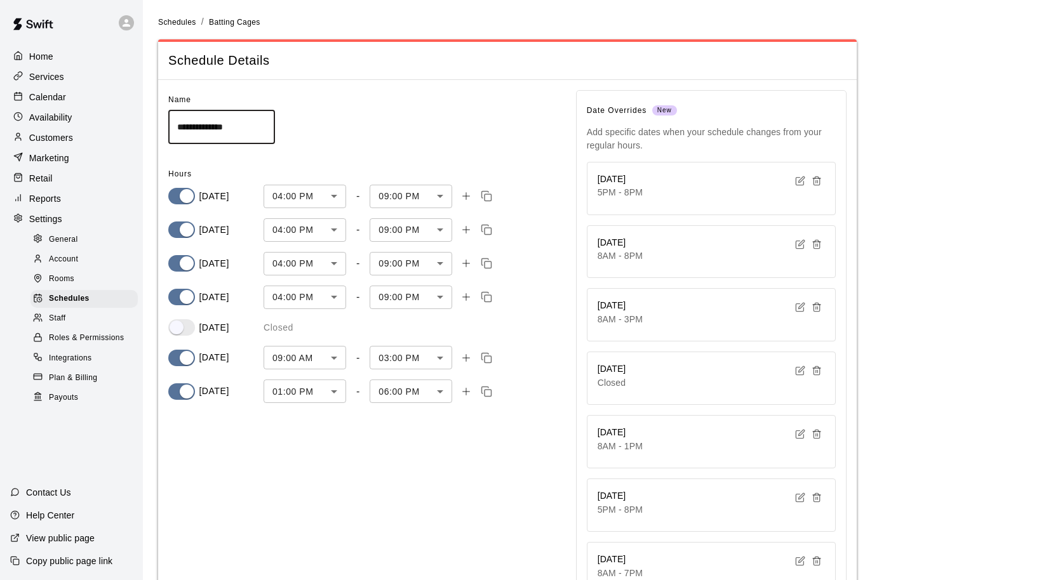
click at [51, 94] on p "Calendar" at bounding box center [47, 97] width 37 height 13
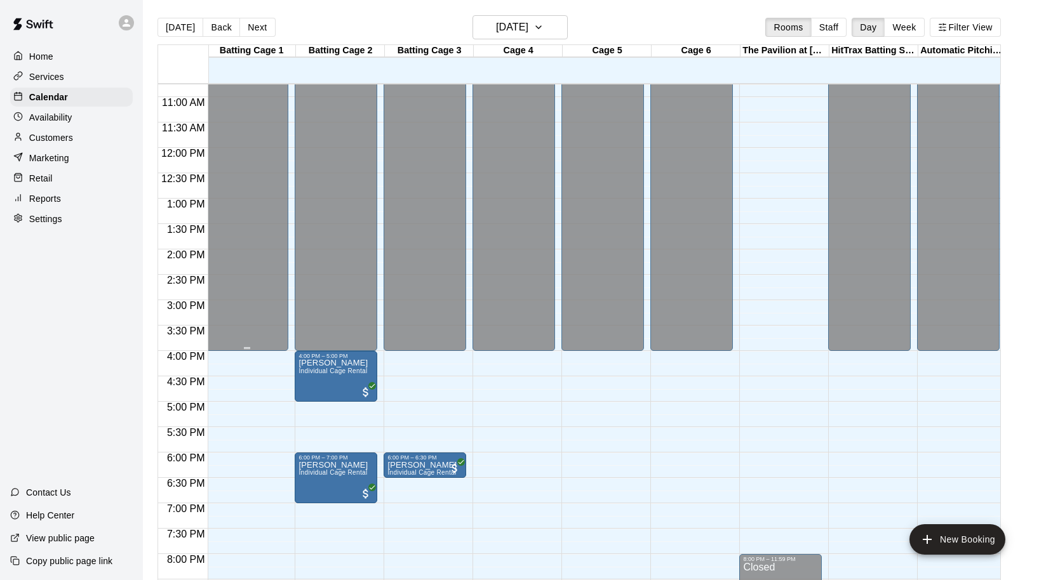
scroll to position [547, 2]
click at [255, 22] on button "Next" at bounding box center [257, 27] width 36 height 19
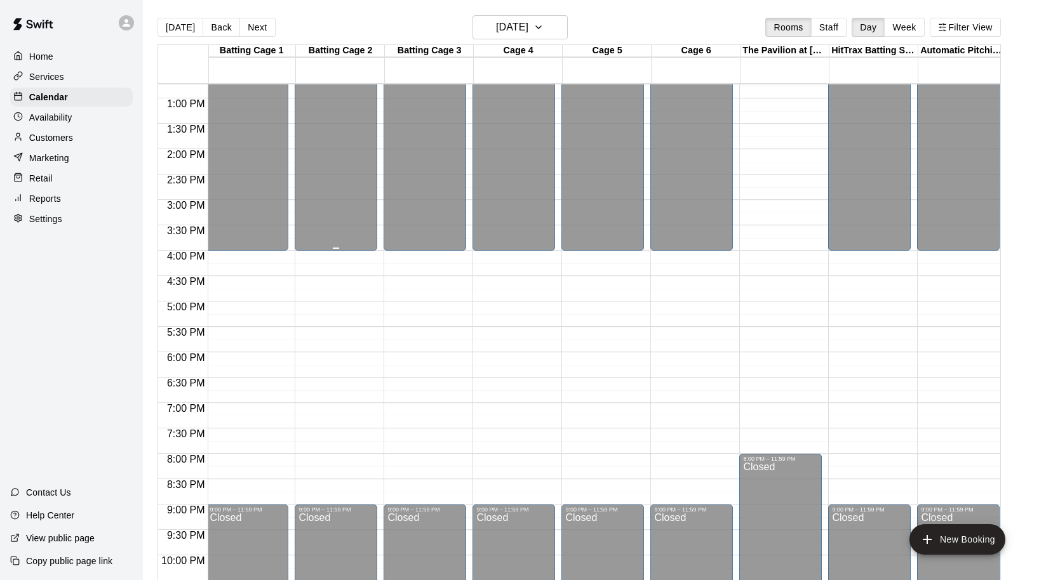
scroll to position [0, 1]
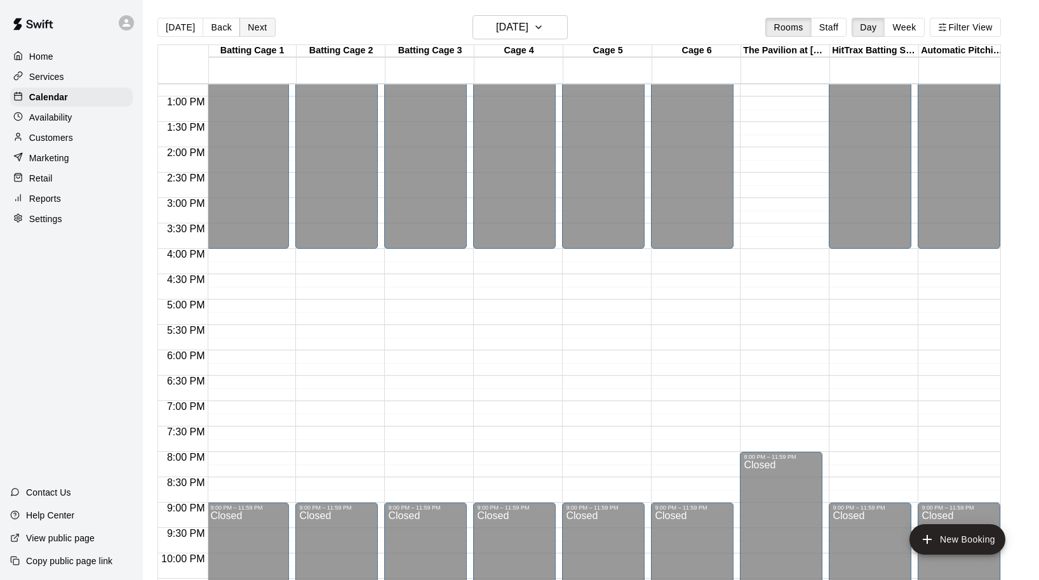
click at [252, 24] on button "Next" at bounding box center [257, 27] width 36 height 19
click at [222, 26] on button "Back" at bounding box center [221, 27] width 37 height 19
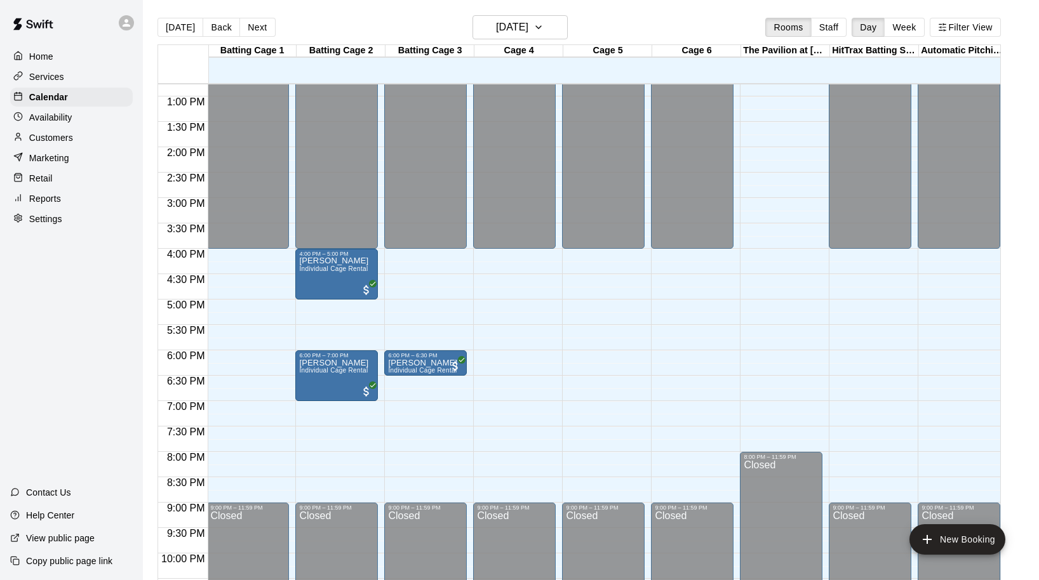
click at [60, 136] on p "Customers" at bounding box center [51, 137] width 44 height 13
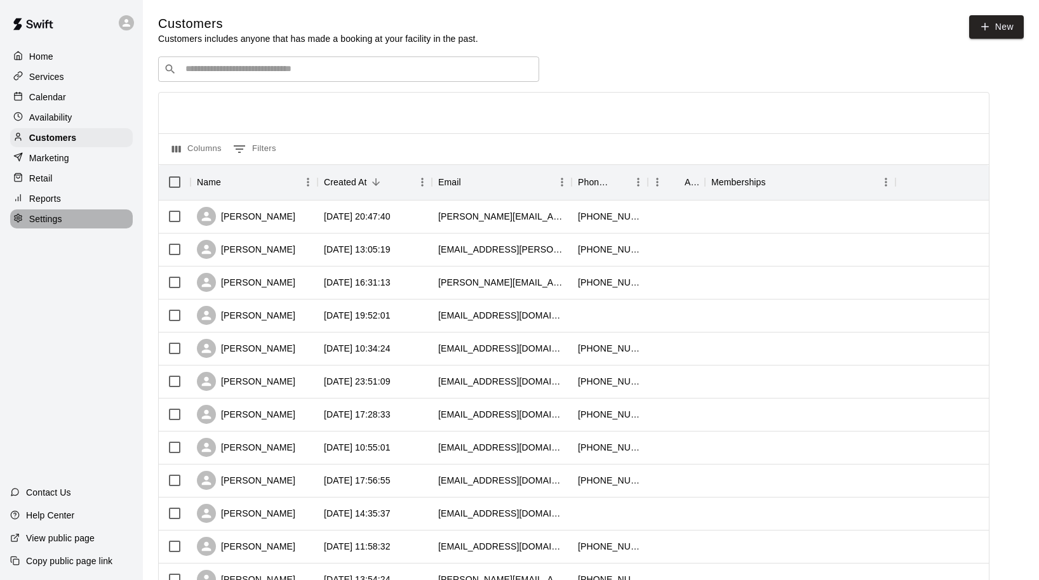
click at [55, 222] on p "Settings" at bounding box center [45, 219] width 33 height 13
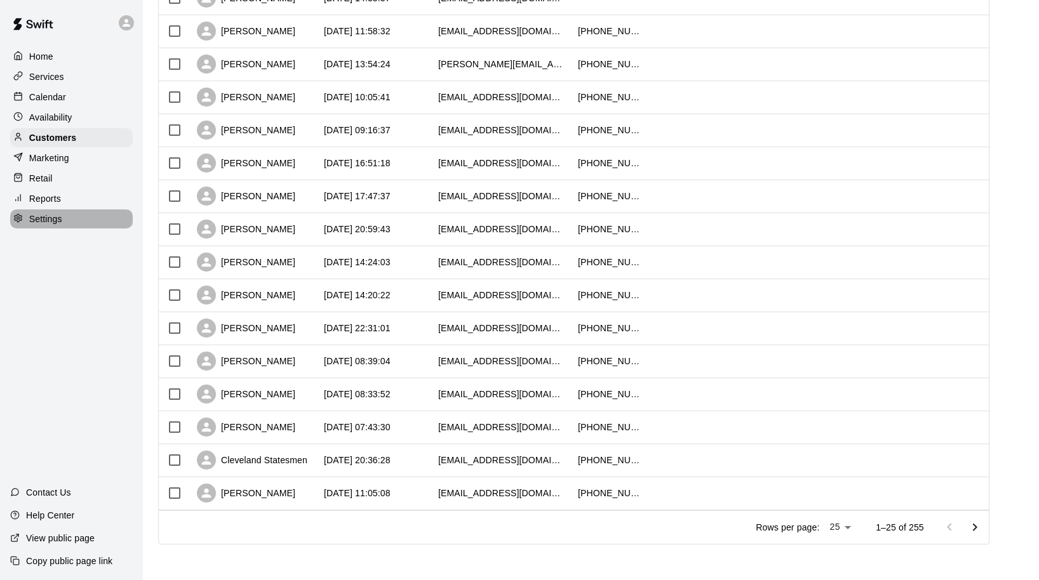
select select "**"
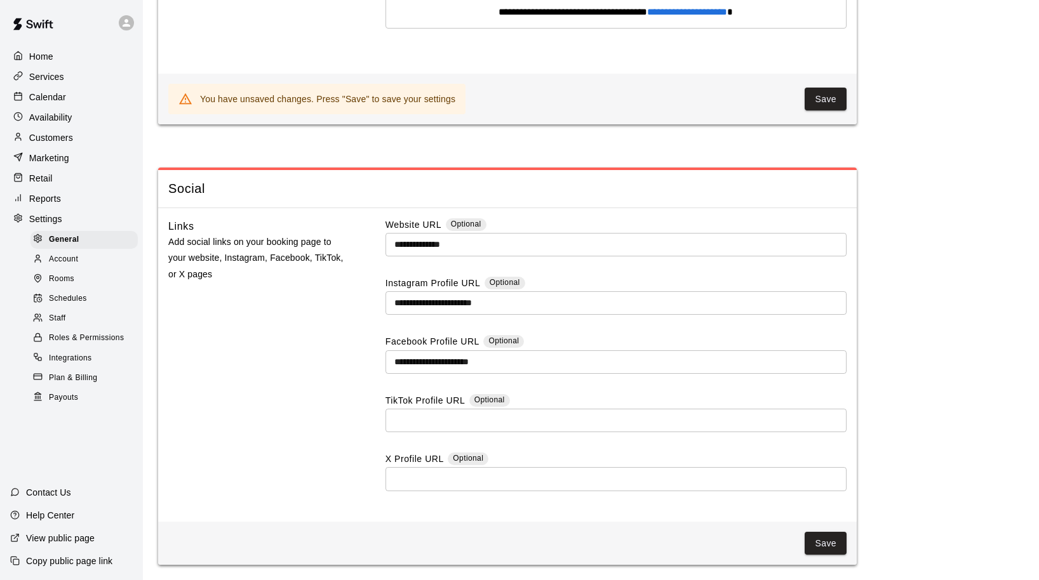
scroll to position [3808, 0]
click at [64, 318] on span "Staff" at bounding box center [57, 318] width 17 height 13
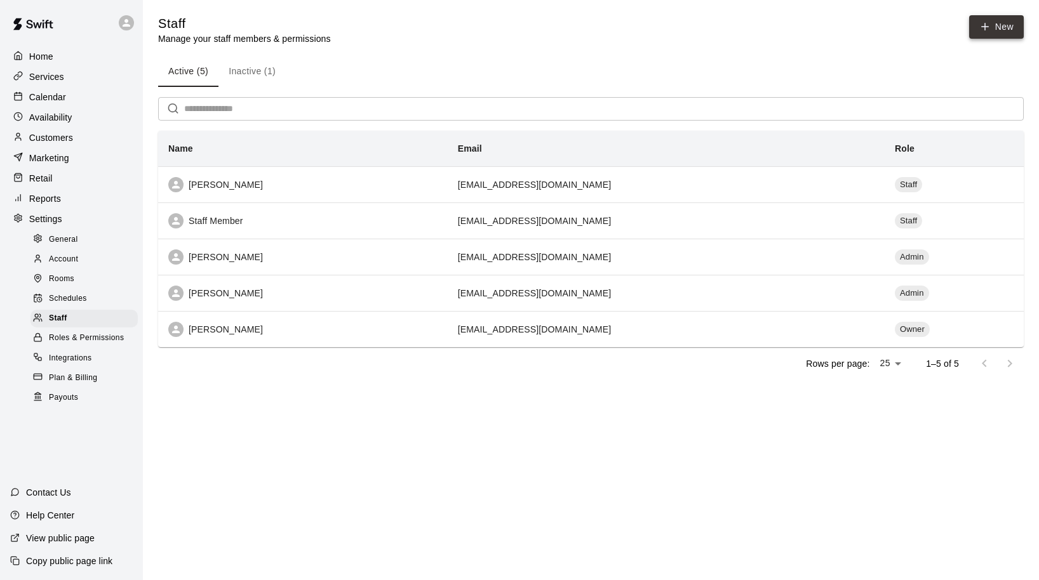
click at [989, 26] on icon at bounding box center [984, 26] width 11 height 11
select select "**"
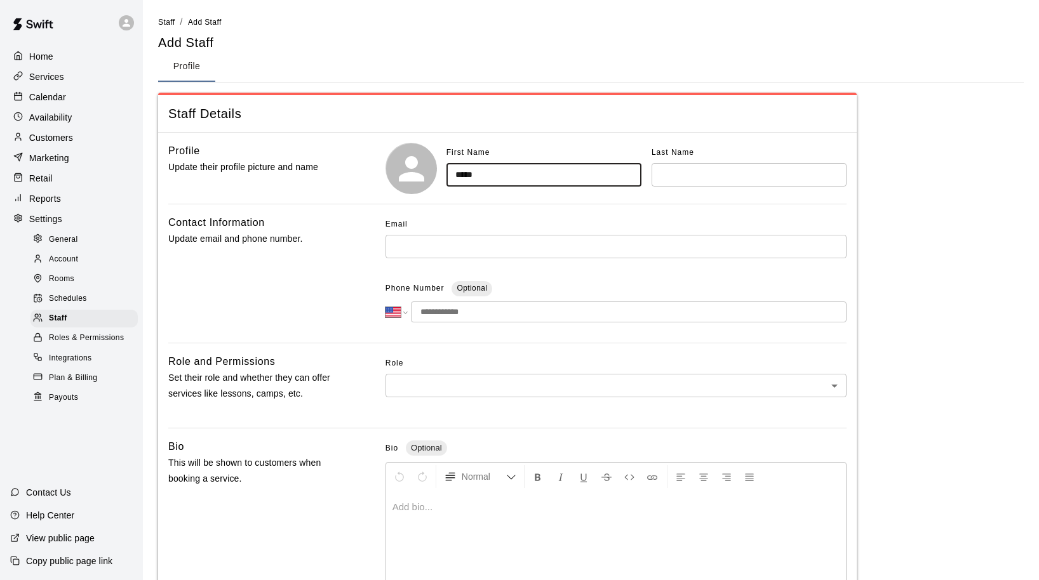
click at [519, 171] on input "****" at bounding box center [543, 174] width 195 height 23
type input "****"
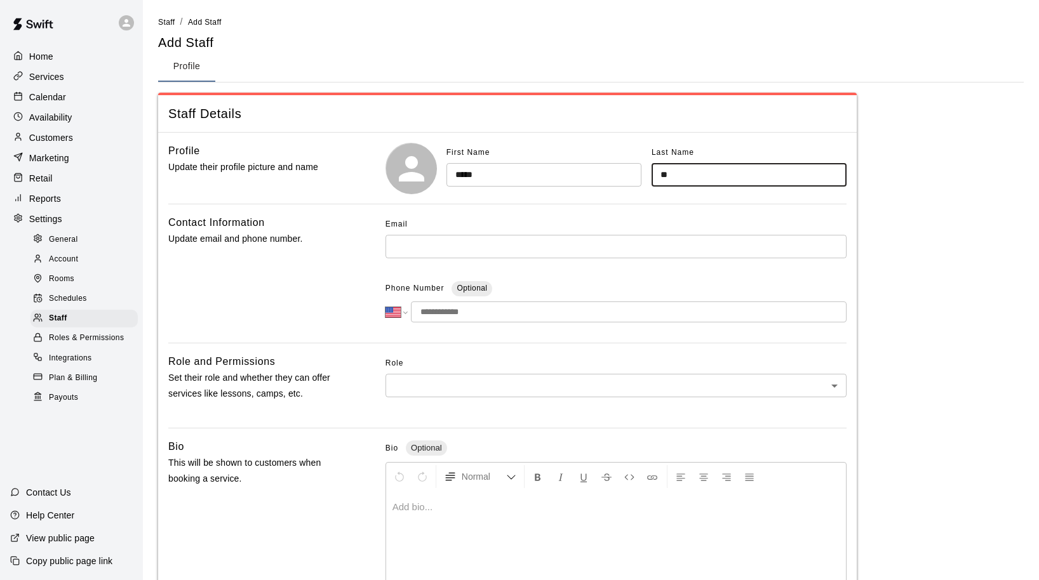
type input "*"
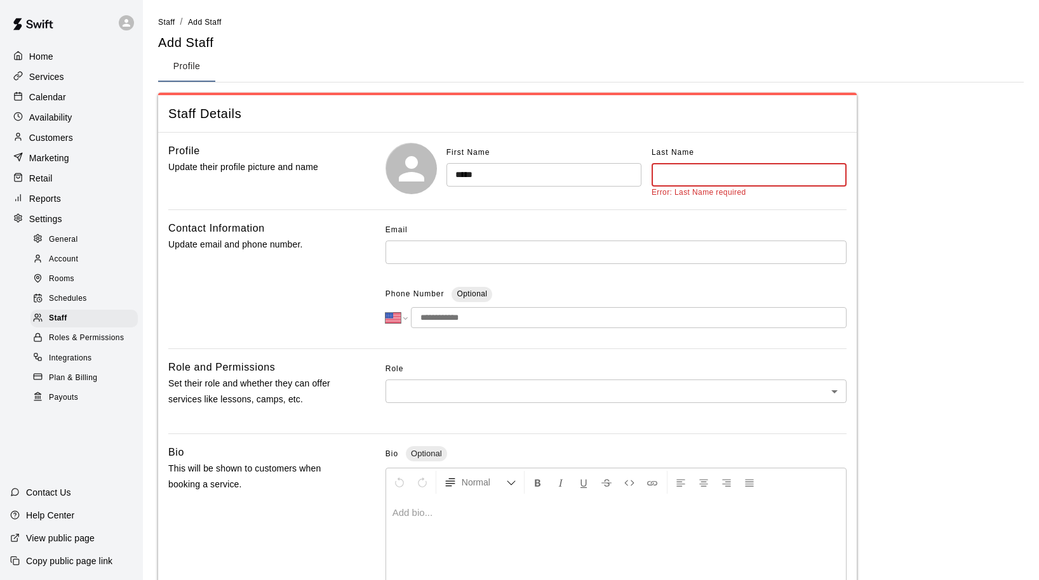
type input "*"
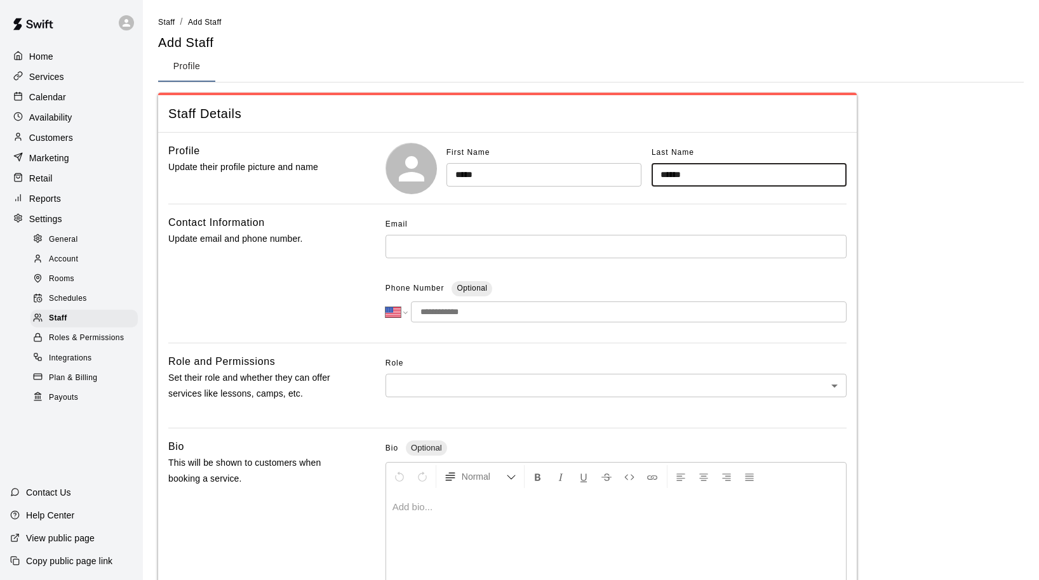
type input "******"
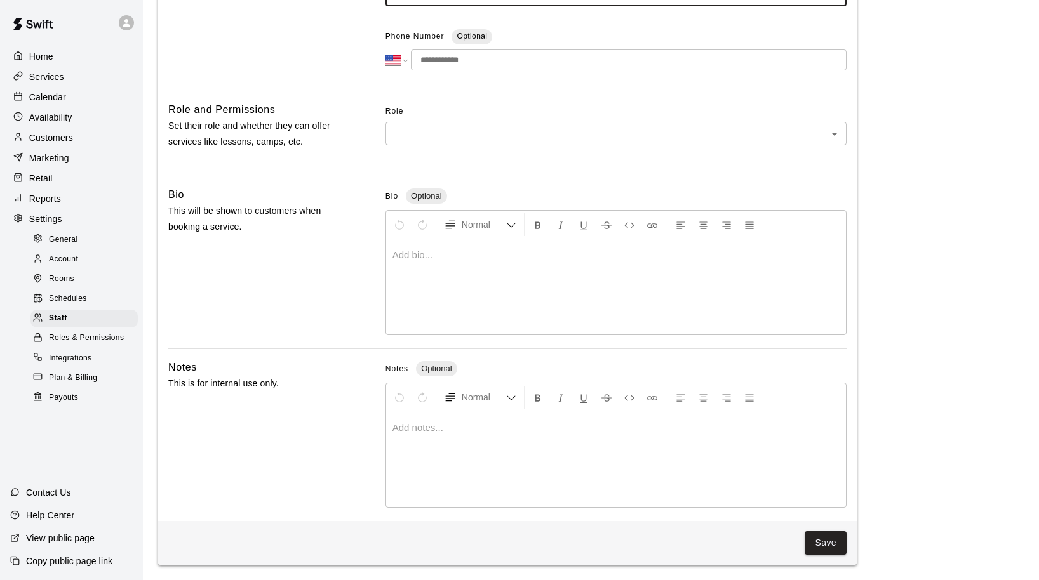
scroll to position [254, 0]
type input "**********"
click at [585, 126] on body "**********" at bounding box center [519, 164] width 1039 height 833
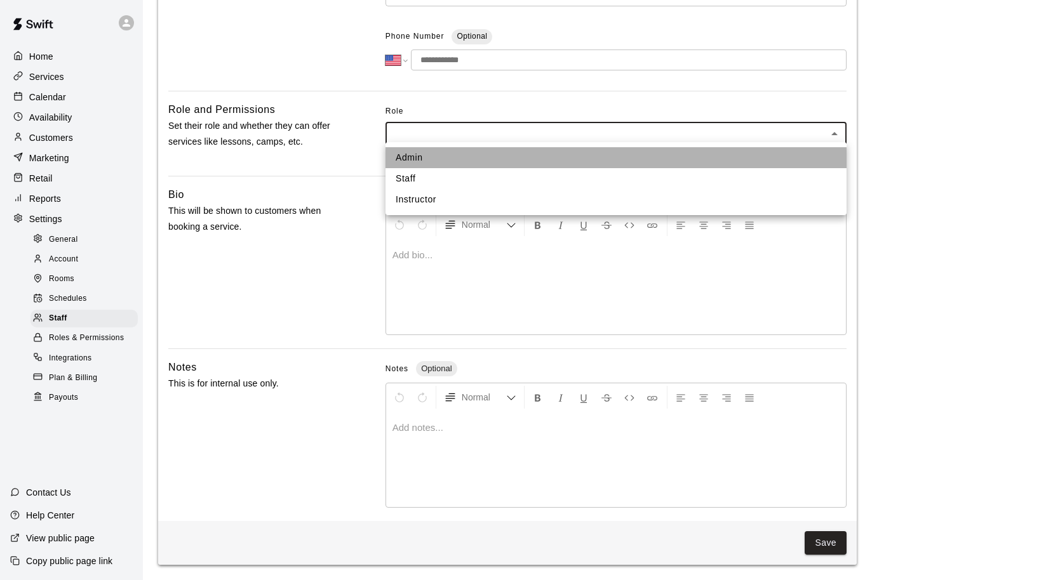
click at [501, 157] on li "Admin" at bounding box center [615, 157] width 461 height 21
type input "*****"
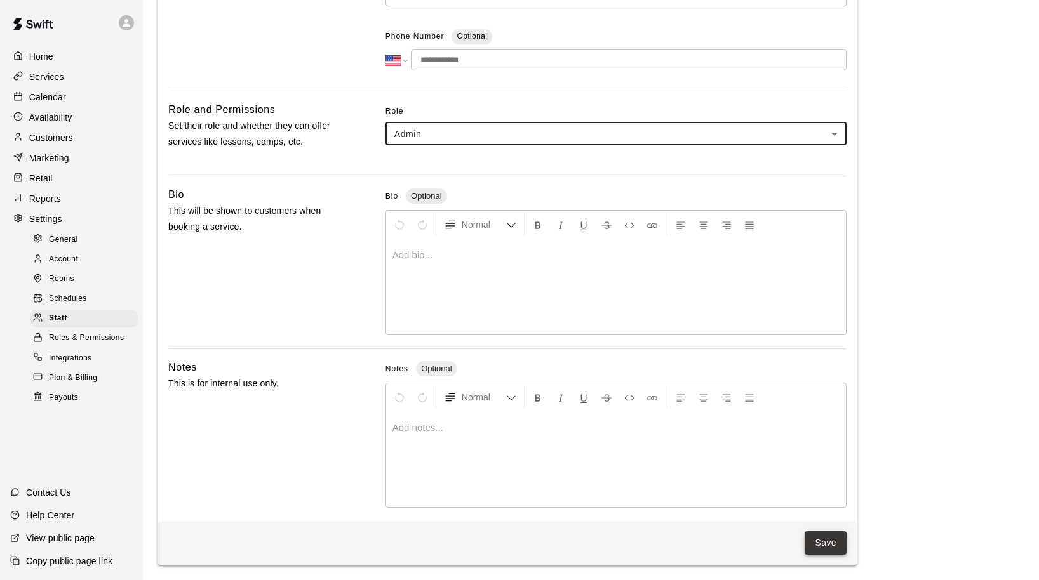
click at [831, 549] on button "Save" at bounding box center [826, 543] width 42 height 23
